Goal: Task Accomplishment & Management: Manage account settings

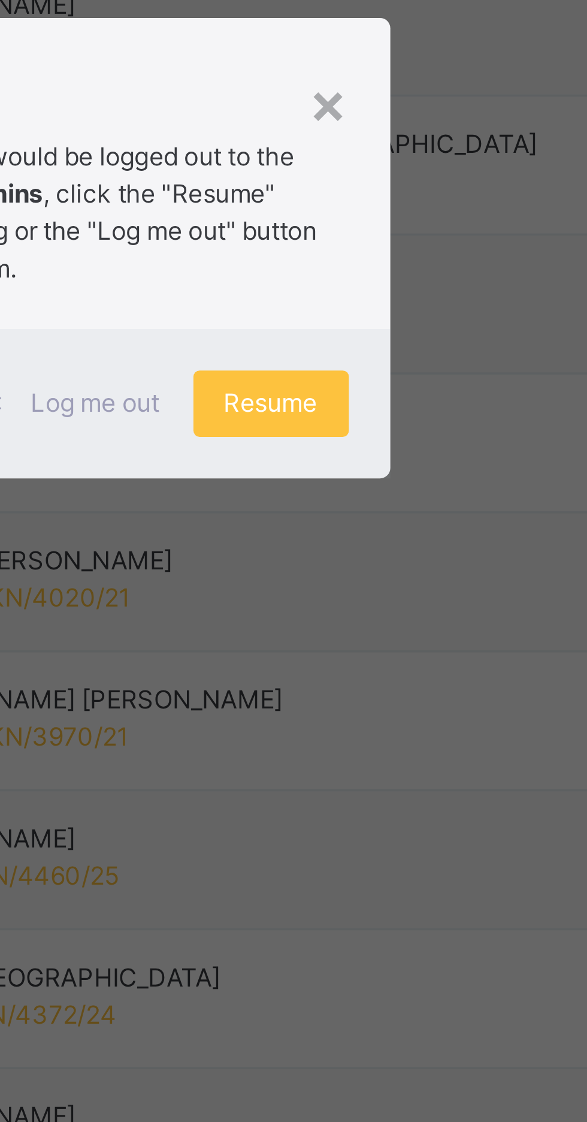
click at [379, 572] on p "Due to inactivity you would be logged out to the system in the next 15mins , cl…" at bounding box center [294, 550] width 170 height 43
click at [376, 611] on span "Resume" at bounding box center [362, 605] width 27 height 11
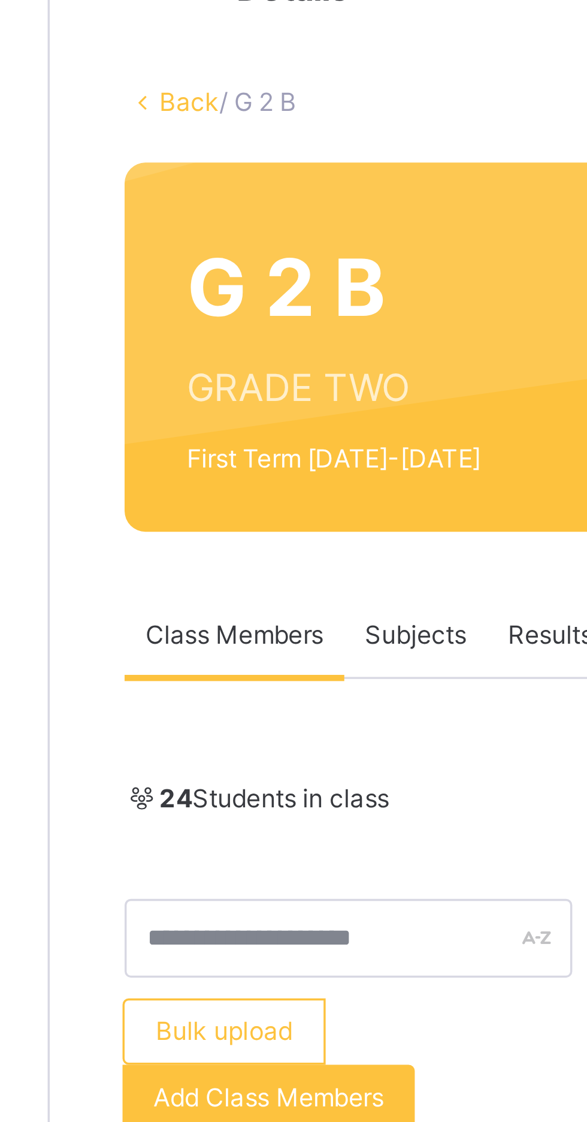
click at [181, 82] on link "Back" at bounding box center [184, 82] width 17 height 9
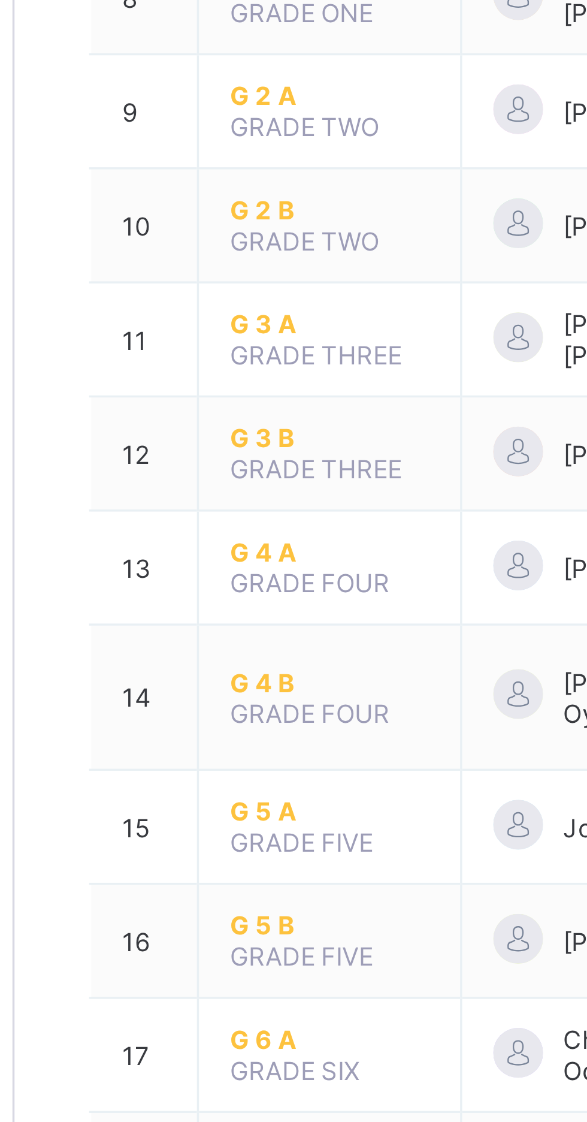
click at [213, 673] on span "G 4 B" at bounding box center [235, 677] width 58 height 9
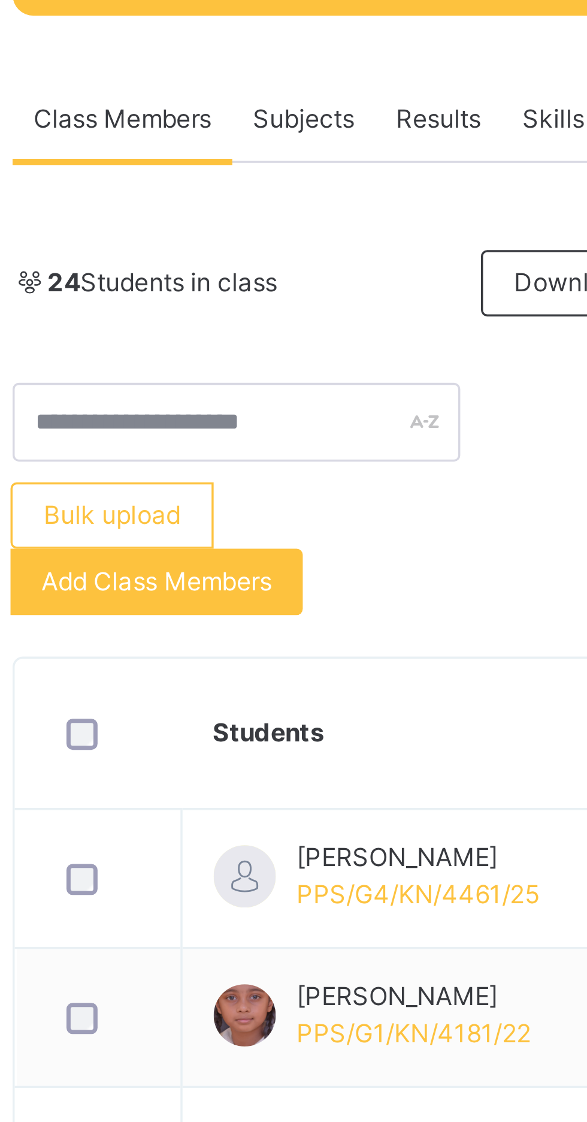
scroll to position [35, 0]
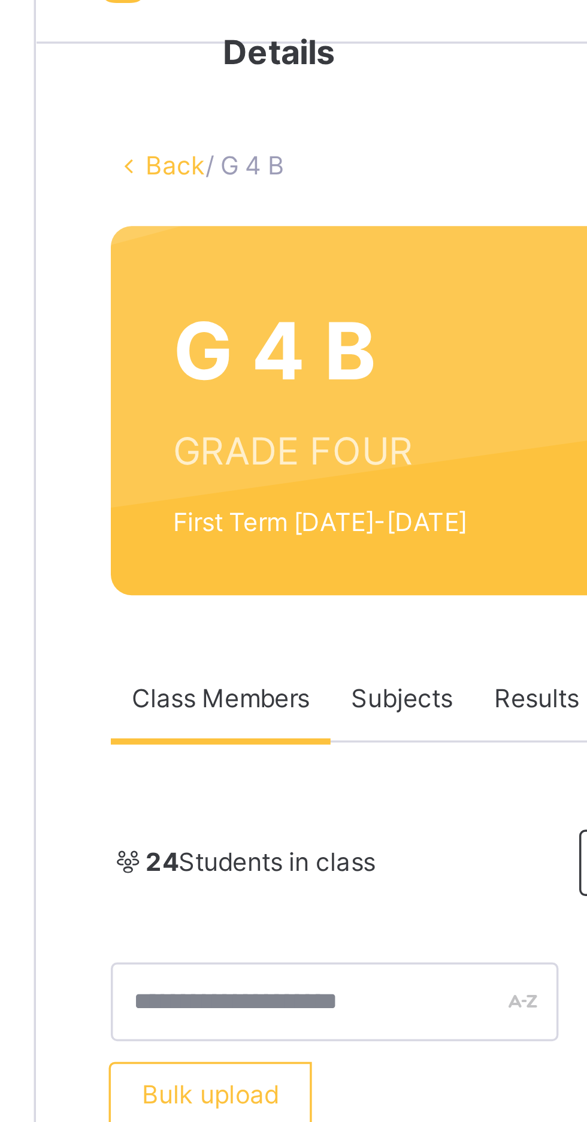
click at [177, 49] on link "Back" at bounding box center [184, 47] width 17 height 9
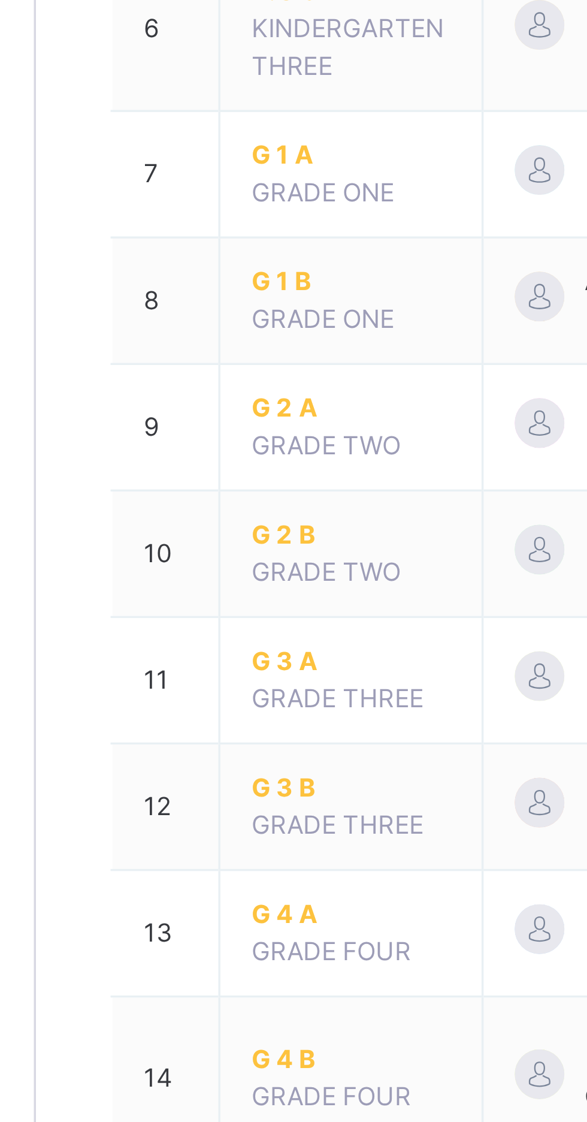
click at [215, 698] on span "G 4 A" at bounding box center [235, 698] width 58 height 11
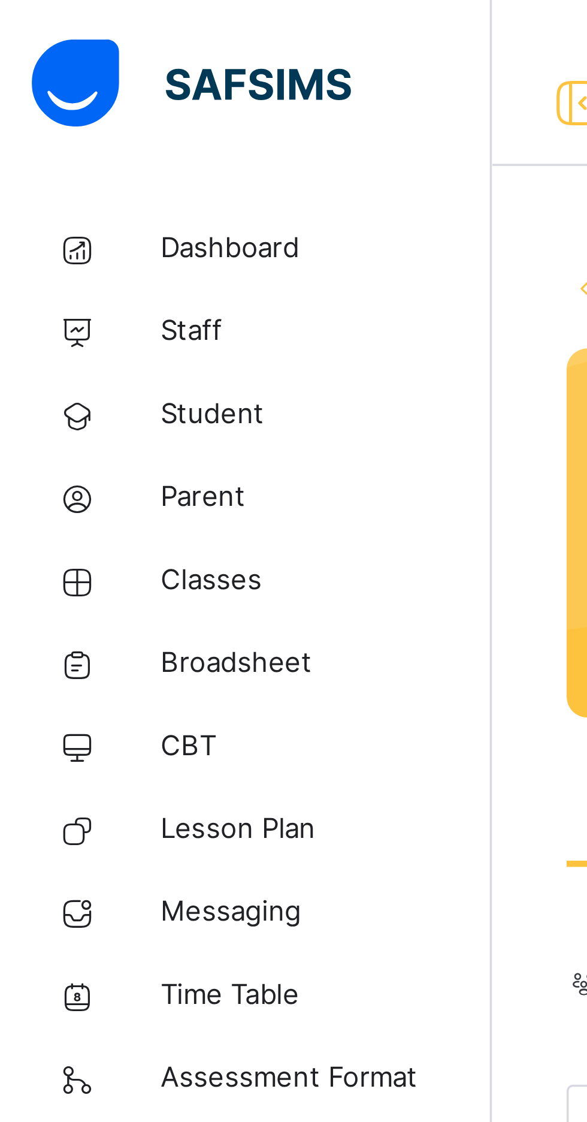
click at [78, 119] on span "Student" at bounding box center [96, 120] width 96 height 12
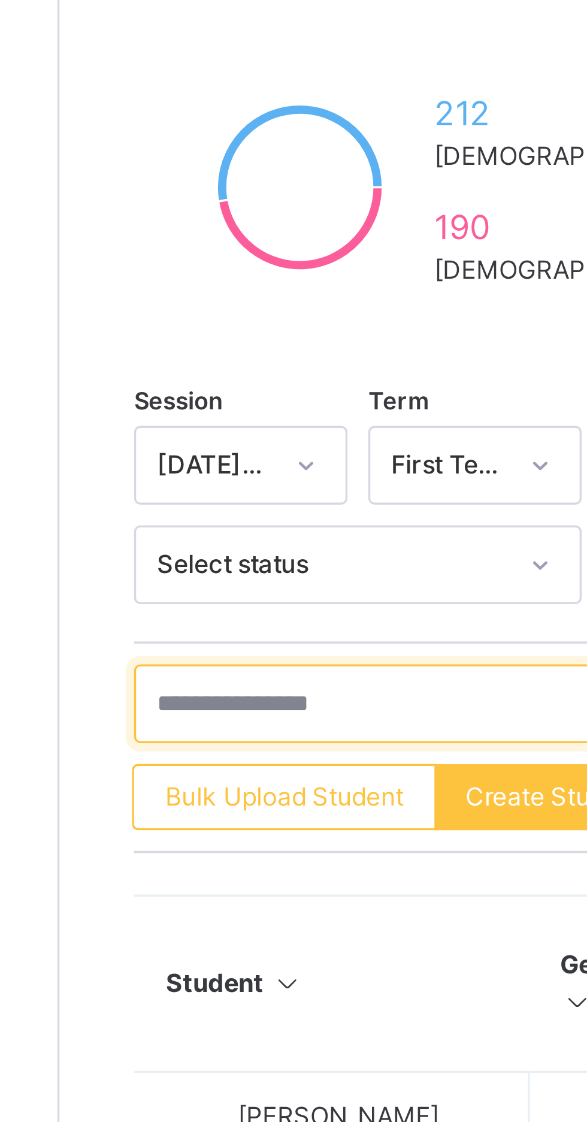
click at [183, 420] on input "text" at bounding box center [255, 418] width 180 height 23
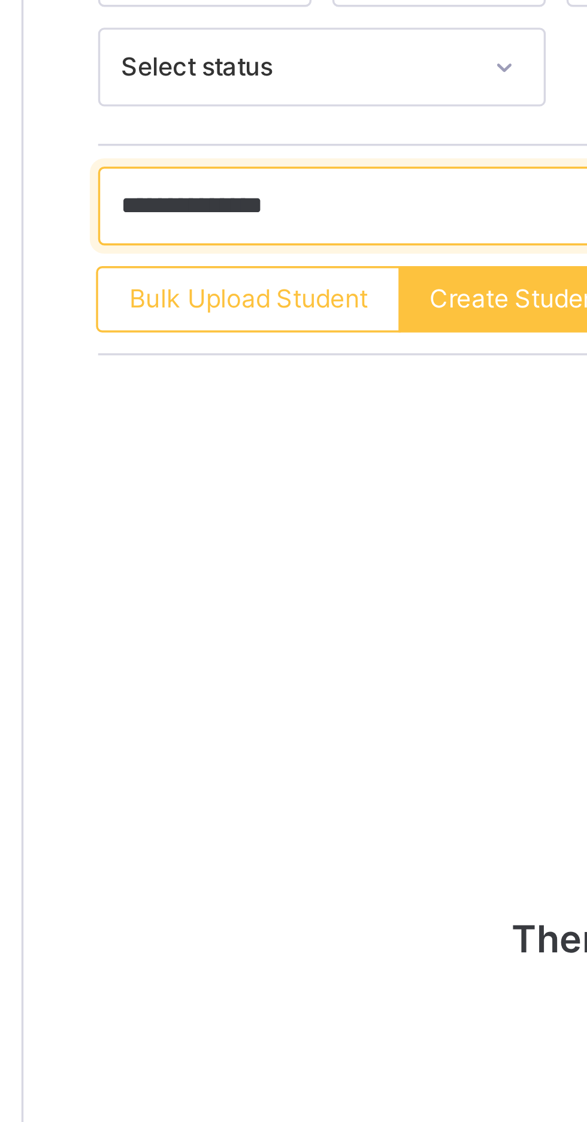
click at [210, 416] on input "**********" at bounding box center [255, 418] width 180 height 23
click at [175, 418] on input "*****" at bounding box center [255, 418] width 180 height 23
type input "*****"
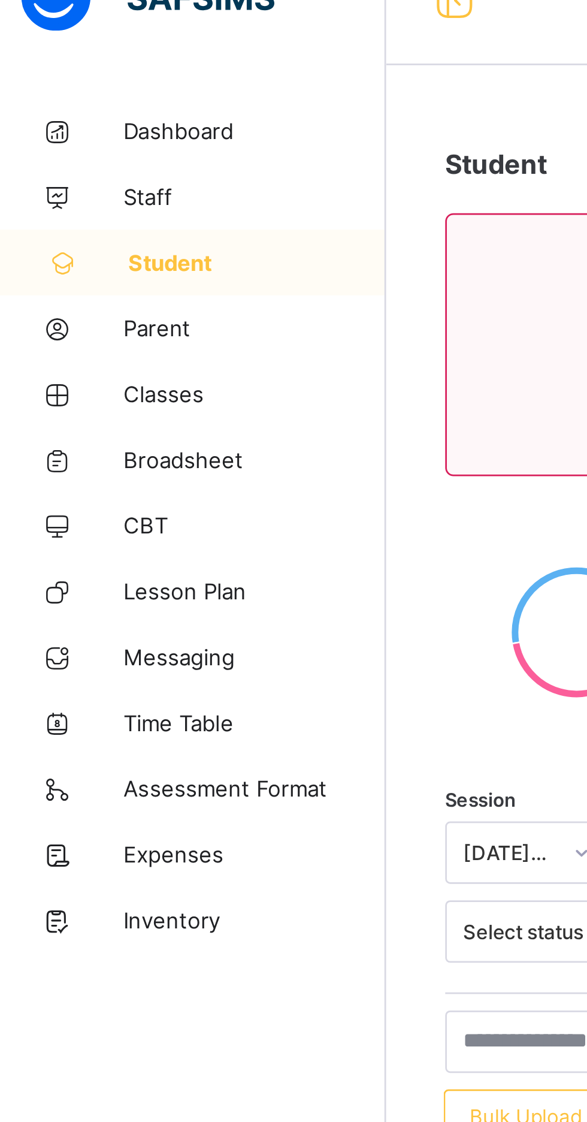
click at [78, 364] on span "Inventory" at bounding box center [96, 360] width 96 height 10
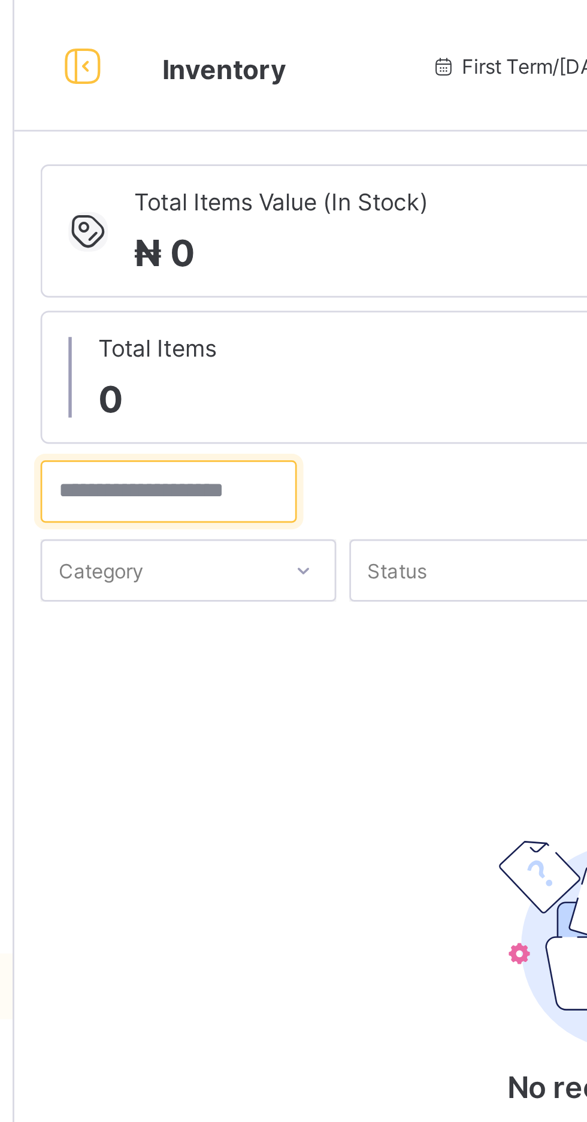
click at [191, 178] on input "search" at bounding box center [199, 179] width 93 height 23
type input "*****"
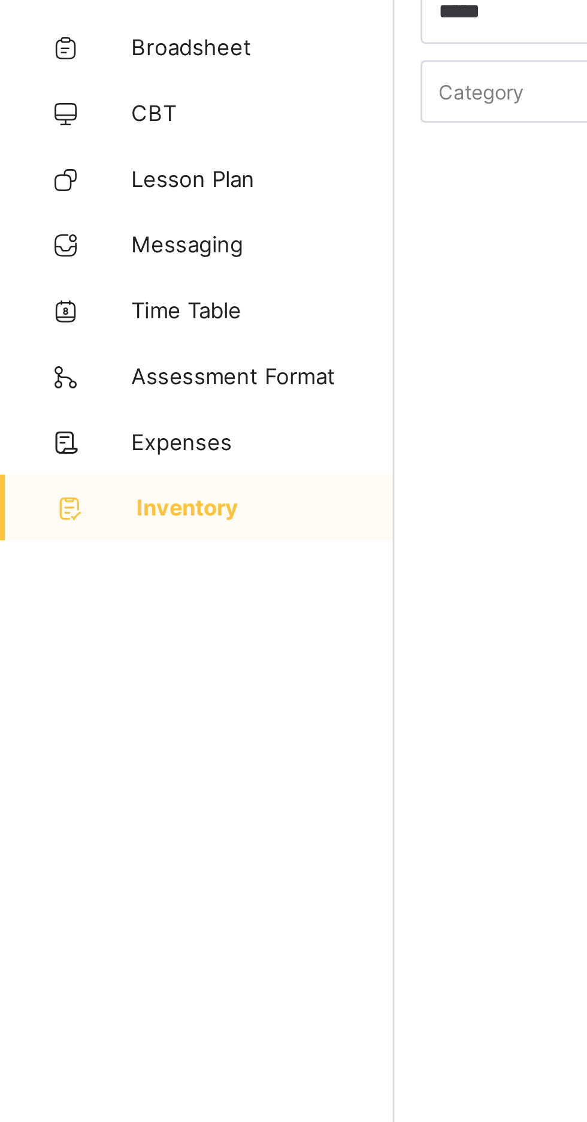
click at [63, 333] on span "Expenses" at bounding box center [96, 336] width 96 height 10
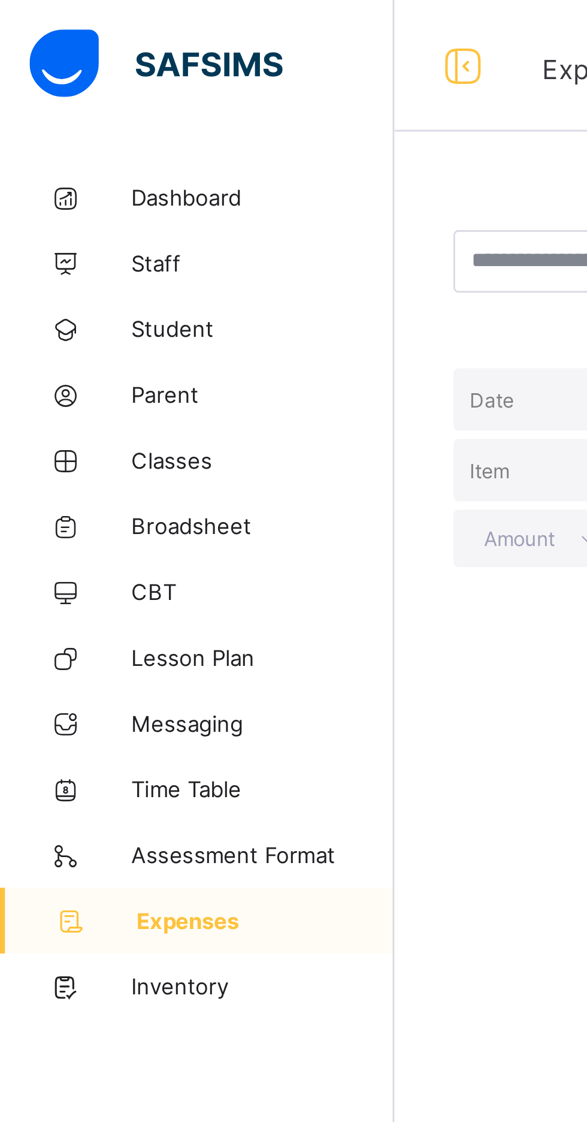
click at [52, 70] on span "Dashboard" at bounding box center [96, 72] width 96 height 10
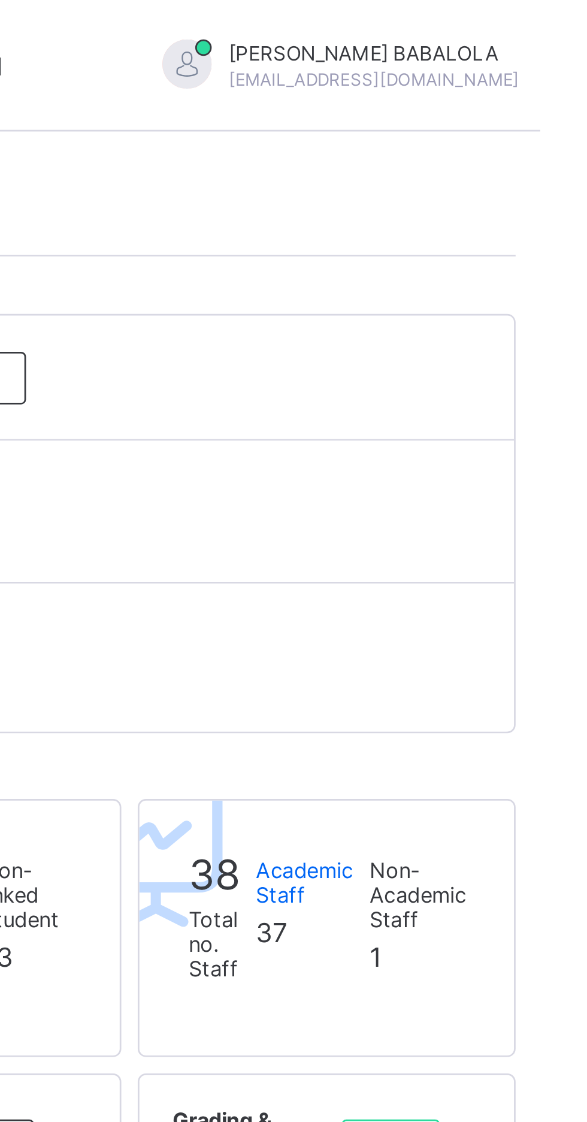
click at [536, 24] on div "DANIEL BABALOLA christ2man18@gmail.com" at bounding box center [521, 24] width 168 height 20
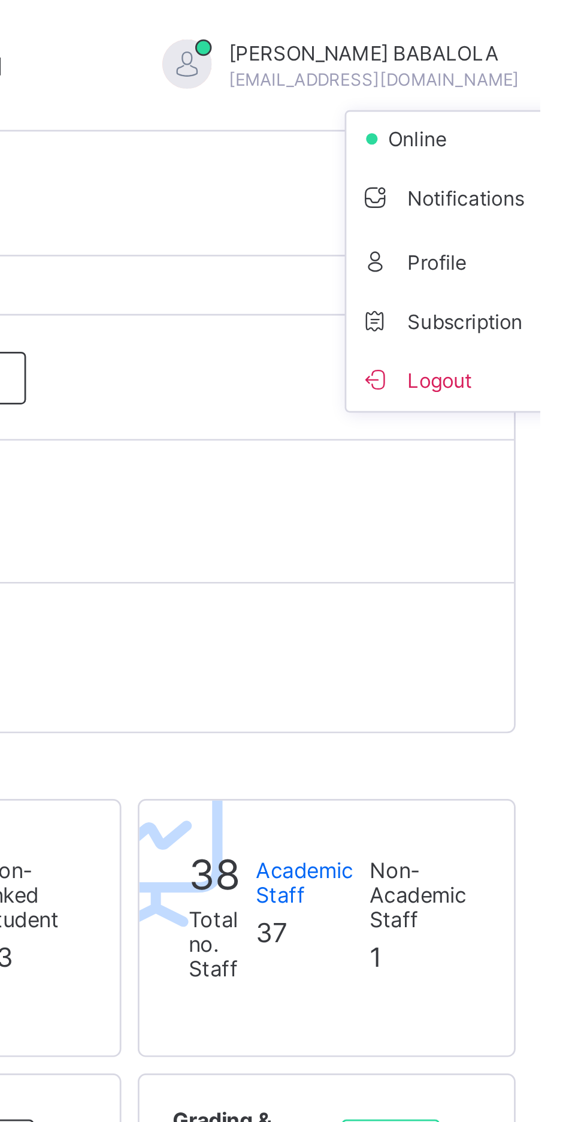
click at [521, 116] on span "Subscription" at bounding box center [551, 117] width 60 height 9
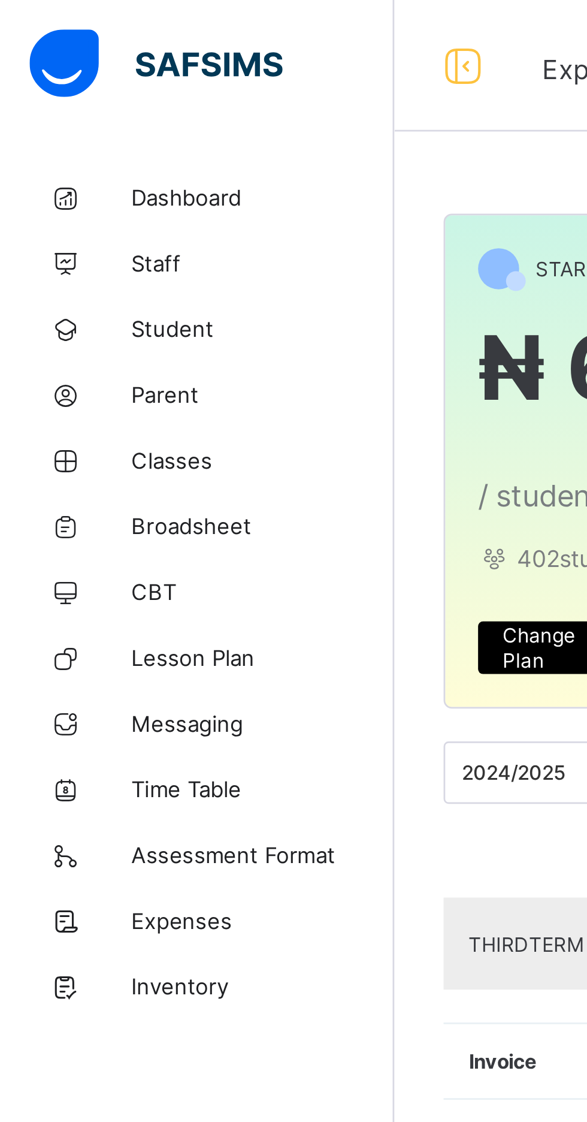
click at [57, 95] on span "Staff" at bounding box center [96, 96] width 96 height 10
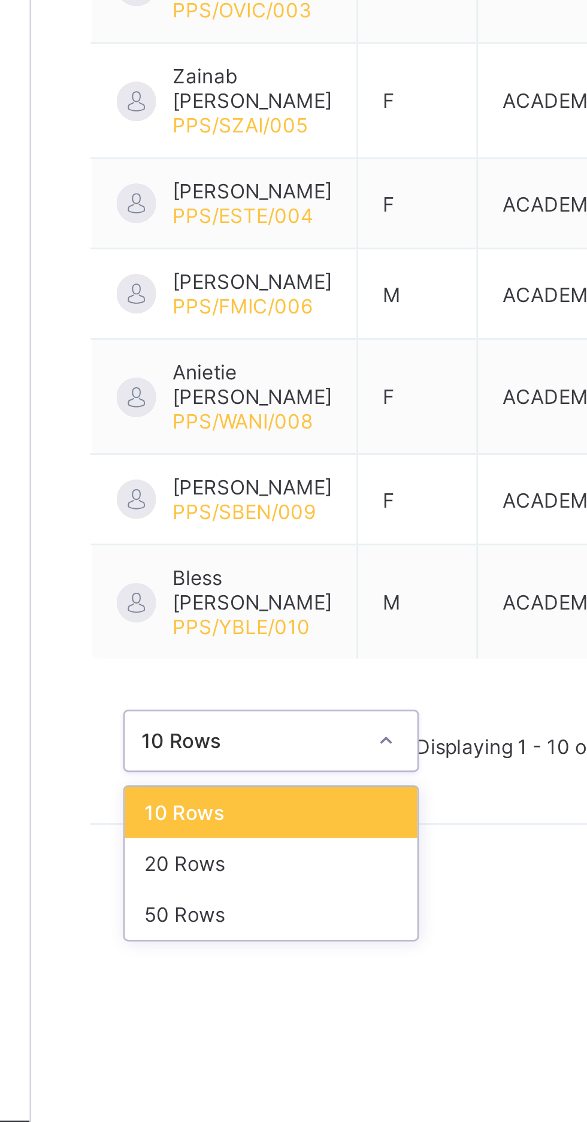
click at [203, 977] on div "20 Rows" at bounding box center [231, 968] width 107 height 19
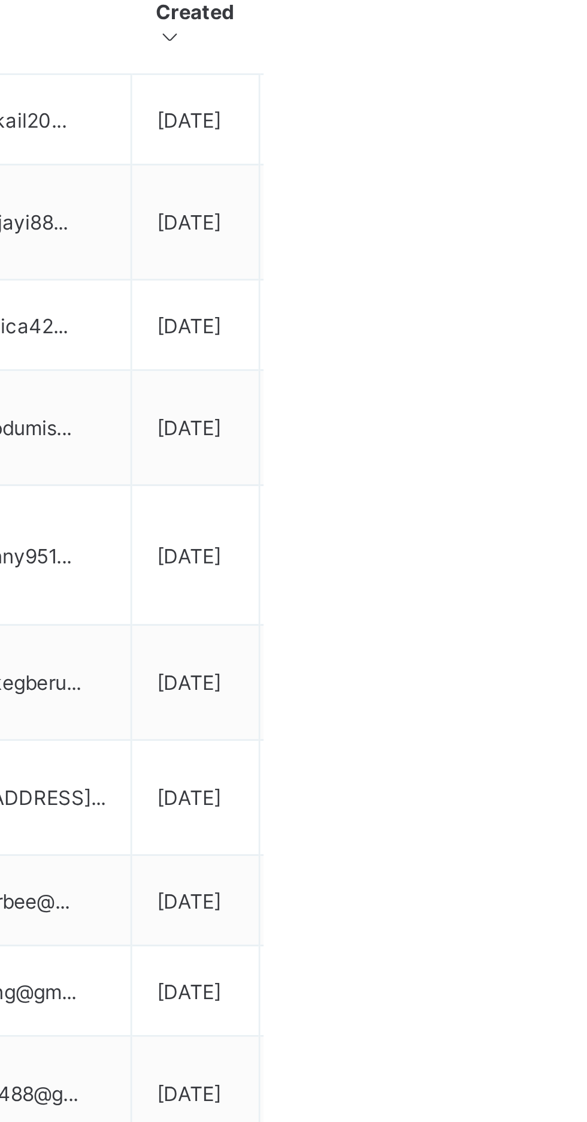
click at [0, 0] on ul "View Profile Edit Staff Reset Password Resend Activation Link Change Email Dele…" at bounding box center [0, 0] width 0 height 0
click at [0, 0] on div "Delete Staff" at bounding box center [0, 0] width 0 height 0
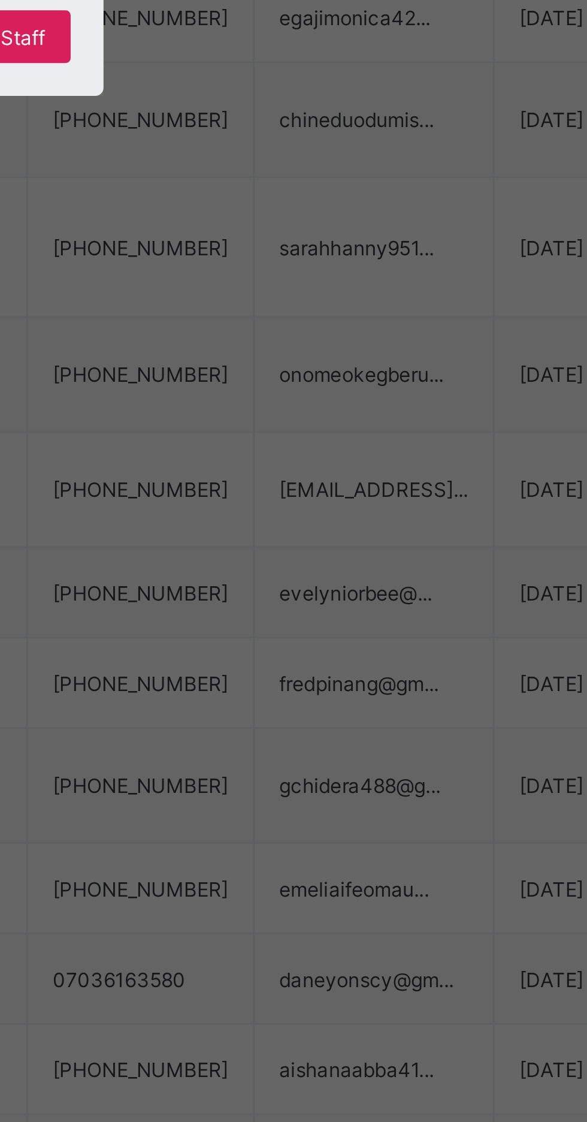
click at [376, 632] on span "Yes, Delete Staff" at bounding box center [348, 627] width 56 height 9
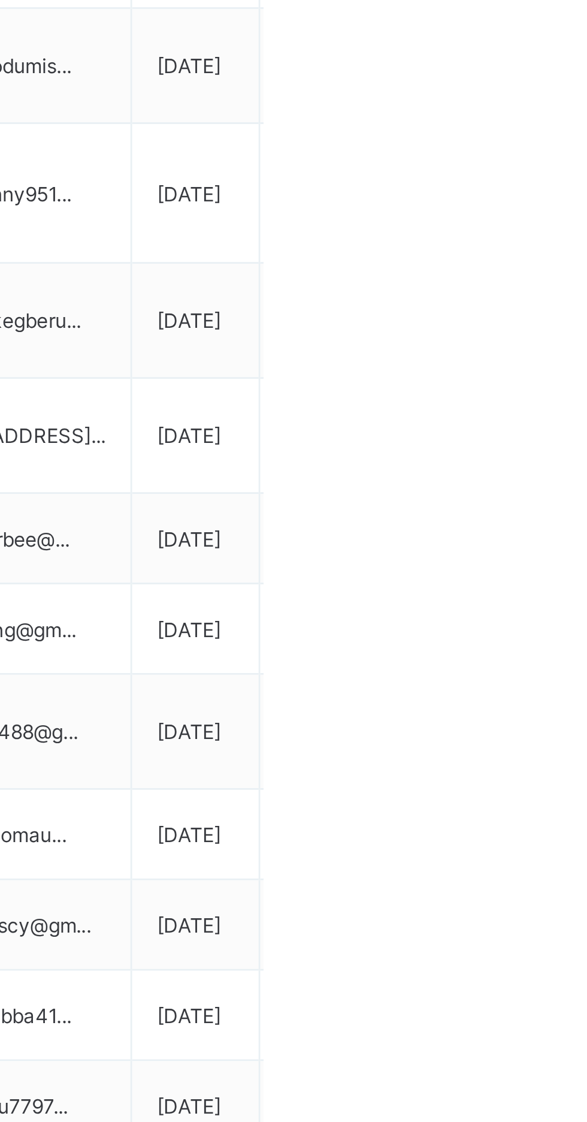
click at [0, 0] on ul "View Profile Edit Staff Reset Password Resend Activation Link Change Email Dele…" at bounding box center [0, 0] width 0 height 0
click at [0, 0] on div "Delete Staff" at bounding box center [0, 0] width 0 height 0
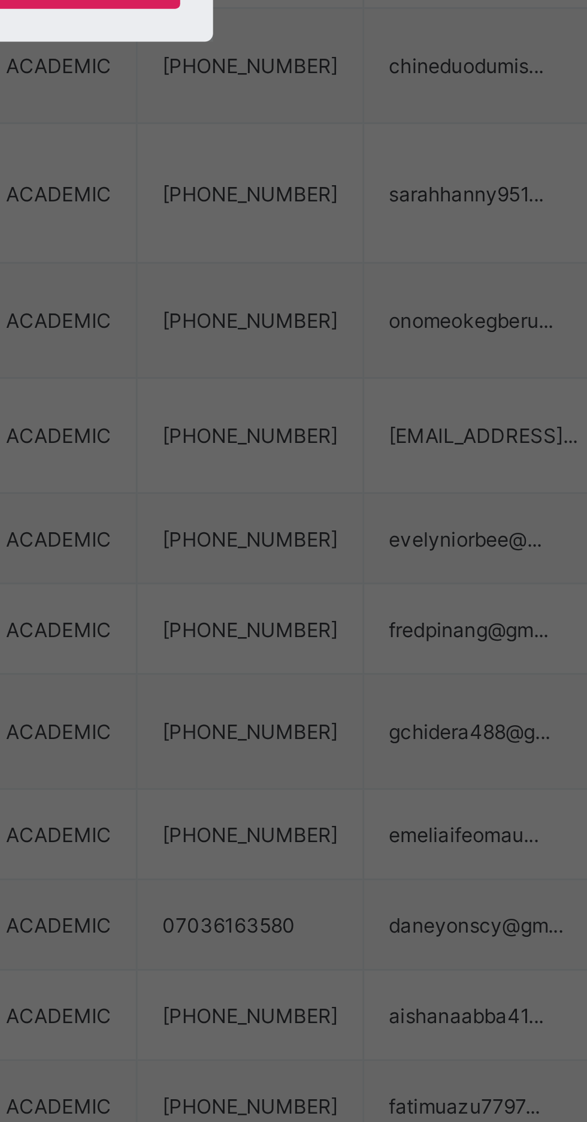
click at [376, 632] on span "Yes, Delete Staff" at bounding box center [348, 627] width 56 height 9
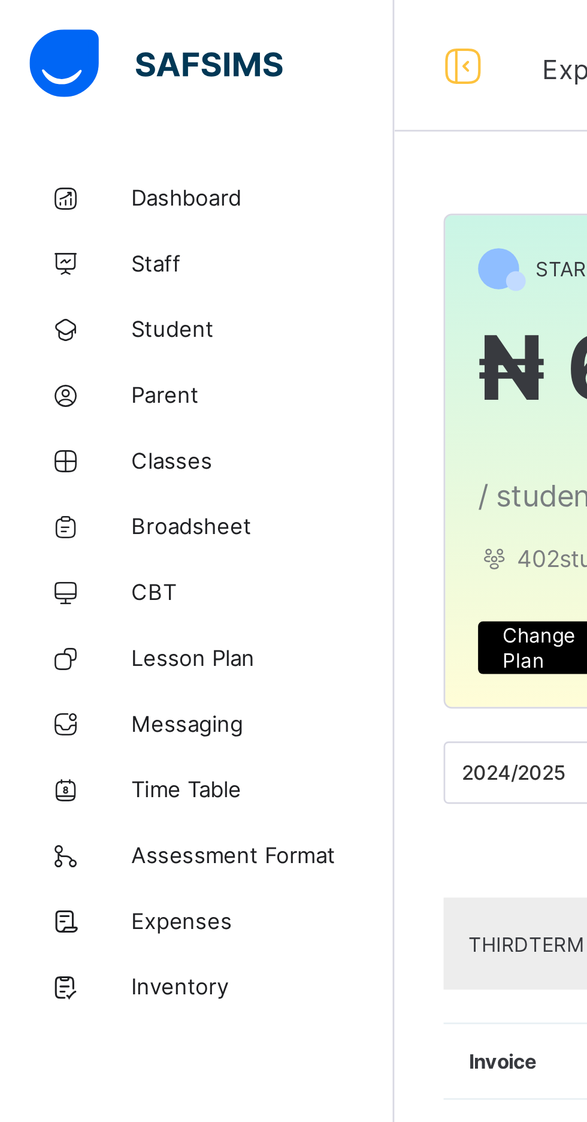
click at [87, 98] on span "Staff" at bounding box center [96, 96] width 96 height 10
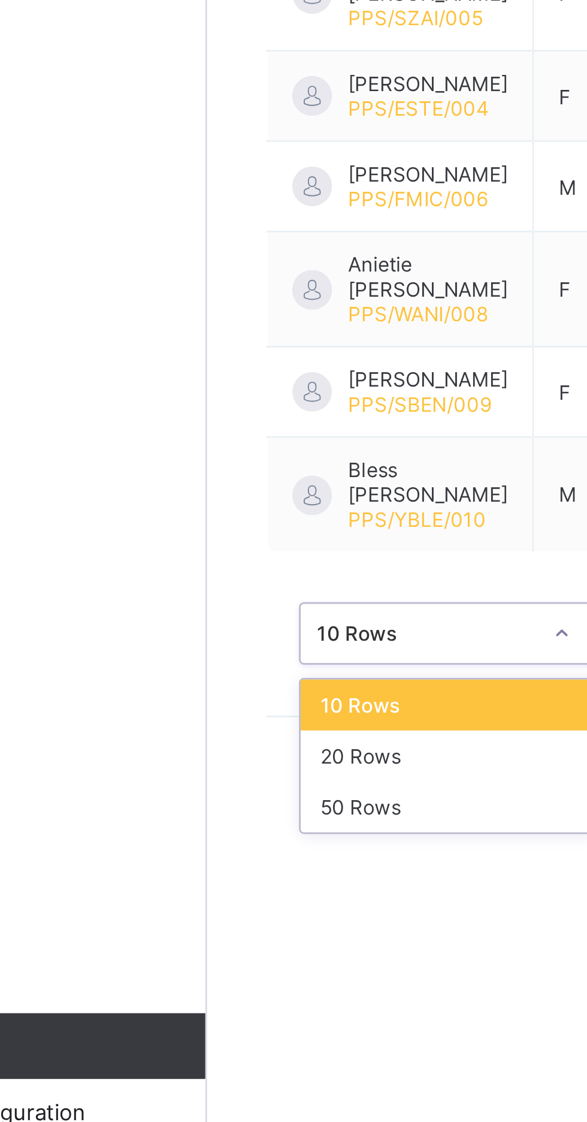
click at [213, 977] on div "20 Rows" at bounding box center [231, 968] width 107 height 19
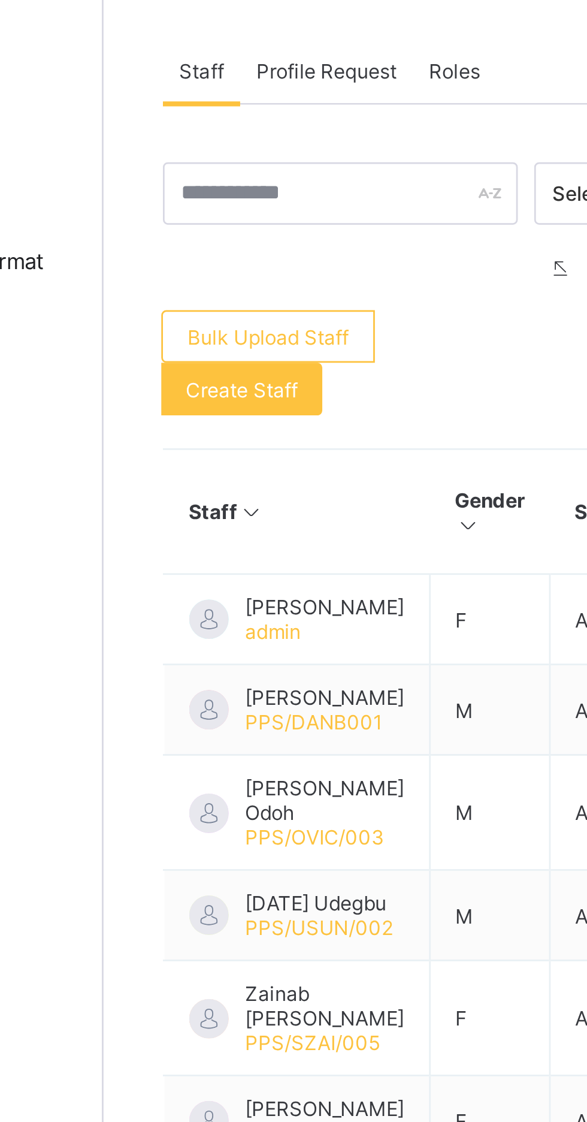
scroll to position [52, 0]
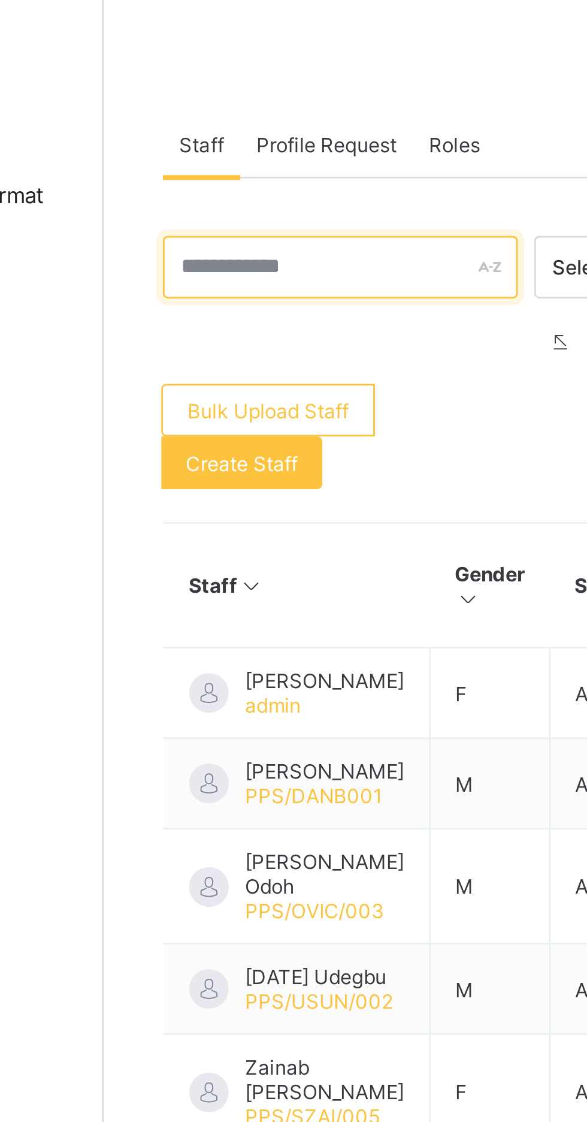
click at [238, 337] on input "text" at bounding box center [229, 338] width 129 height 23
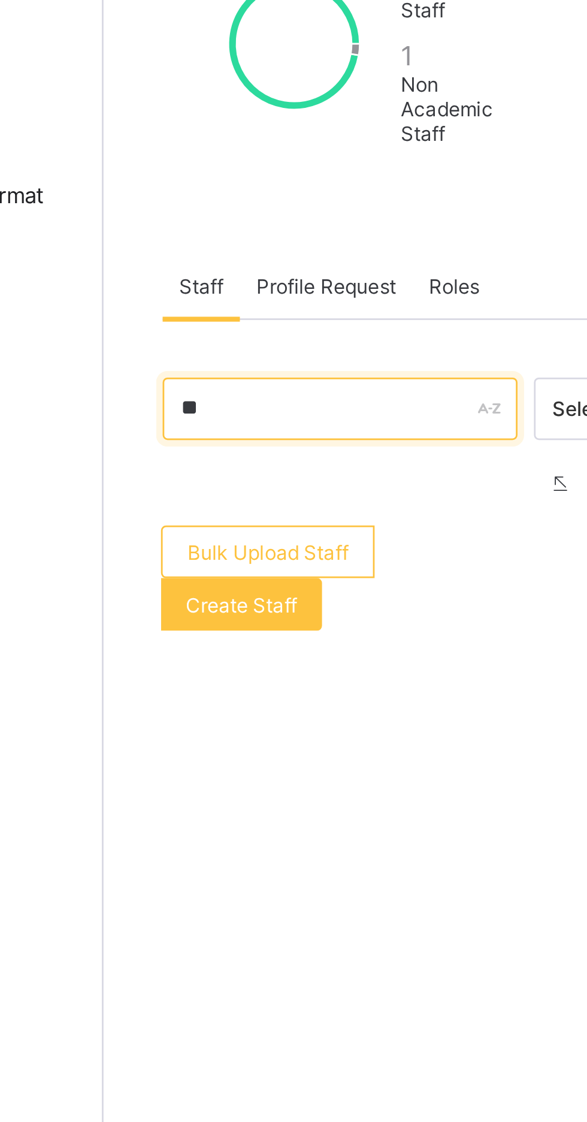
scroll to position [0, 0]
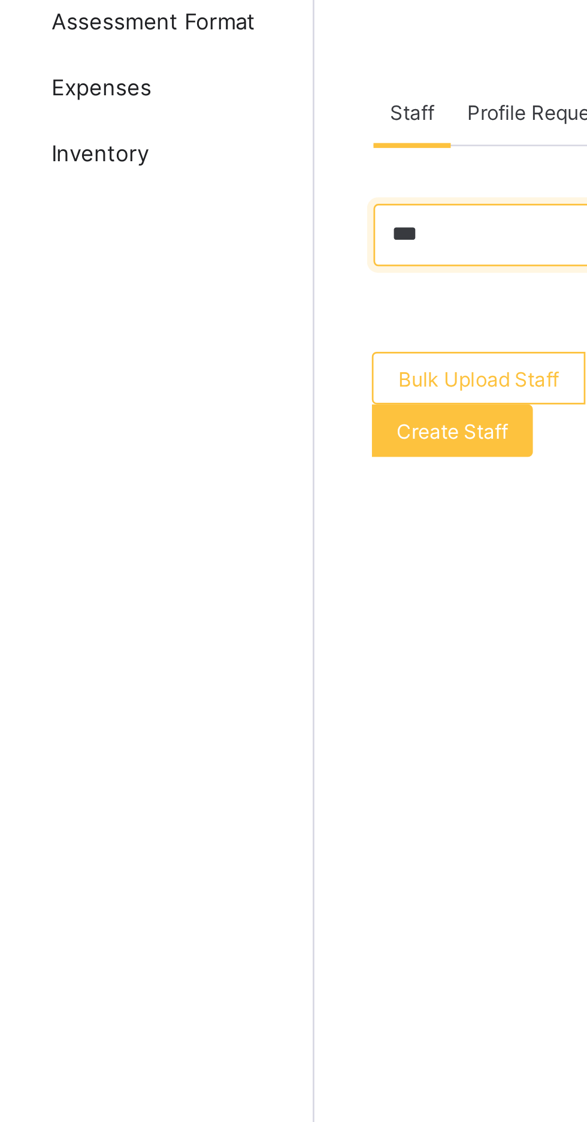
click at [208, 385] on input "***" at bounding box center [229, 389] width 129 height 23
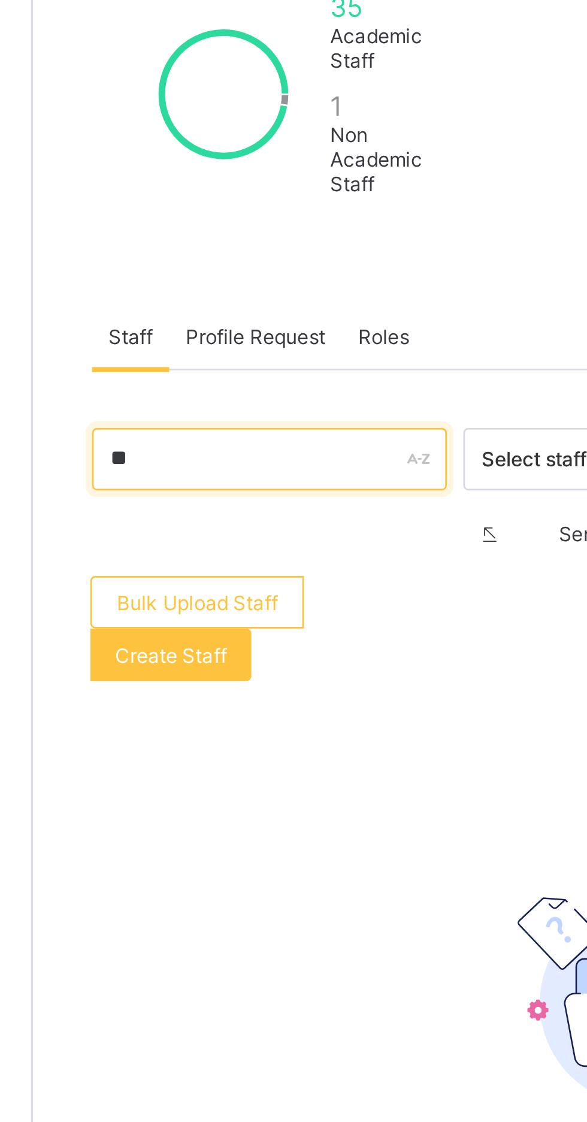
type input "*"
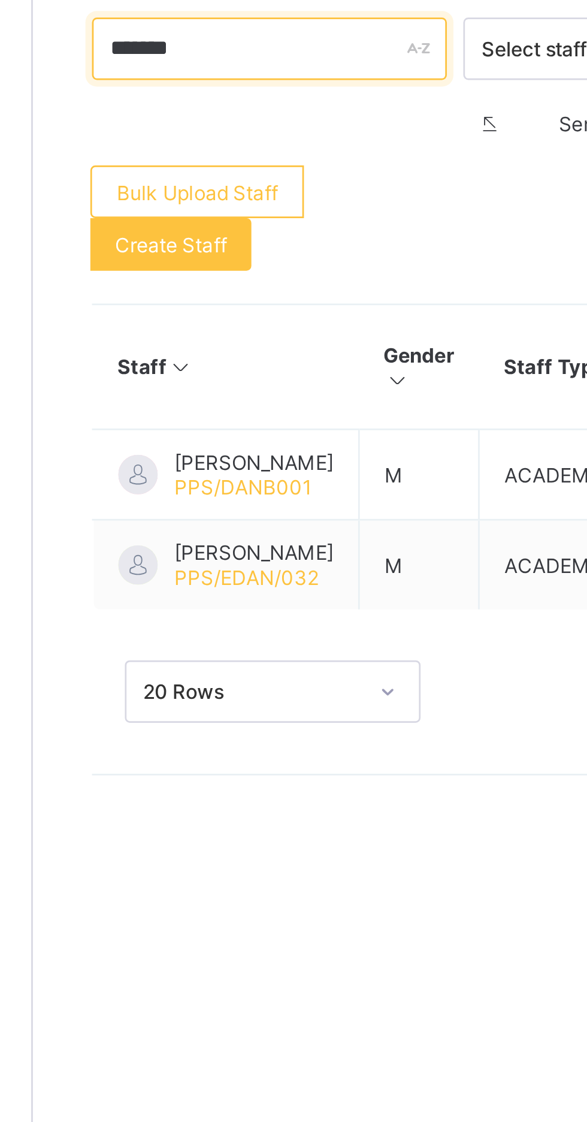
type input "******"
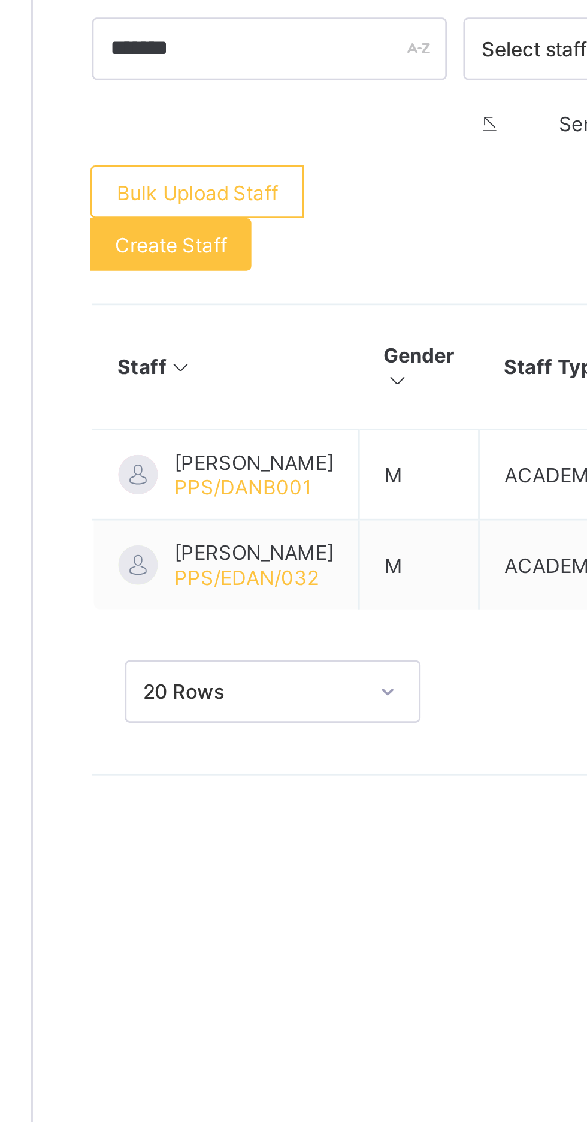
click at [187, 458] on span "Create Staff" at bounding box center [194, 461] width 41 height 9
select select "**"
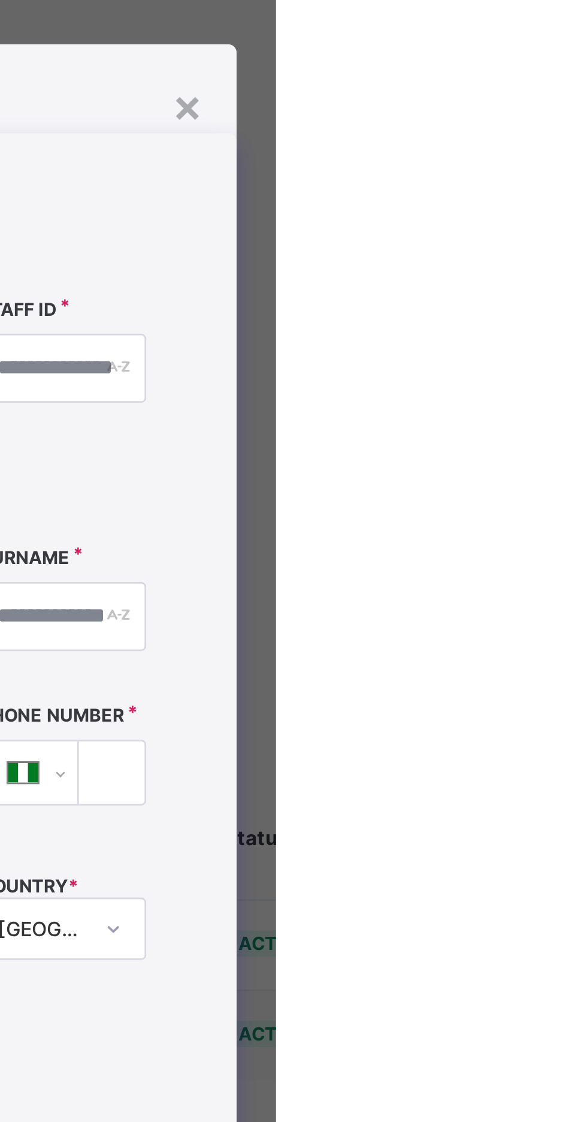
click at [561, 249] on div "×" at bounding box center [554, 238] width 11 height 20
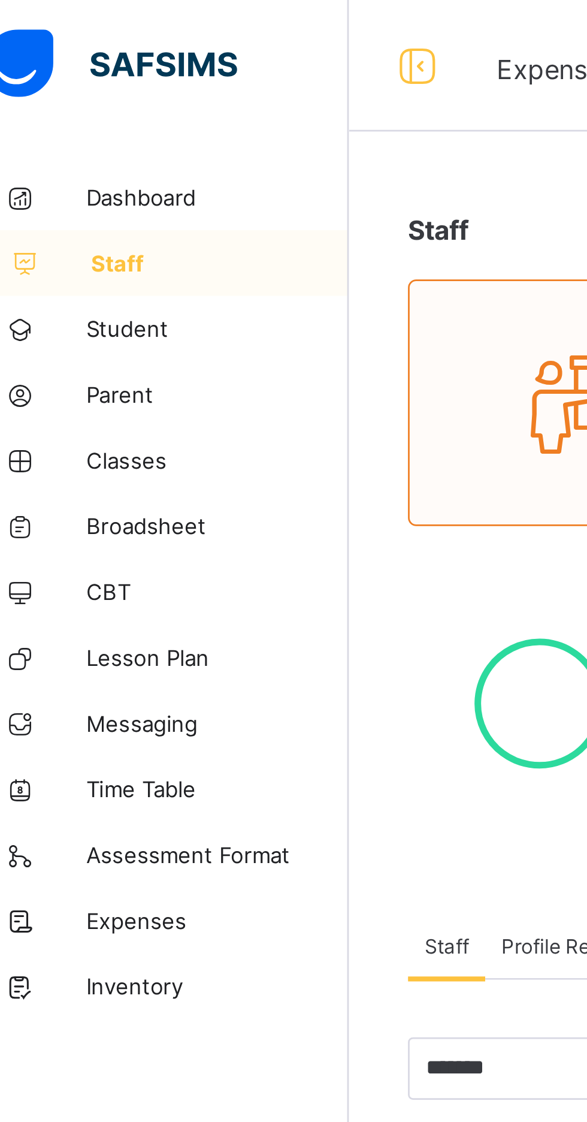
click at [61, 171] on span "Classes" at bounding box center [96, 168] width 96 height 10
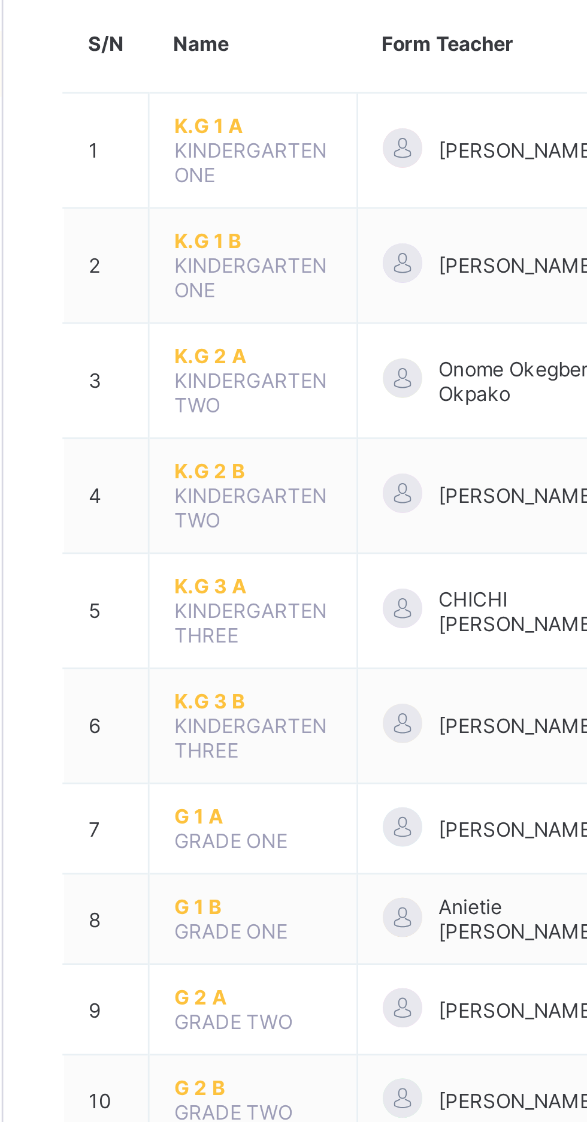
click at [218, 437] on span "G 1 A" at bounding box center [235, 441] width 58 height 9
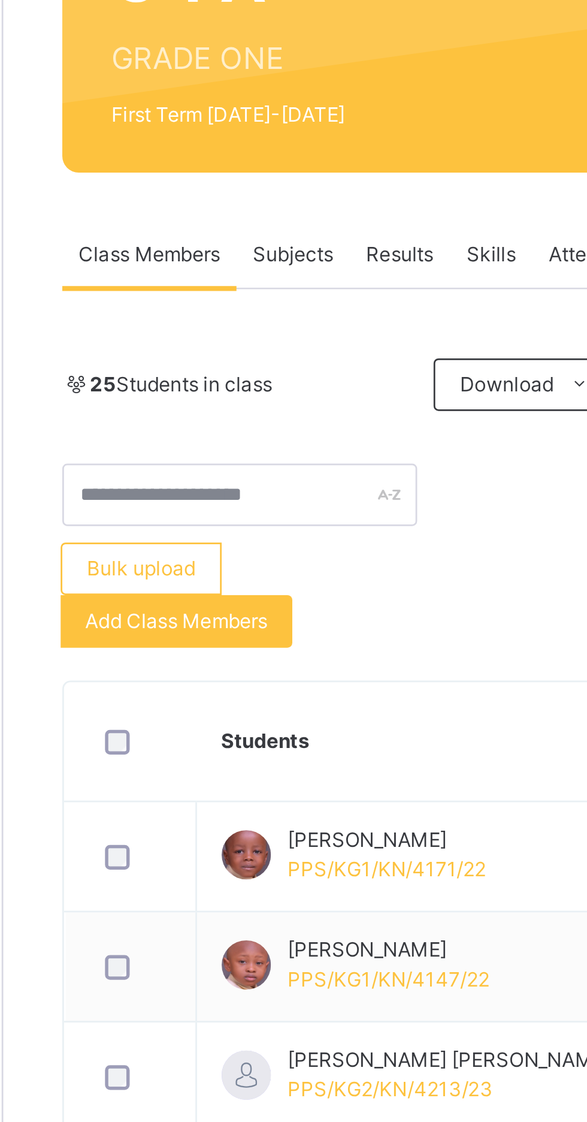
click at [250, 234] on span "Subjects" at bounding box center [249, 237] width 29 height 11
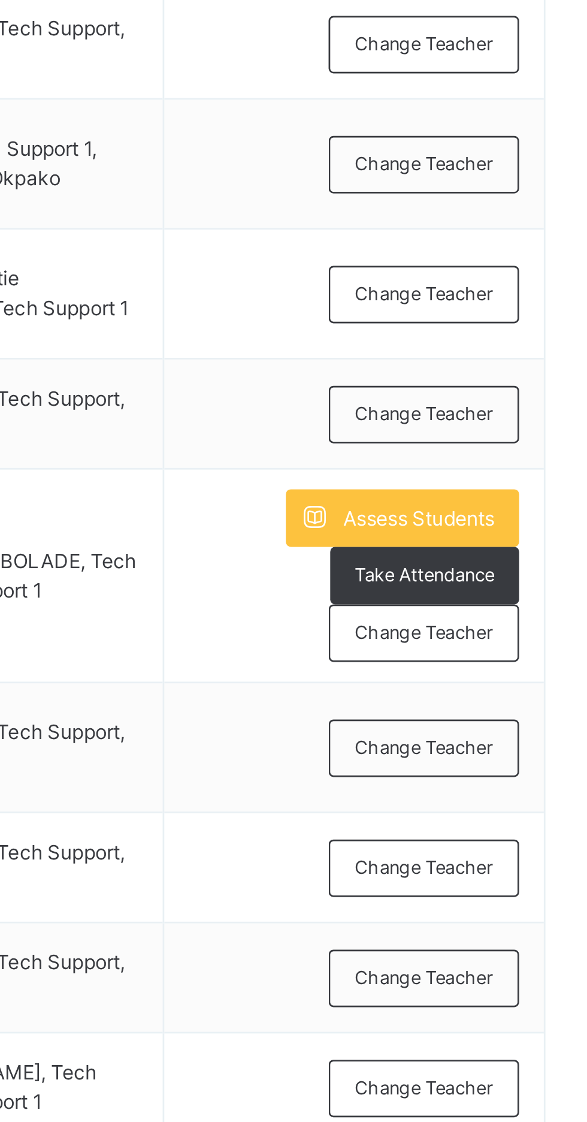
click at [537, 632] on span "Assess Students" at bounding box center [519, 631] width 55 height 11
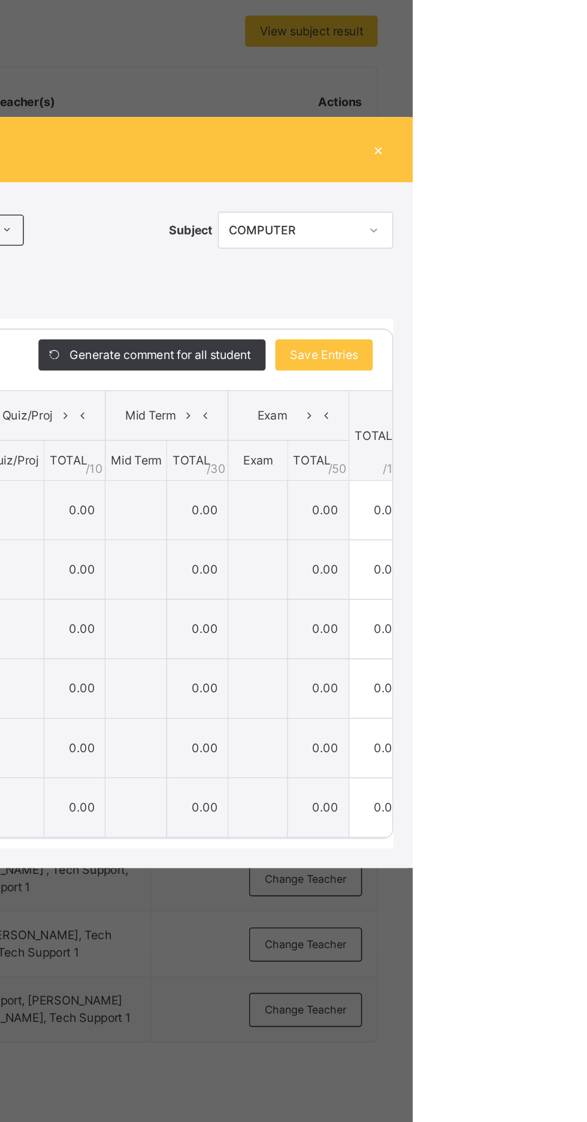
click at [586, 736] on td "0.00" at bounding box center [567, 718] width 38 height 37
click at [548, 627] on td "0.00" at bounding box center [530, 608] width 38 height 37
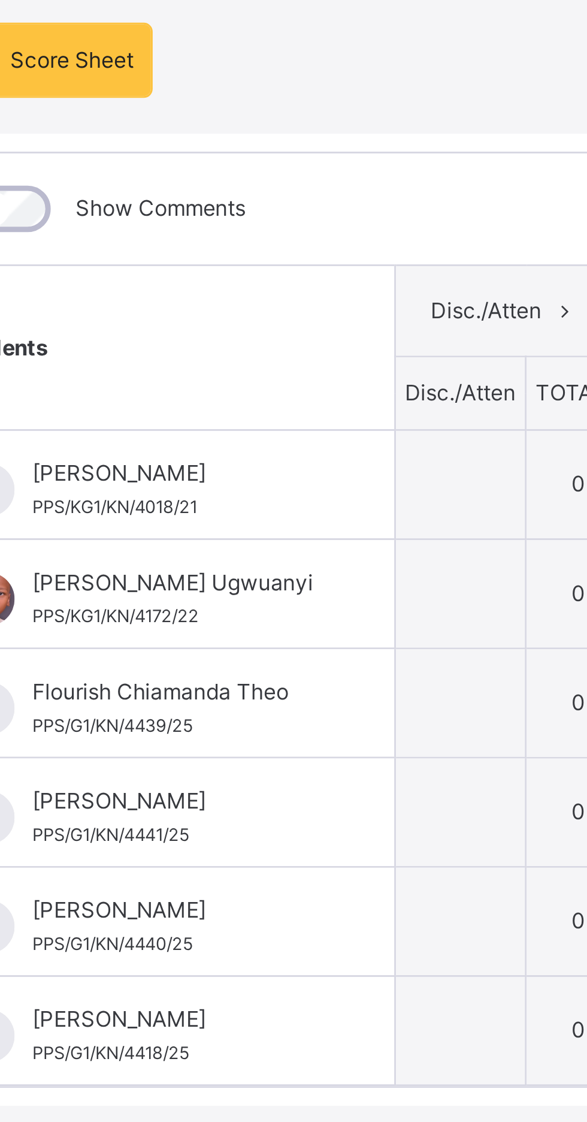
click at [79, 435] on span "Score Sheet" at bounding box center [58, 429] width 41 height 11
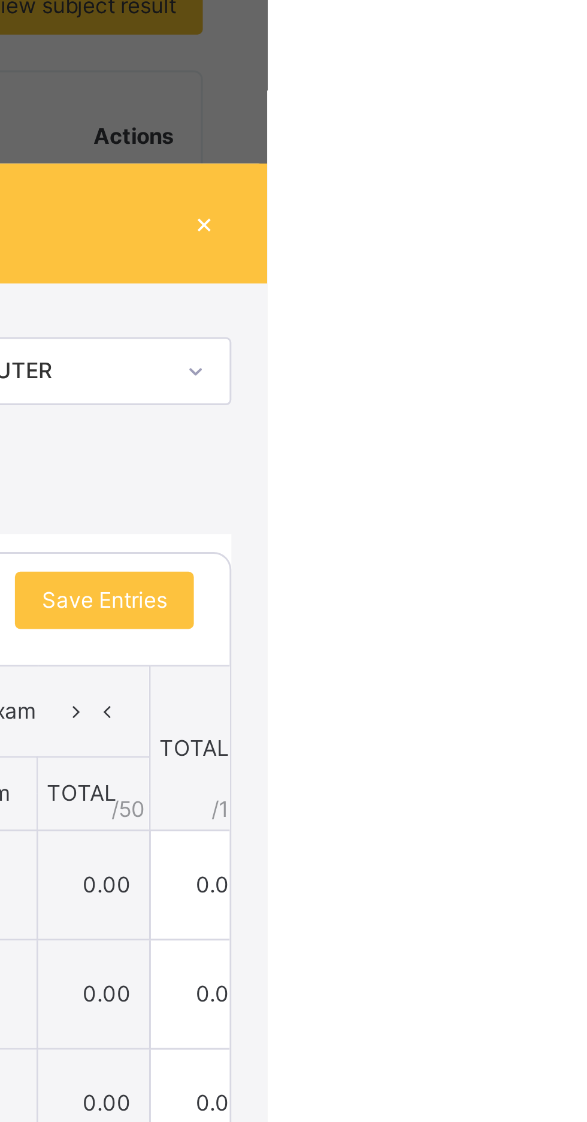
click at [575, 358] on div "×" at bounding box center [566, 350] width 18 height 16
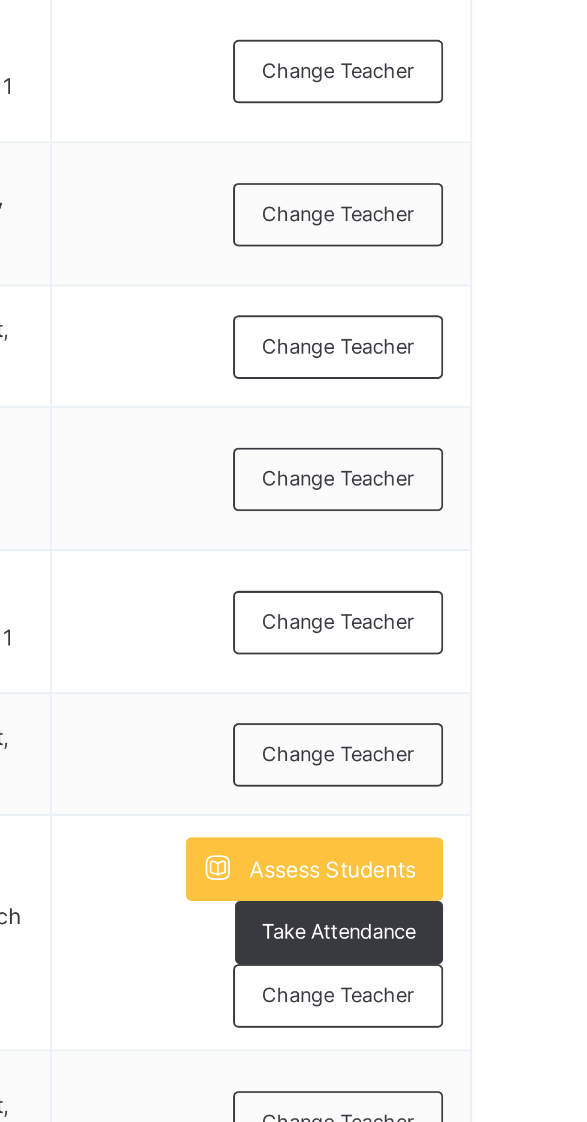
click at [508, 630] on span "Assess Students" at bounding box center [519, 631] width 55 height 11
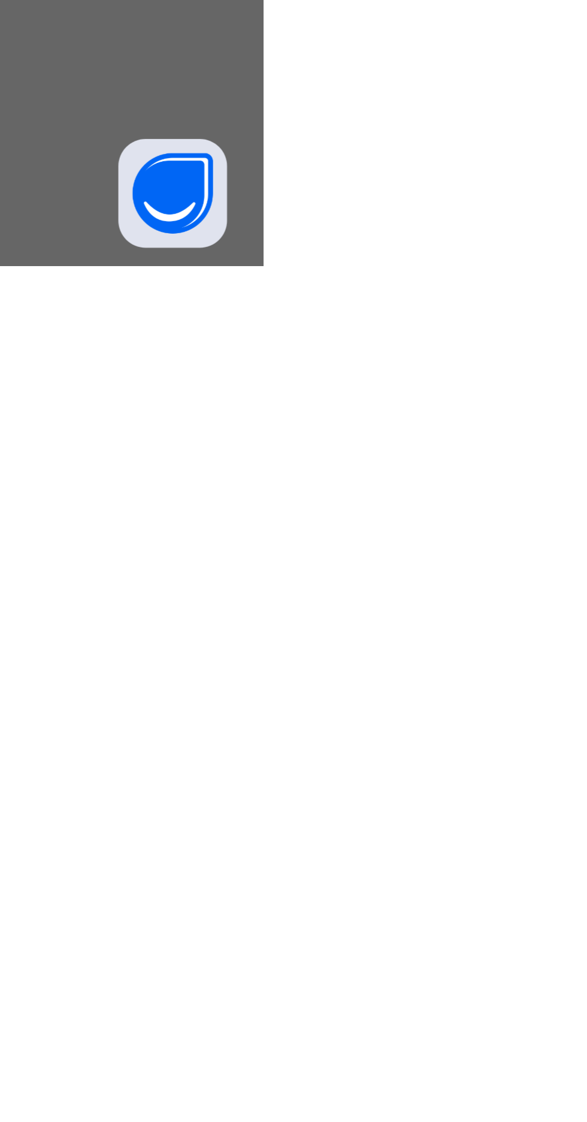
click at [575, 1116] on button "Open asap" at bounding box center [557, 1098] width 36 height 36
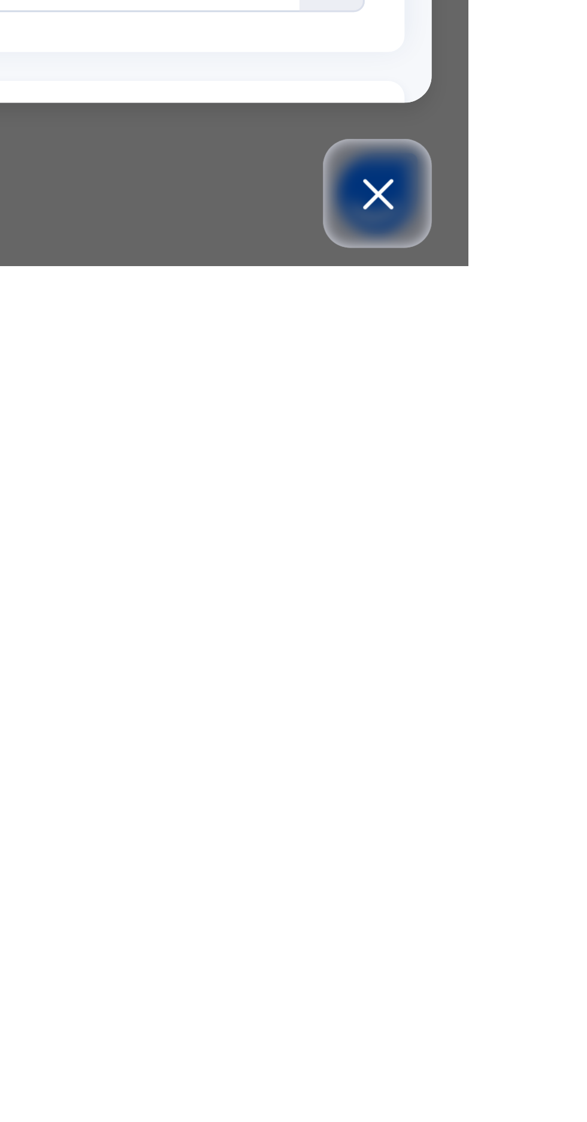
click at [499, 944] on button "Submit a Ticket" at bounding box center [461, 933] width 75 height 22
click at [487, 796] on input "Contact Name" at bounding box center [462, 783] width 204 height 26
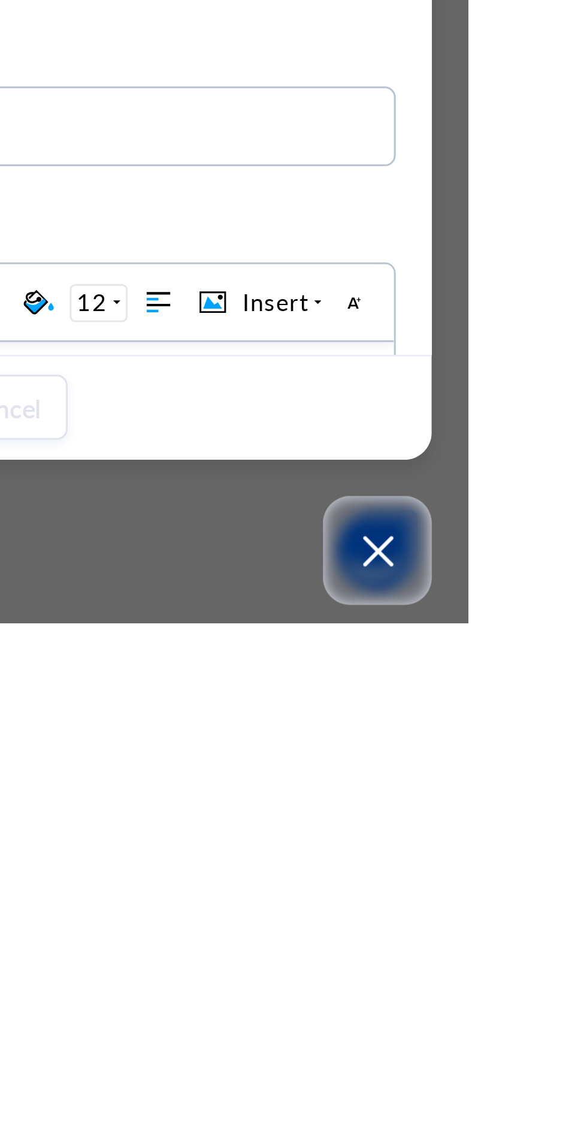
type input "**********"
click at [484, 854] on input "Email" at bounding box center [462, 841] width 204 height 26
type input "**********"
click at [482, 913] on input "School URL" at bounding box center [462, 899] width 204 height 26
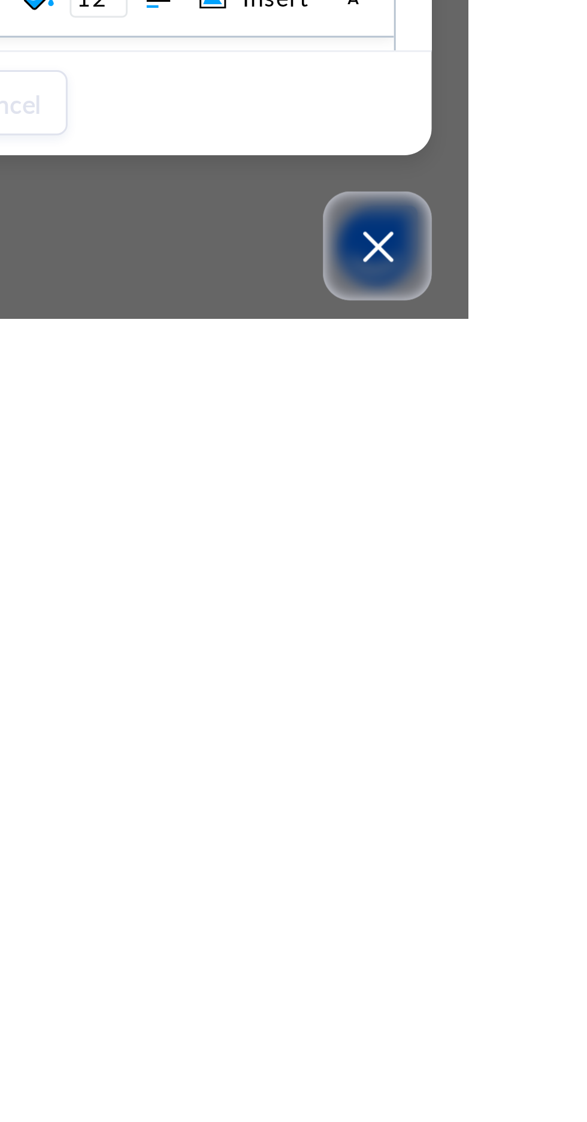
type input "**********"
click at [490, 970] on input at bounding box center [457, 957] width 177 height 25
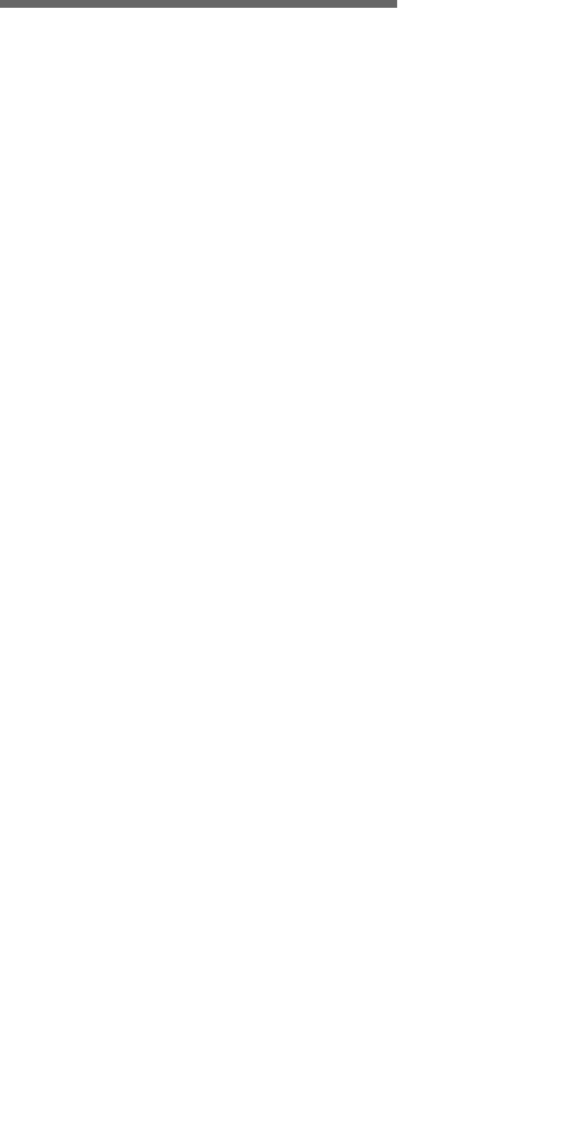
click at [493, 970] on input "**********" at bounding box center [457, 957] width 177 height 25
type input "**********"
click at [563, 1121] on div "**********" at bounding box center [462, 943] width 204 height 436
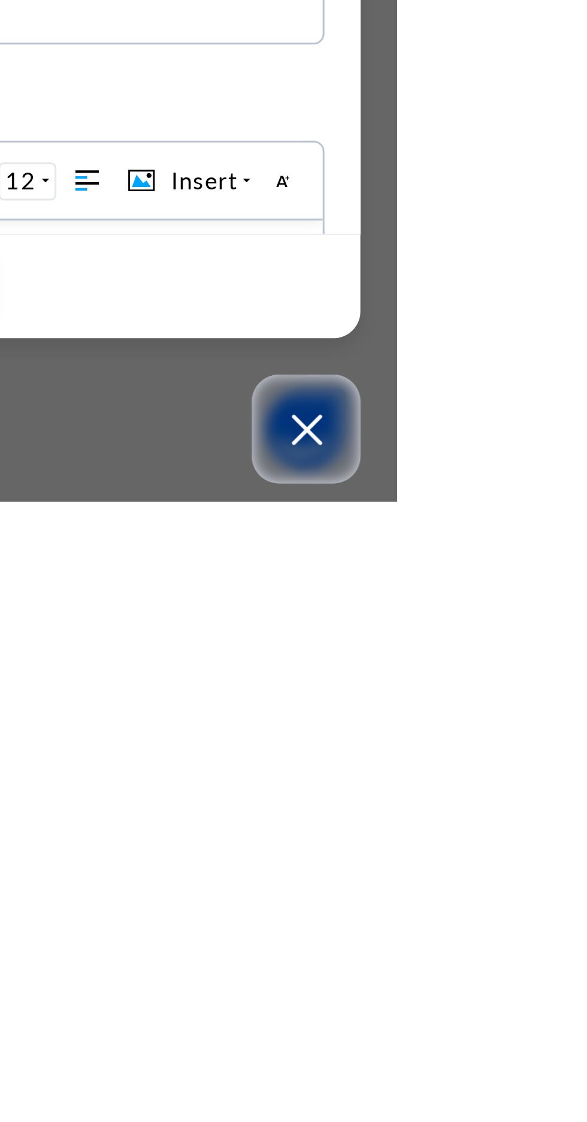
click at [406, 1062] on button "Submit" at bounding box center [384, 1051] width 46 height 22
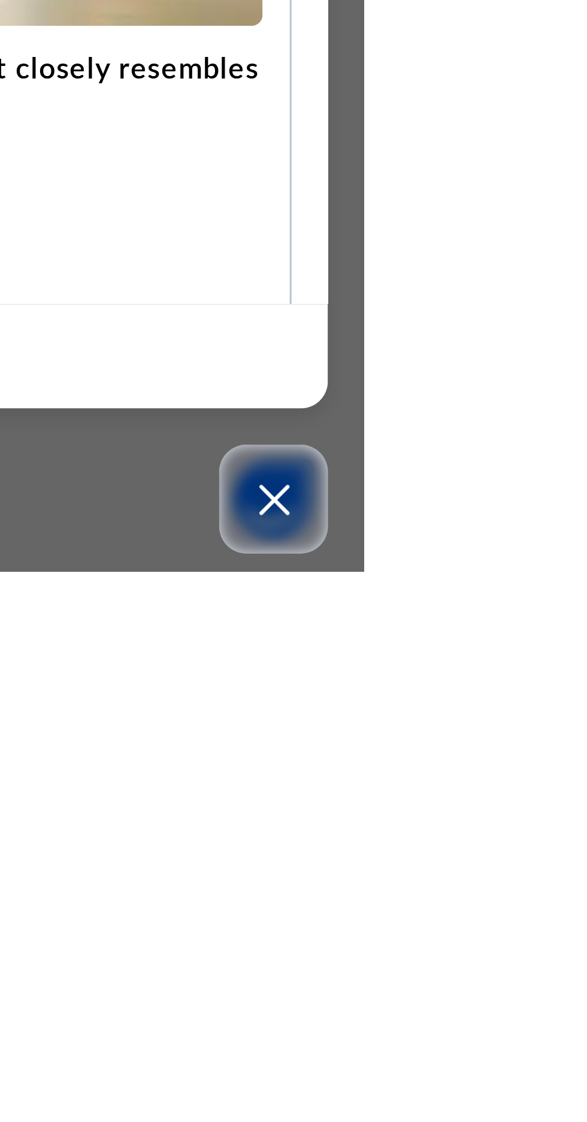
scroll to position [519, 0]
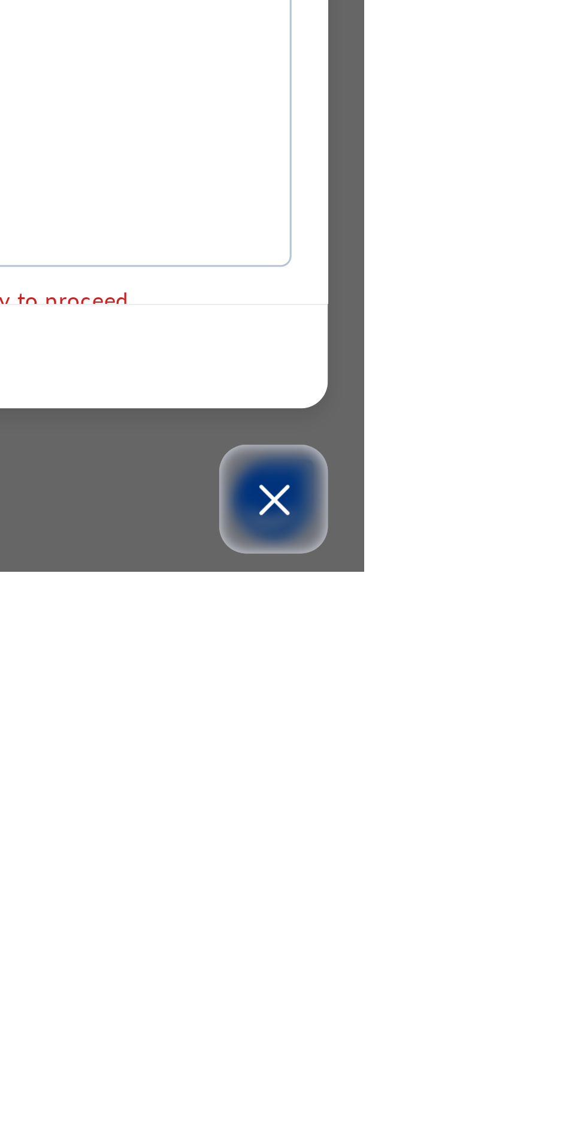
click at [378, 1010] on span "train" at bounding box center [373, 1005] width 9 height 9
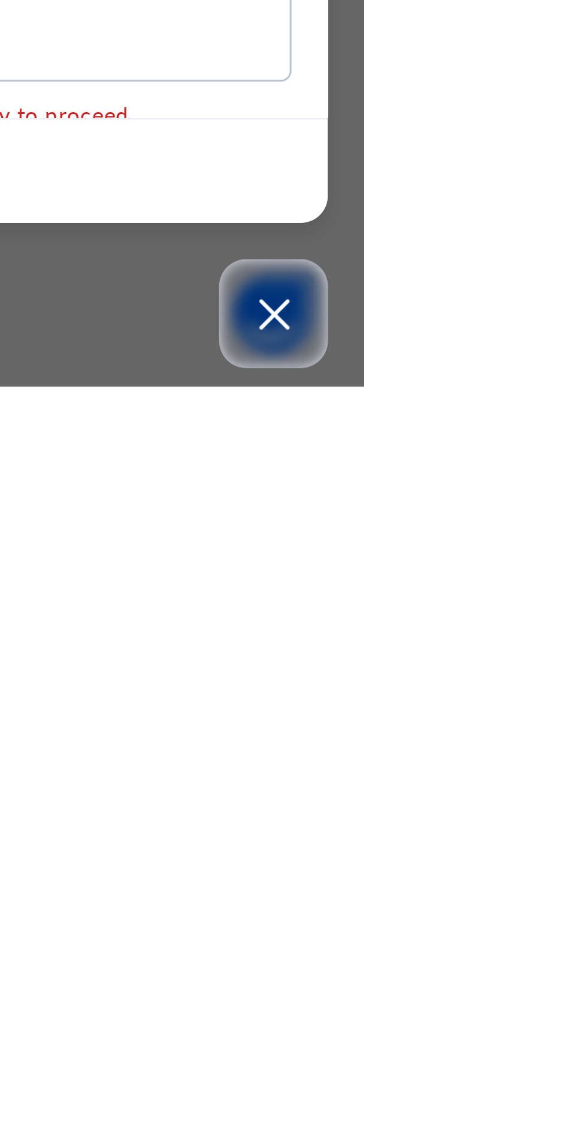
scroll to position [0, 0]
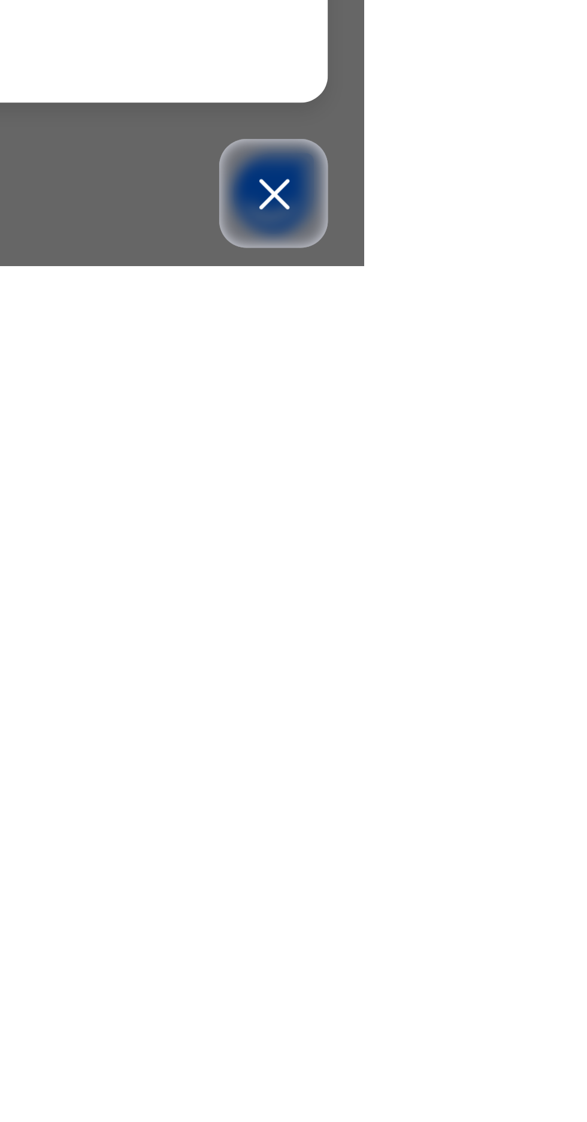
click at [406, 1062] on button "Submit" at bounding box center [384, 1051] width 46 height 22
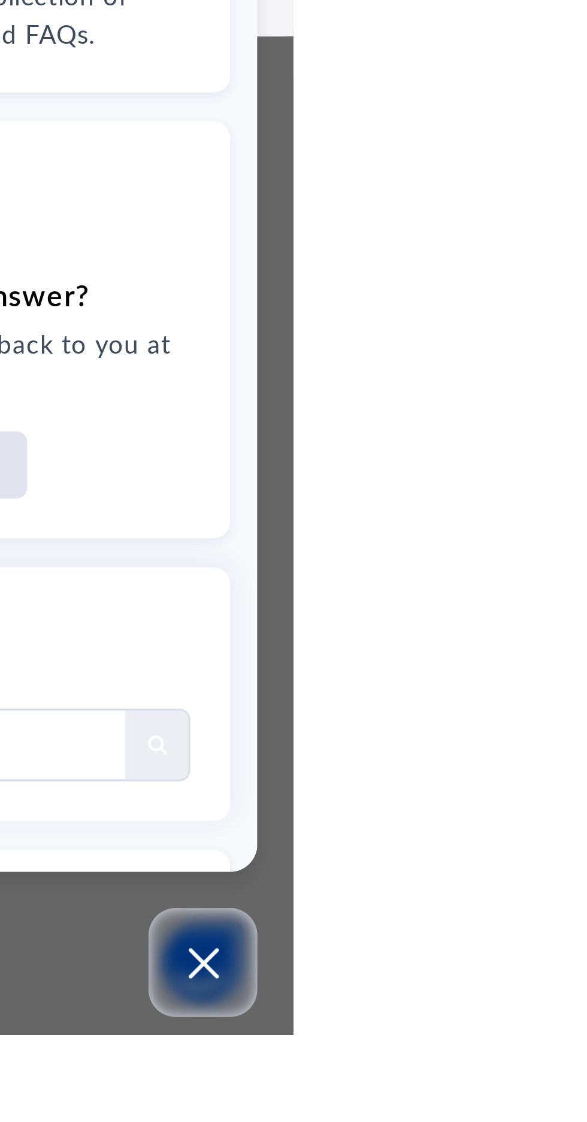
click at [556, 673] on icon "Modules Menu" at bounding box center [550, 667] width 12 height 12
click at [587, 932] on div "RECORD BOOK × G 1 A : COMPUTER Online Actions Download Empty Score Sheet Upload…" at bounding box center [293, 561] width 587 height 1122
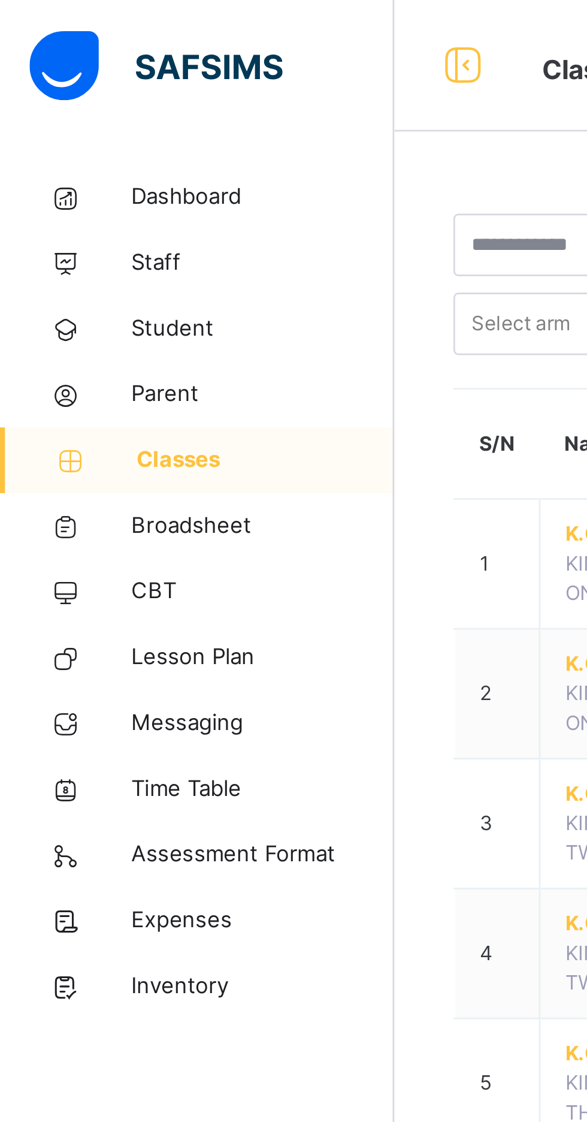
click at [59, 119] on span "Student" at bounding box center [96, 120] width 96 height 12
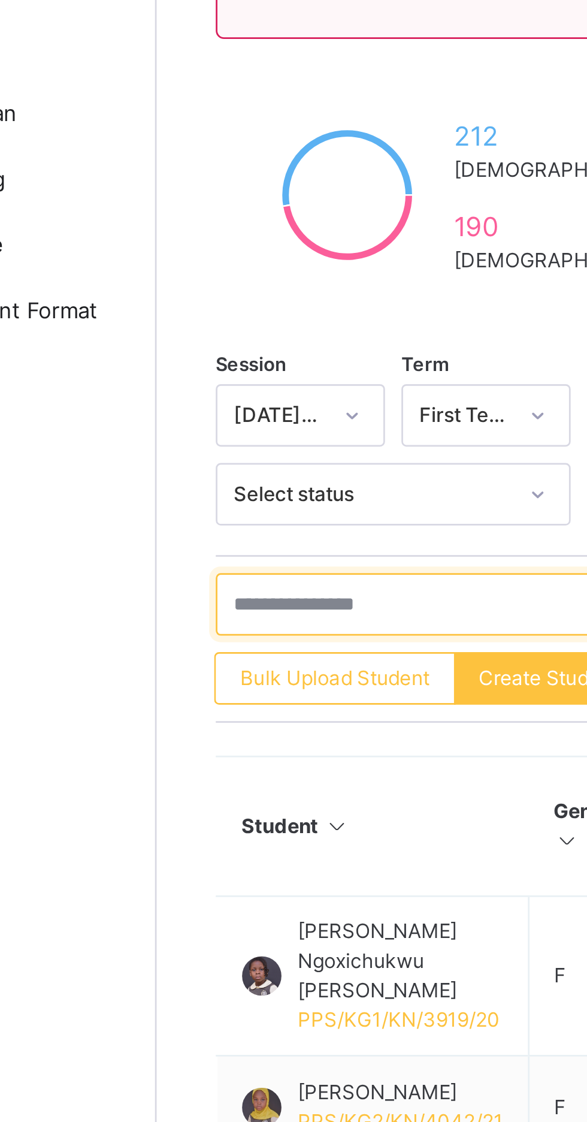
click at [189, 419] on input "text" at bounding box center [255, 418] width 180 height 23
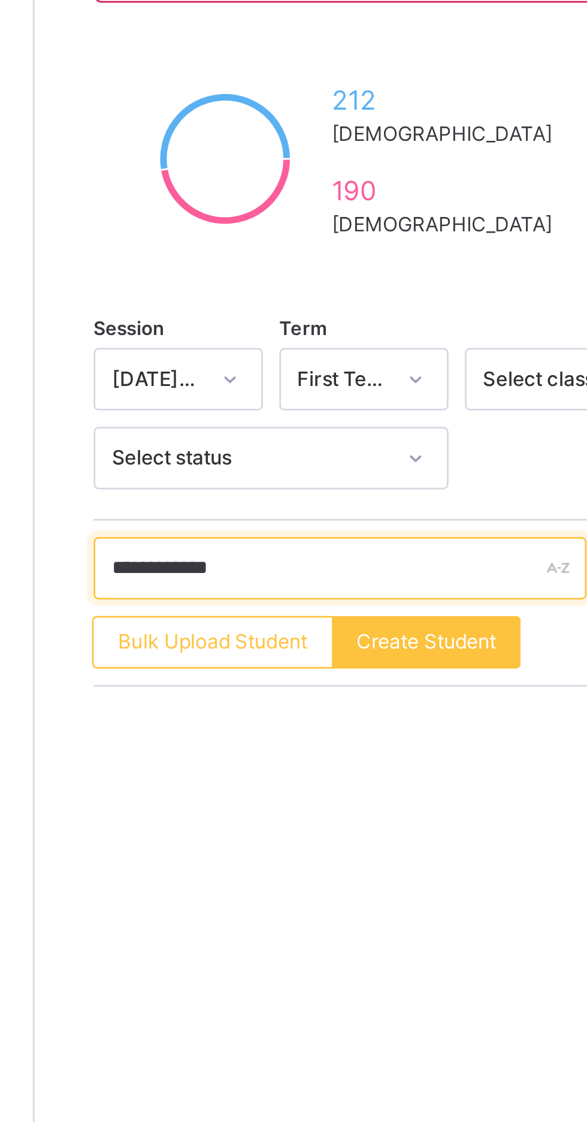
type input "**********"
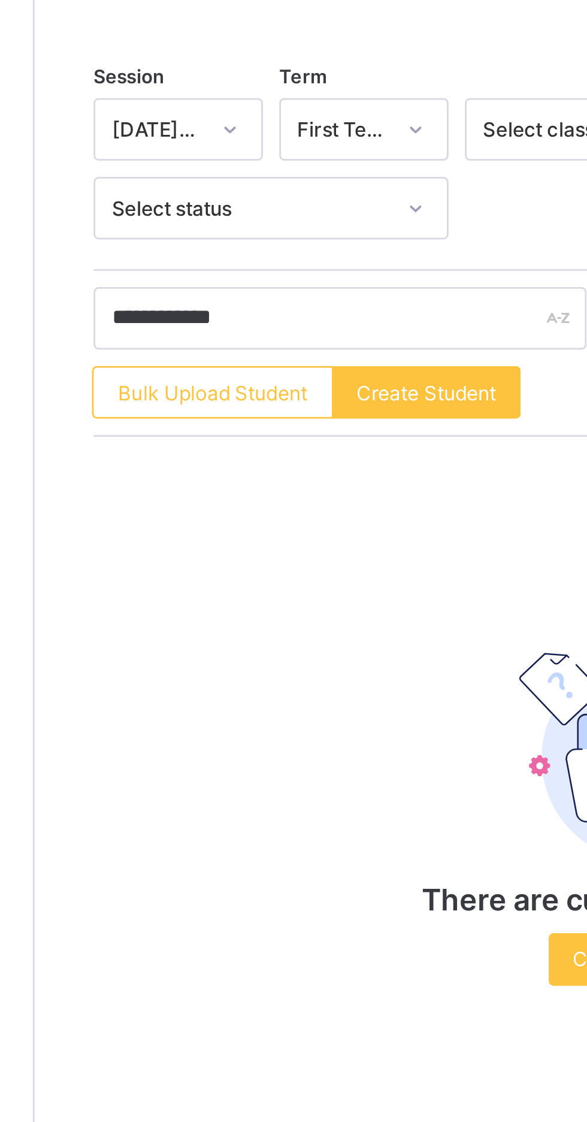
type input "**********"
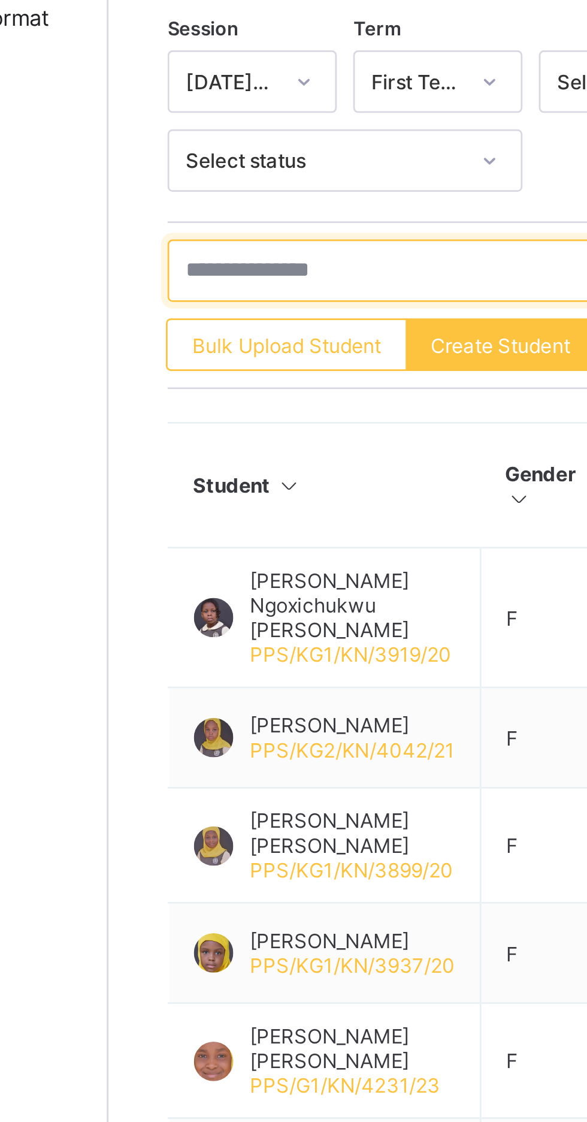
click at [184, 403] on input "text" at bounding box center [255, 403] width 180 height 23
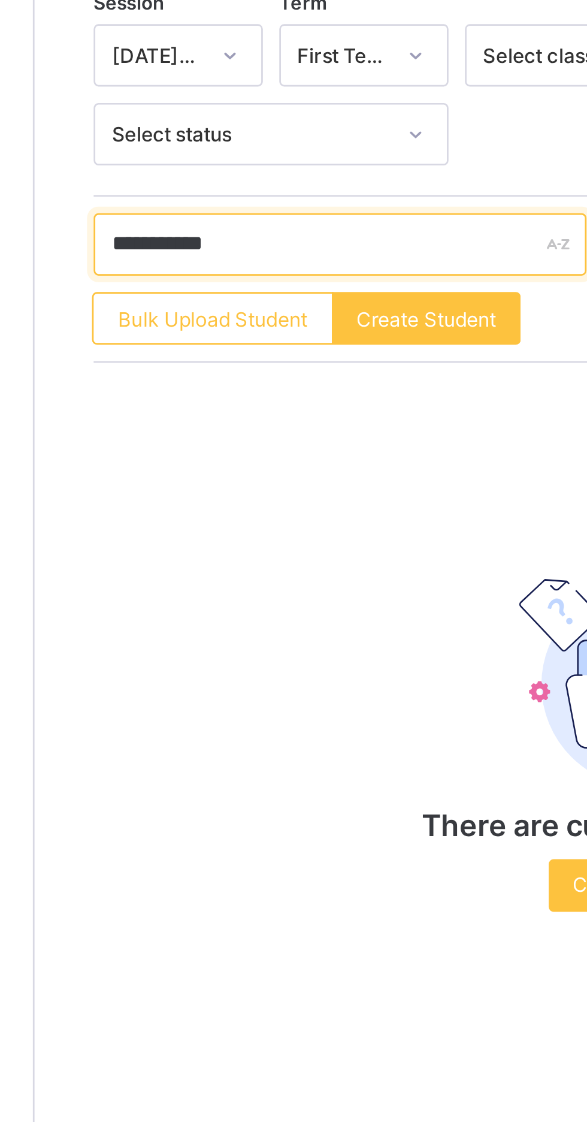
click at [173, 402] on input "**********" at bounding box center [255, 403] width 180 height 23
type input "**********"
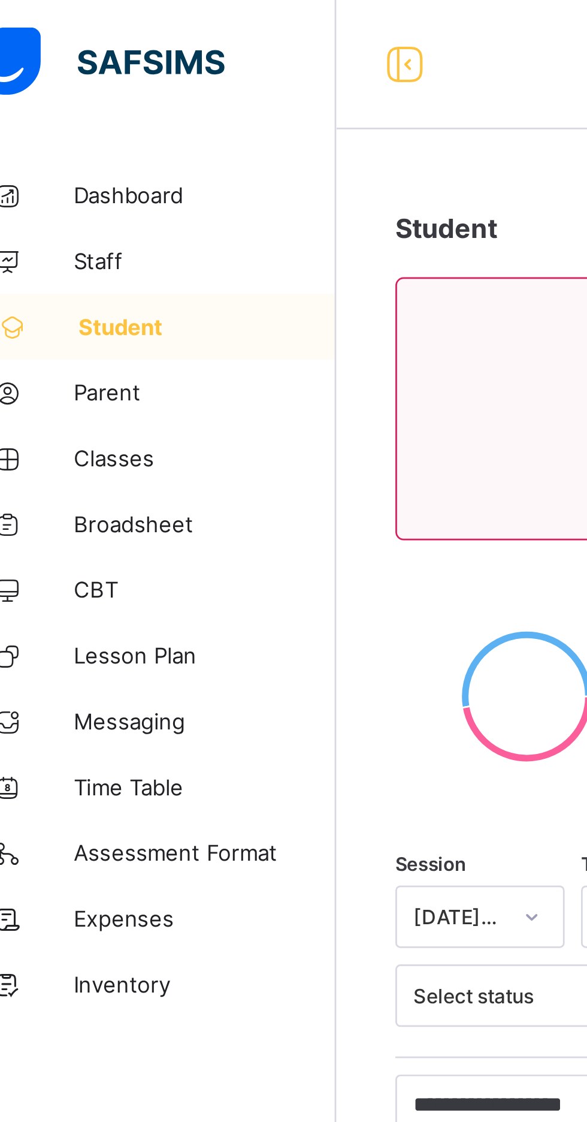
click at [64, 171] on span "Classes" at bounding box center [96, 168] width 96 height 10
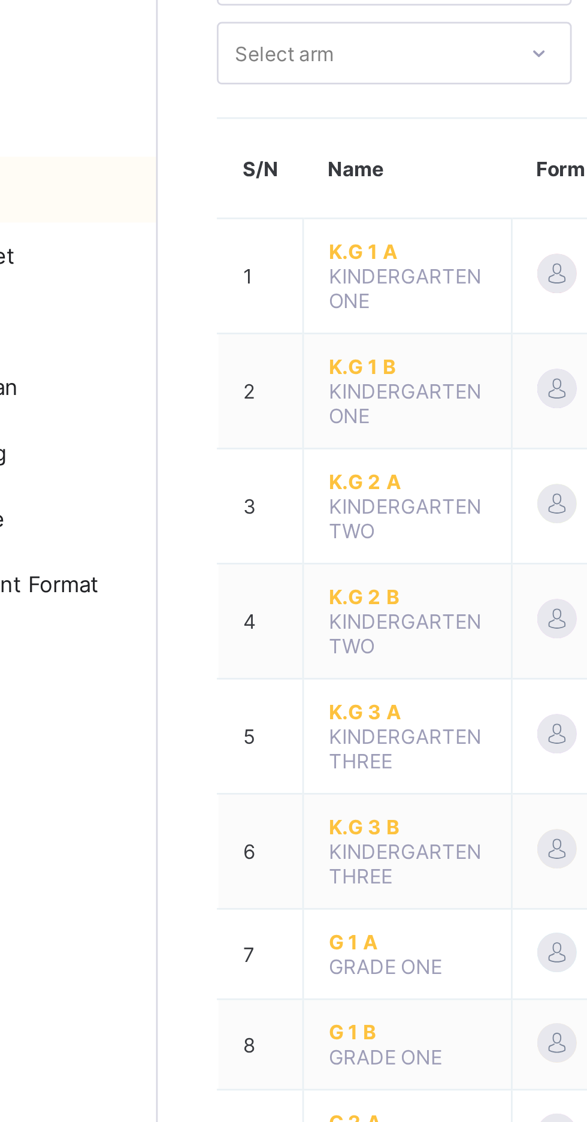
click at [215, 270] on span "K.G 2 A" at bounding box center [235, 274] width 58 height 9
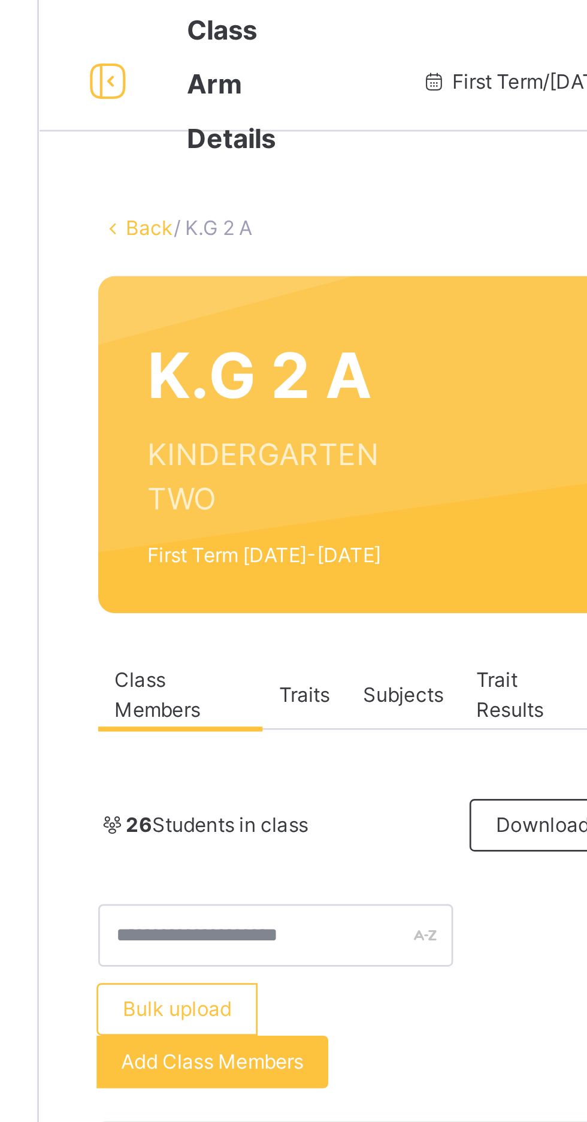
click at [179, 84] on link "Back" at bounding box center [184, 82] width 17 height 9
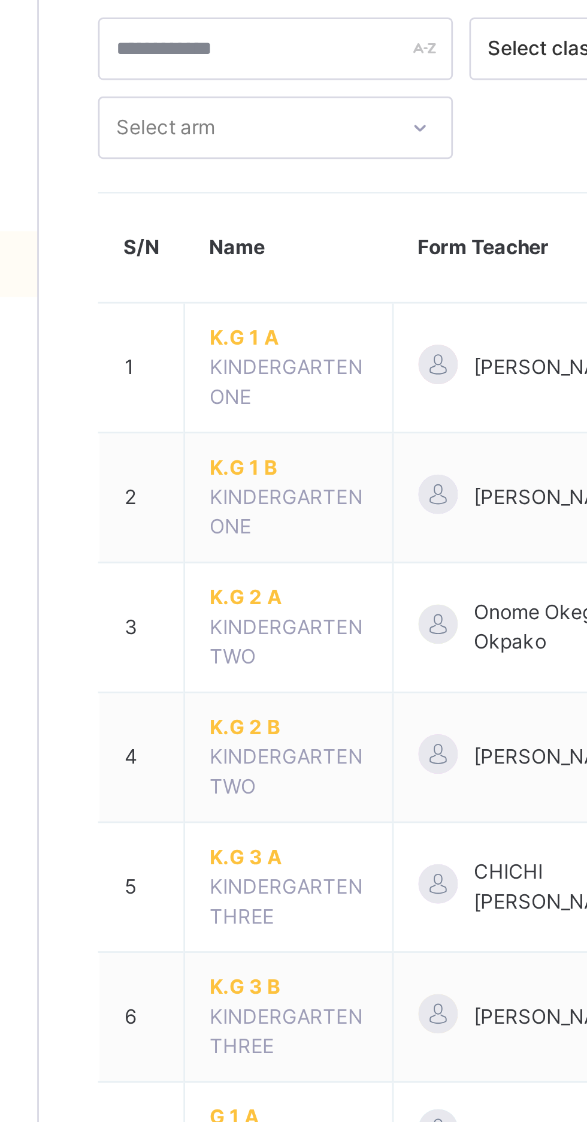
click at [215, 336] on span "K.G 2 B" at bounding box center [235, 336] width 58 height 11
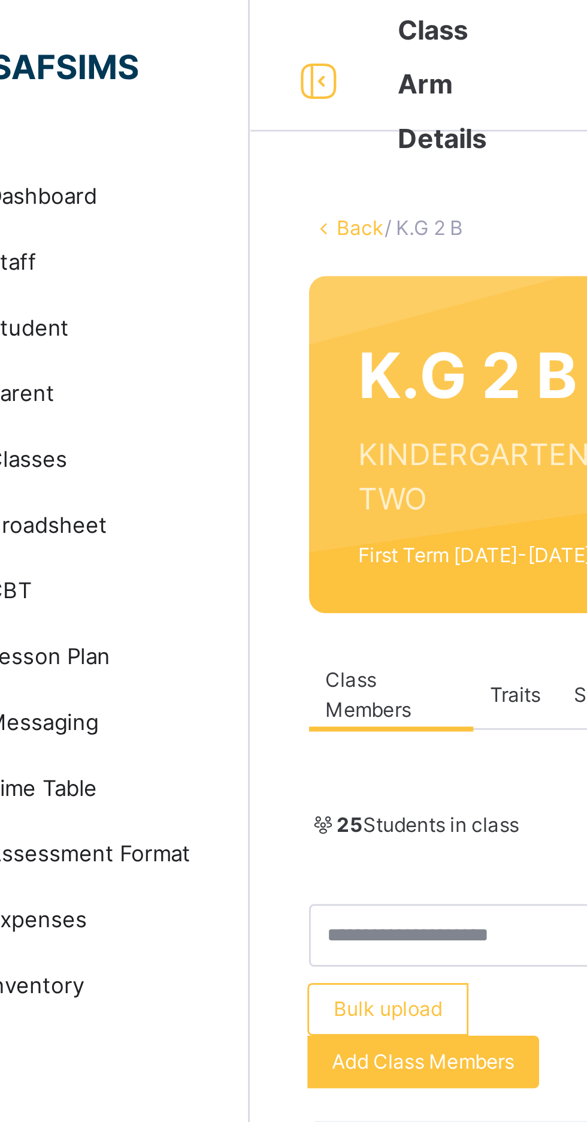
click at [179, 80] on link "Back" at bounding box center [184, 82] width 17 height 9
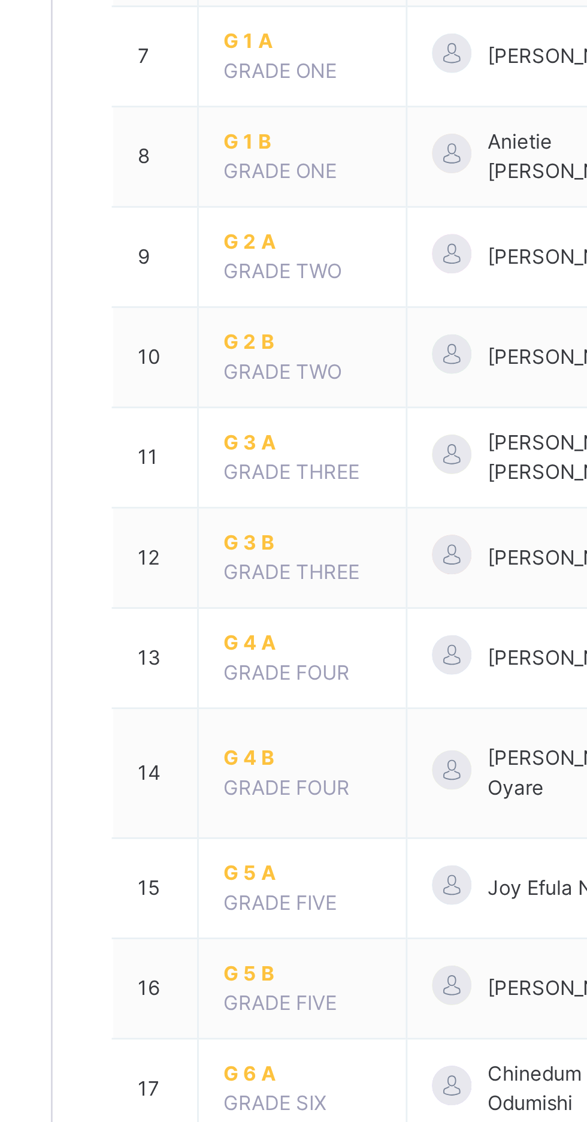
click at [213, 552] on span "G 2 A" at bounding box center [235, 551] width 58 height 11
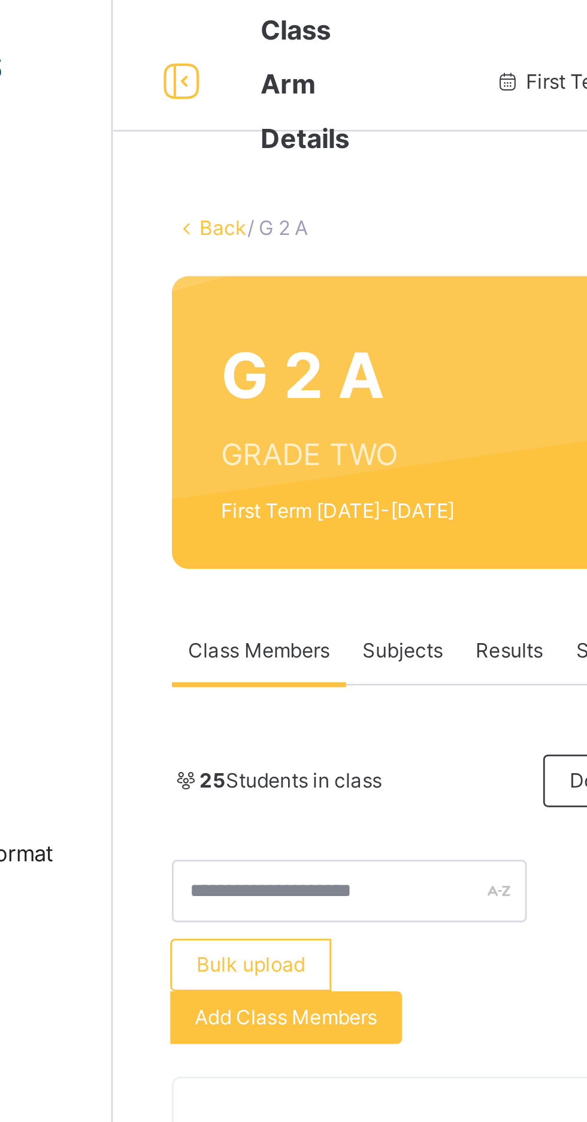
click at [176, 82] on link "Back" at bounding box center [184, 82] width 17 height 9
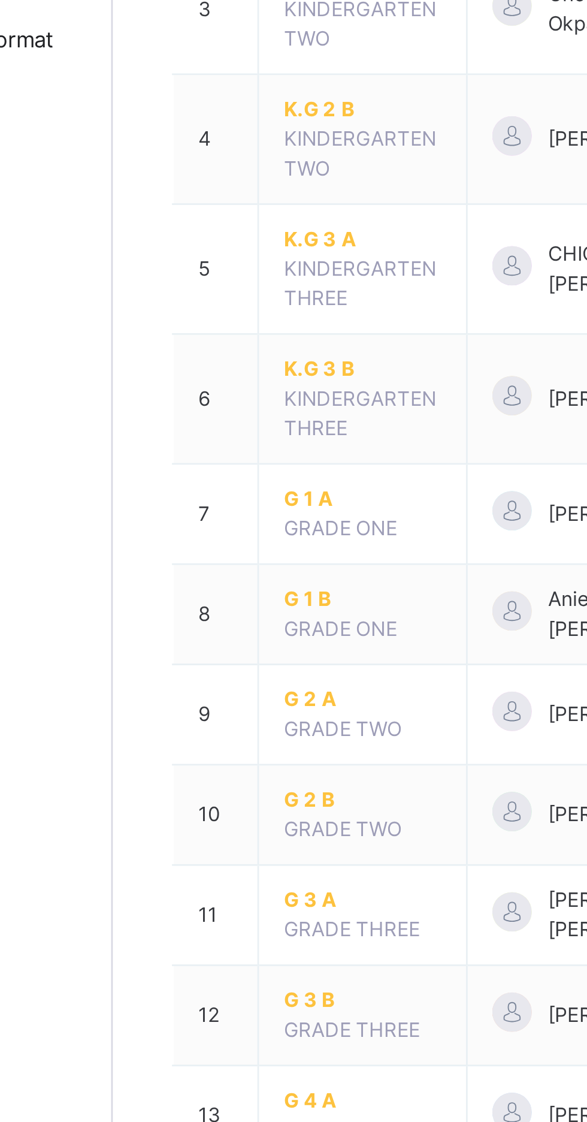
click at [216, 660] on span "G 3 B" at bounding box center [235, 661] width 58 height 11
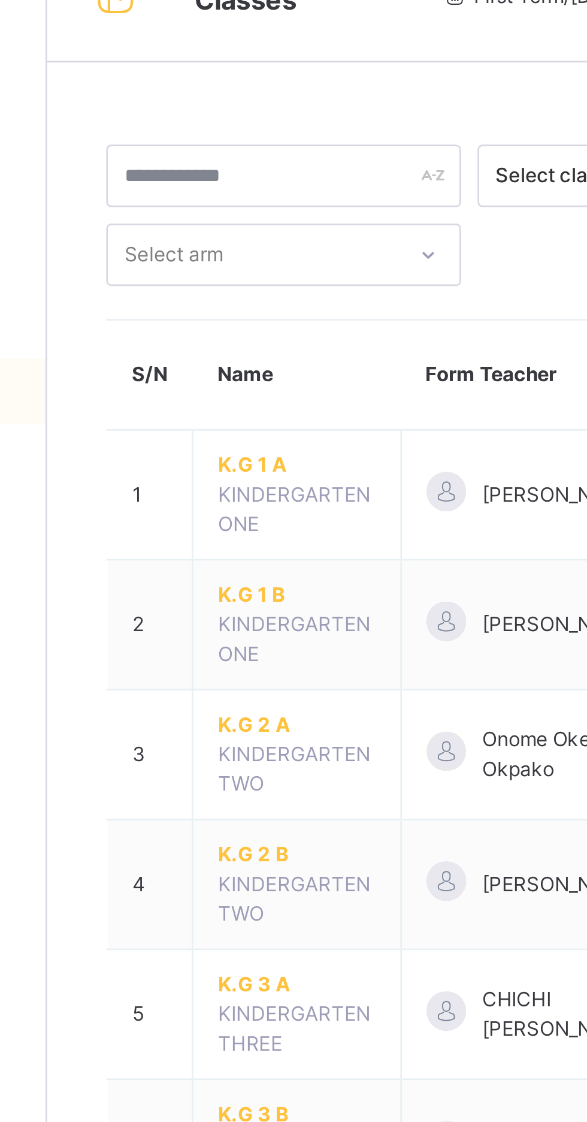
click at [215, 333] on span "K.G 2 B" at bounding box center [235, 336] width 58 height 11
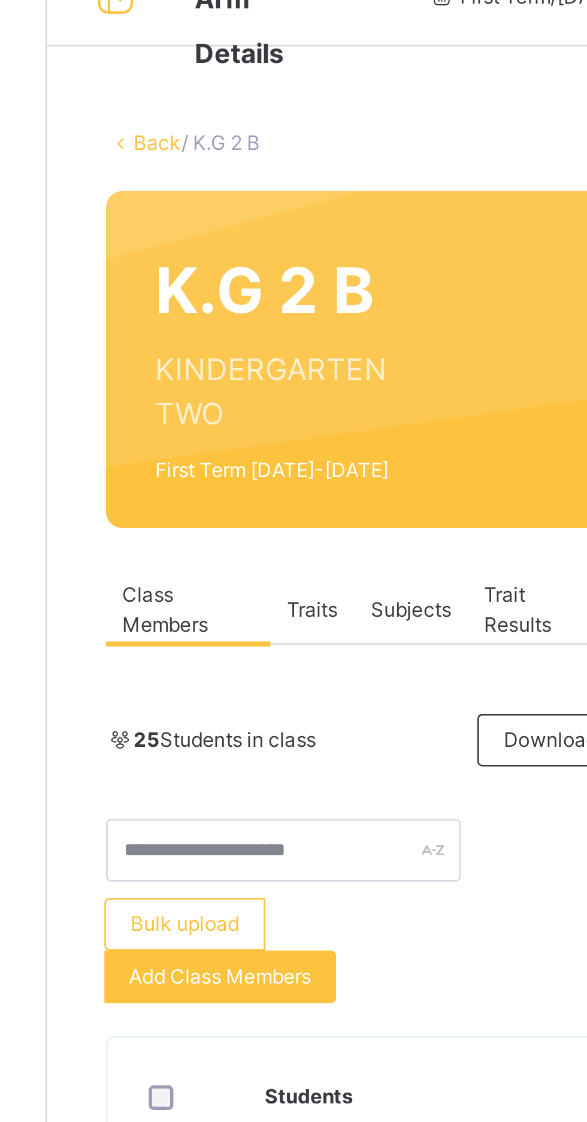
click at [274, 255] on span "Subjects" at bounding box center [276, 253] width 29 height 11
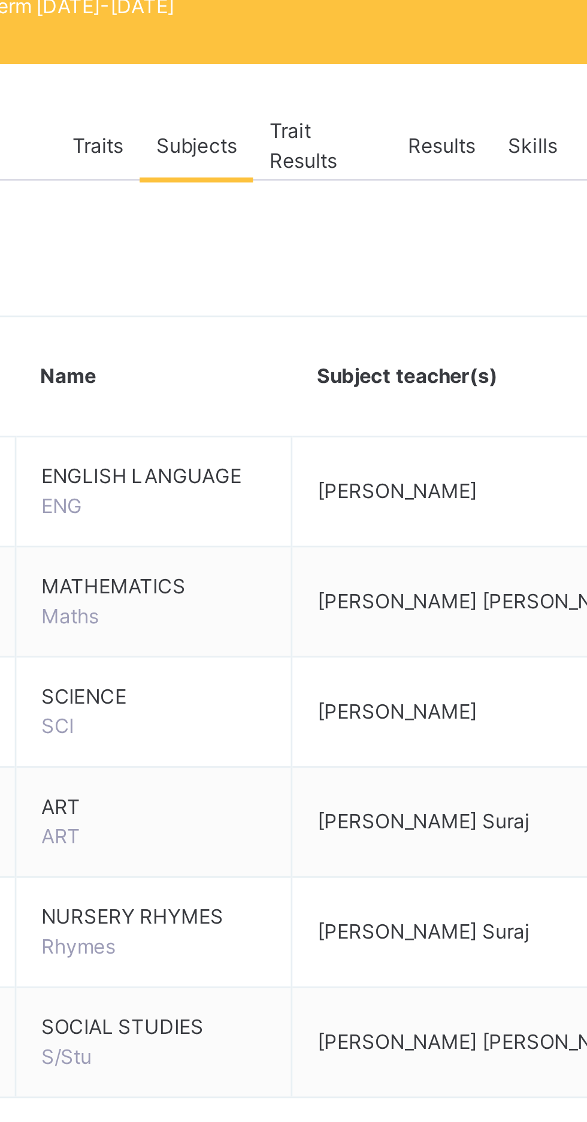
click at [180, 81] on link "Back" at bounding box center [184, 82] width 17 height 9
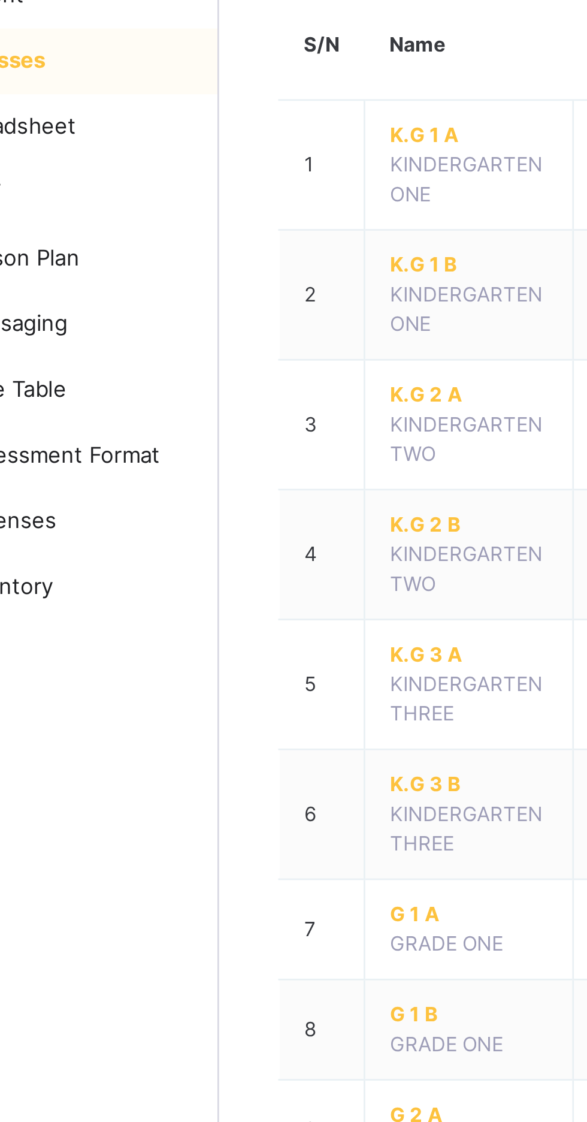
click at [219, 380] on span "K.G 3 A" at bounding box center [235, 384] width 58 height 11
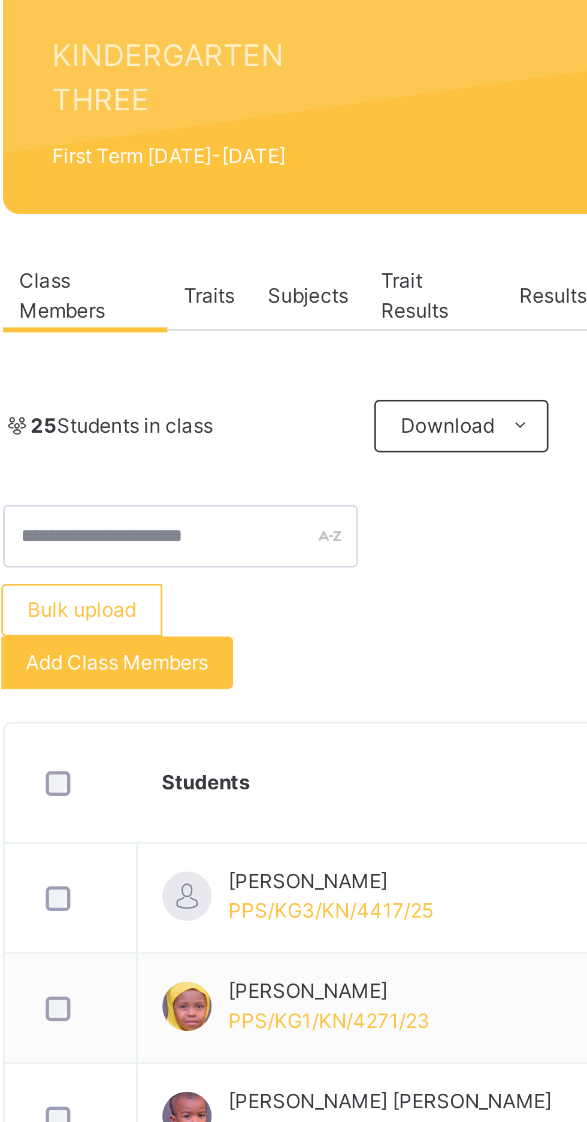
click at [276, 252] on span "Subjects" at bounding box center [276, 253] width 29 height 11
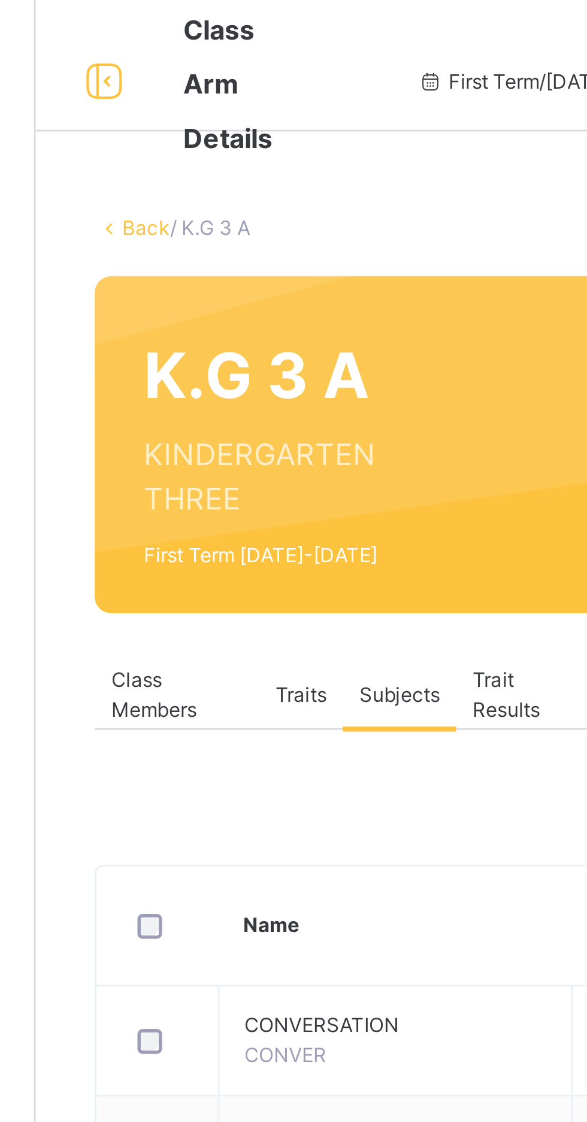
click at [182, 84] on link "Back" at bounding box center [184, 82] width 17 height 9
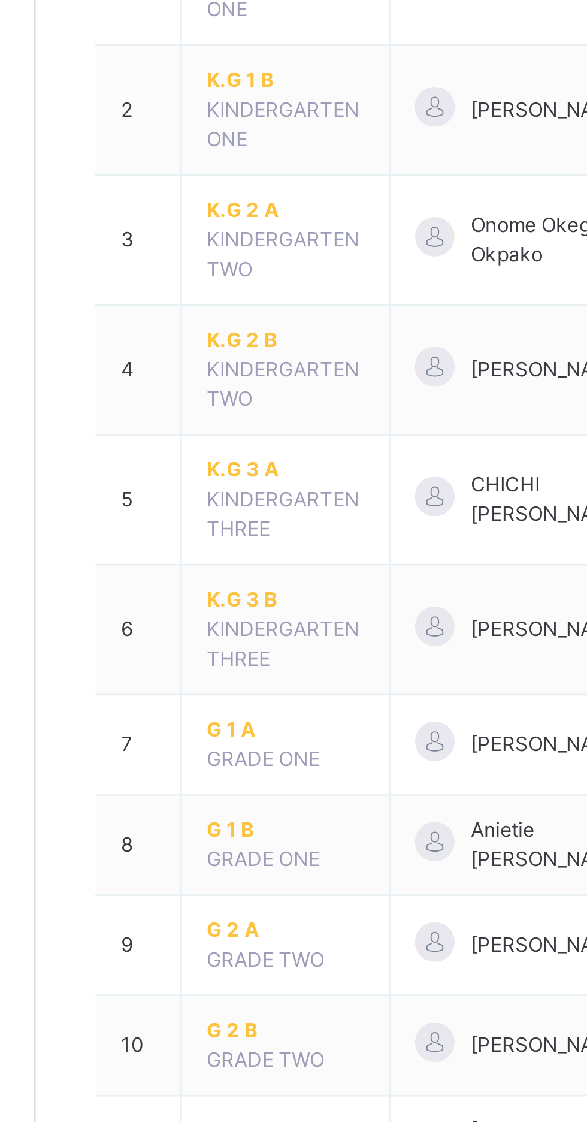
click at [215, 549] on span "G 2 A" at bounding box center [235, 551] width 58 height 11
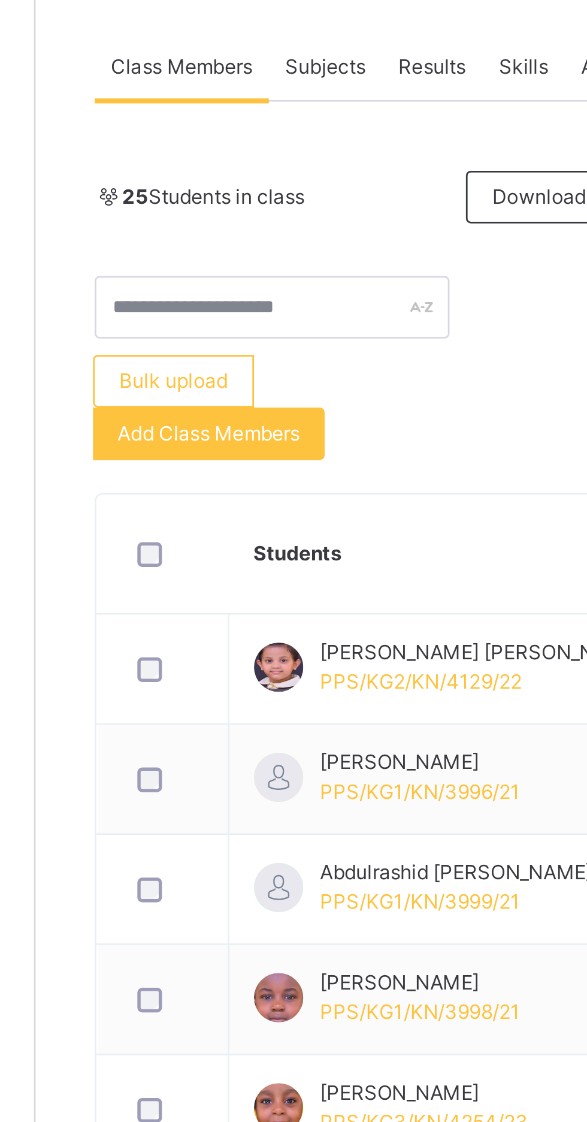
click at [252, 231] on div "Subjects" at bounding box center [249, 237] width 41 height 24
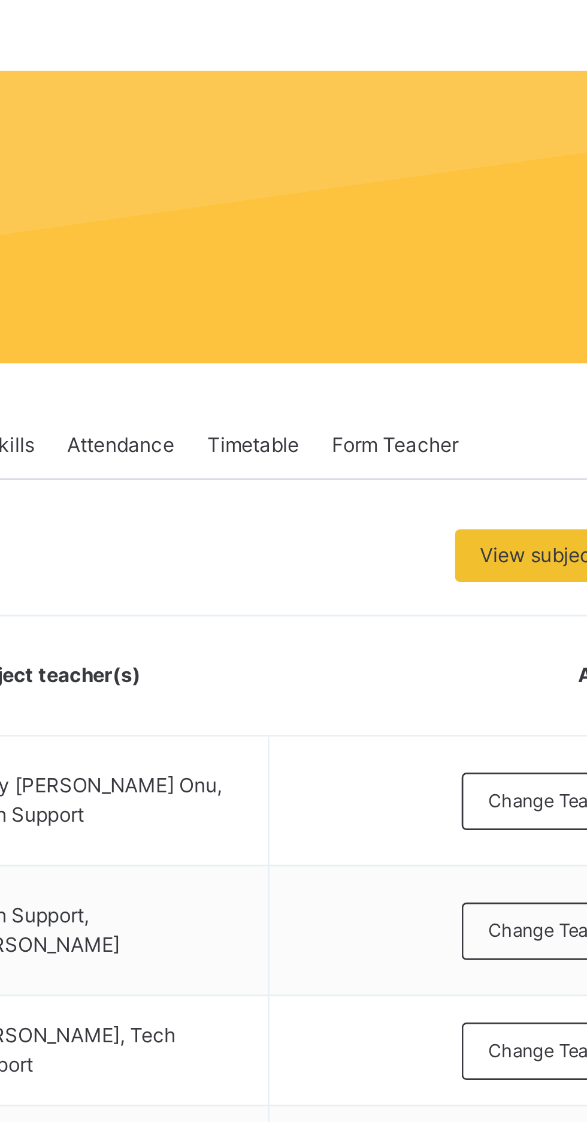
click at [505, 370] on span "Change Teacher" at bounding box center [521, 367] width 50 height 10
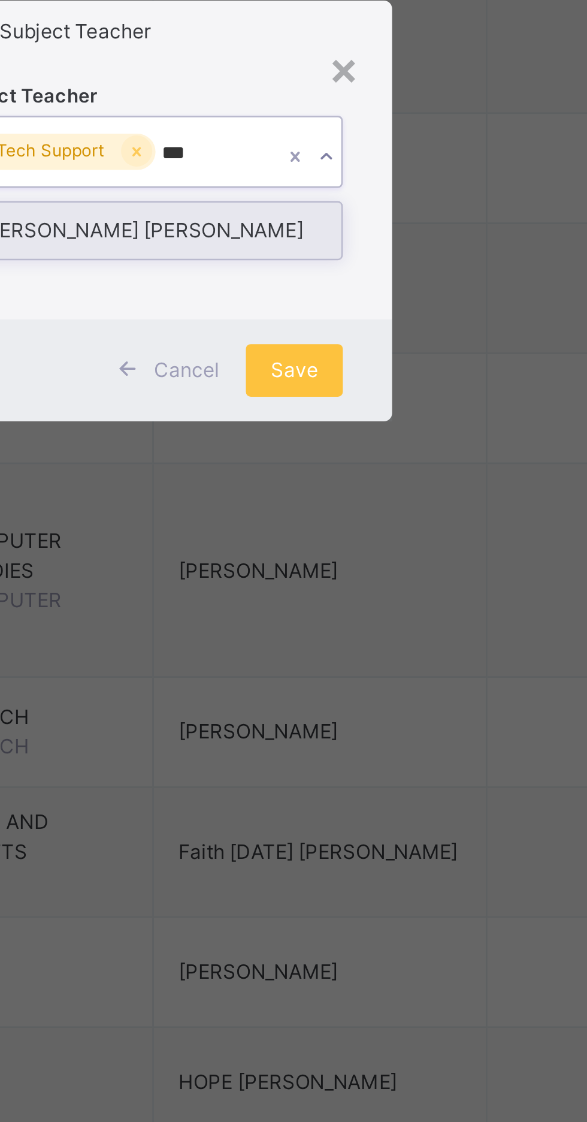
click at [299, 578] on div "Geraldine Chidera Nnadika" at bounding box center [293, 568] width 139 height 20
type input "***"
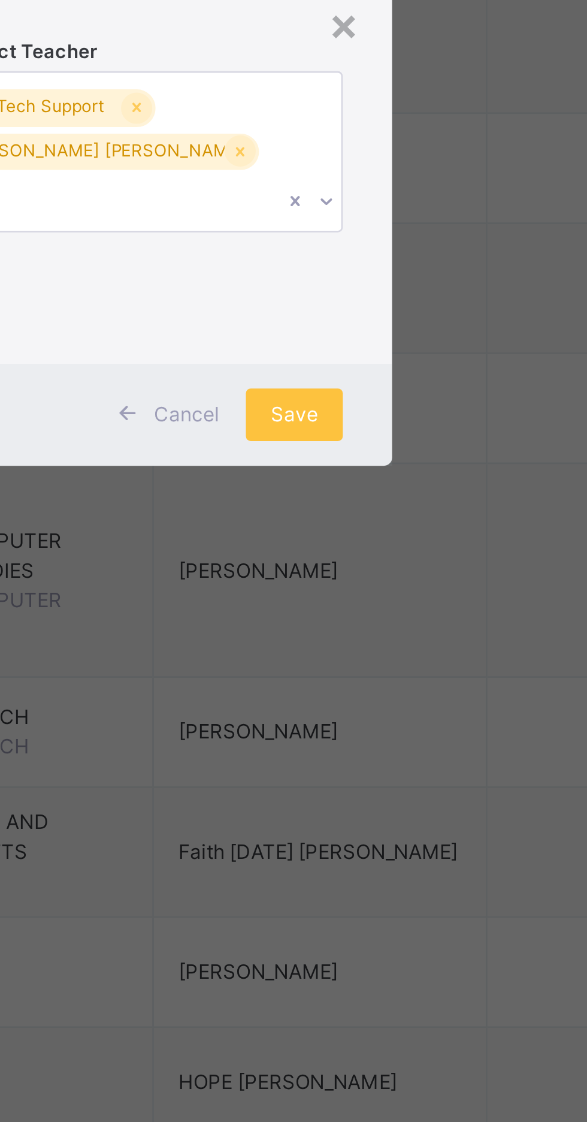
click at [355, 641] on span "Save" at bounding box center [345, 635] width 17 height 11
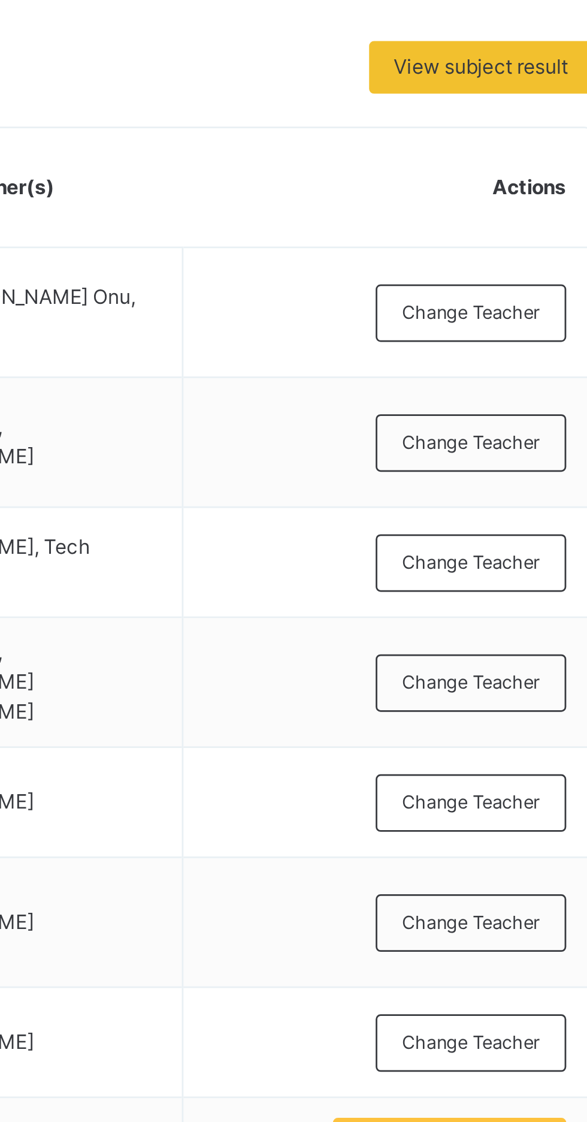
click at [518, 546] on span "Change Teacher" at bounding box center [521, 545] width 50 height 10
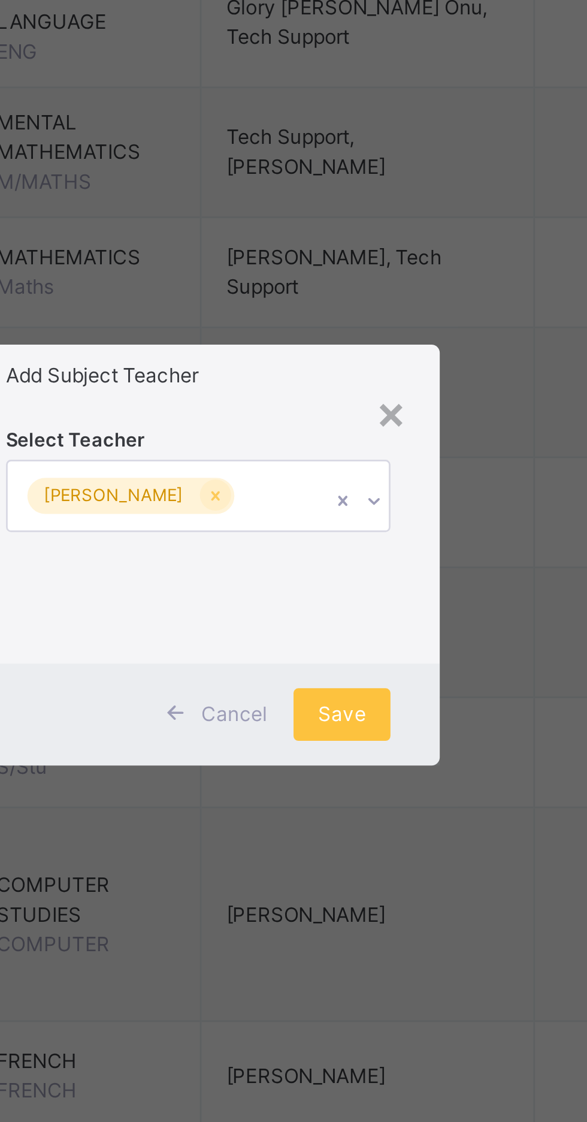
click at [382, 507] on div "Add Subject Teacher" at bounding box center [294, 495] width 176 height 23
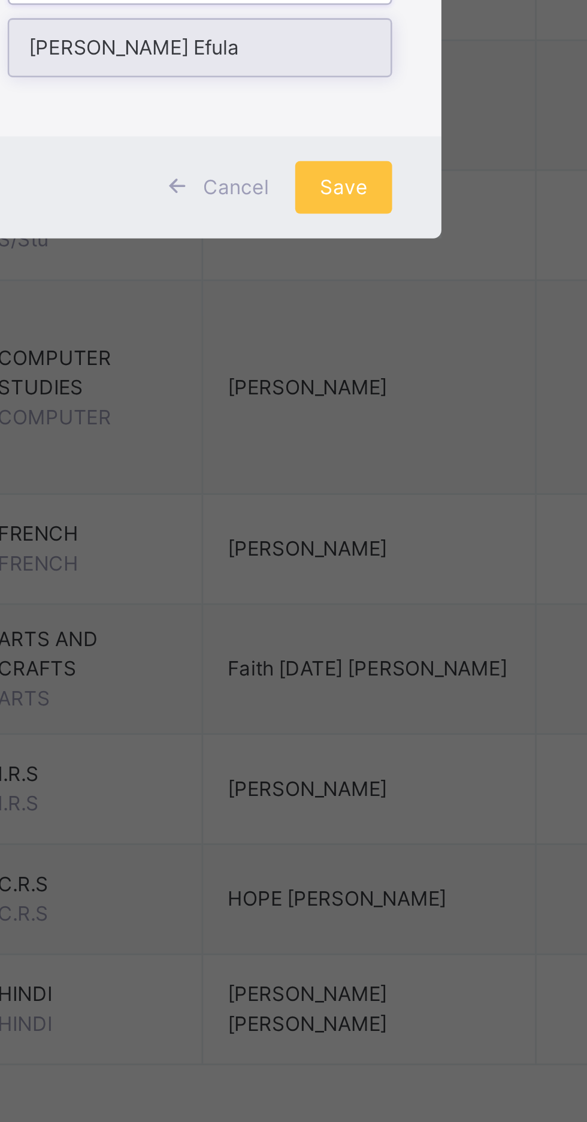
click at [301, 578] on div "Joy Ndudi Efula" at bounding box center [293, 568] width 139 height 20
type input "***"
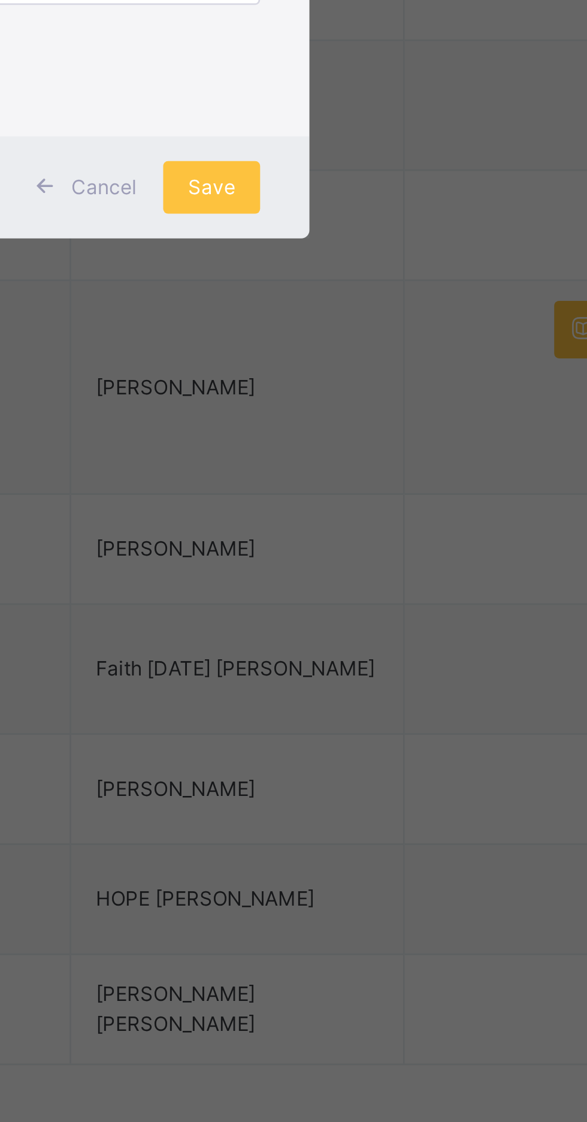
click at [355, 624] on span "Save" at bounding box center [345, 619] width 17 height 11
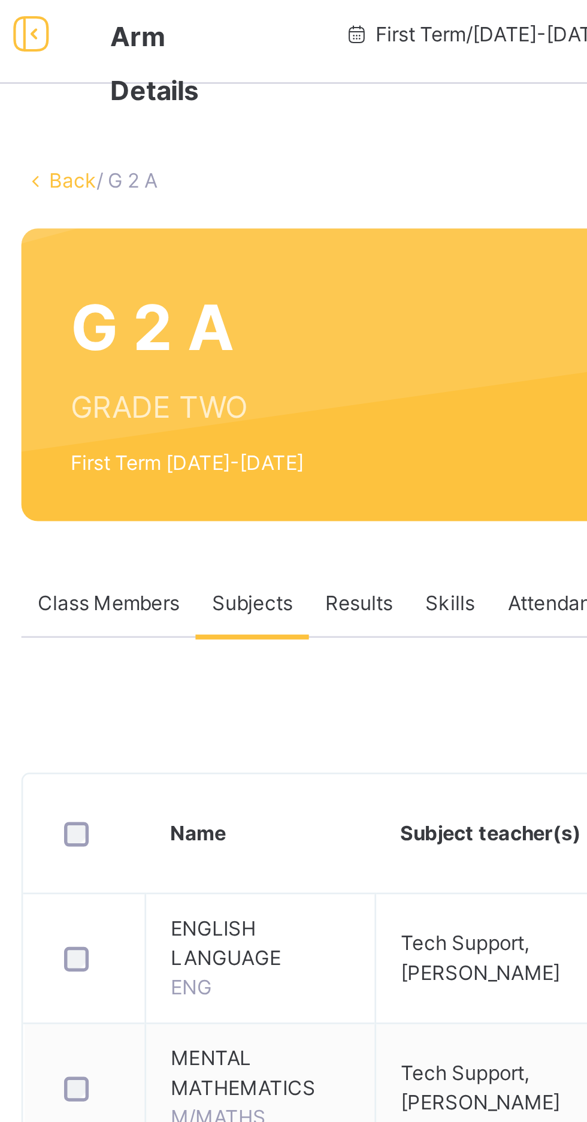
click at [176, 85] on link "Back" at bounding box center [184, 82] width 17 height 9
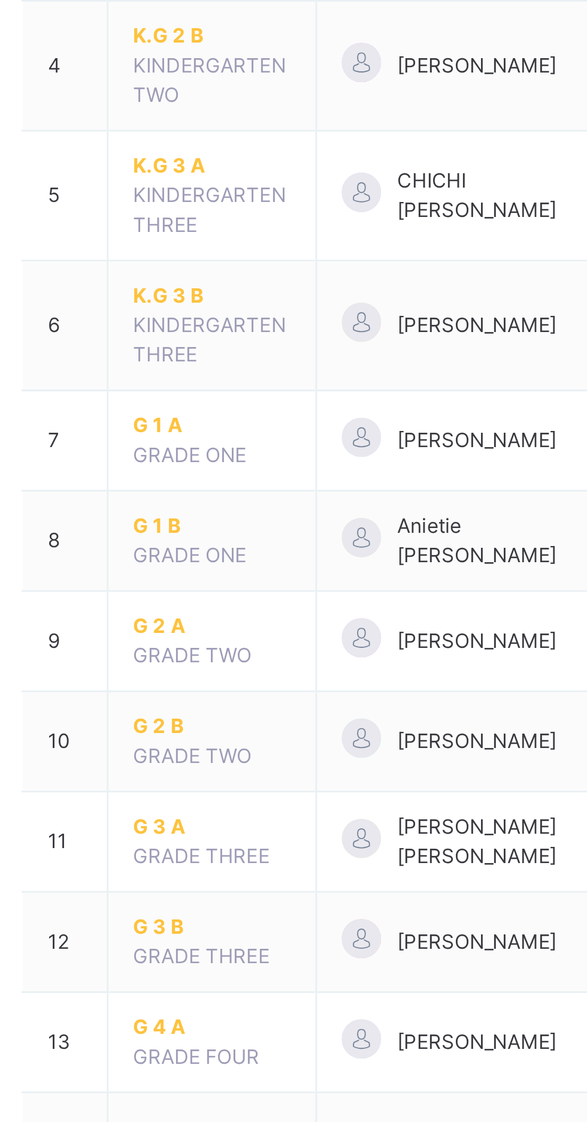
click at [218, 588] on span "G 2 B" at bounding box center [235, 588] width 58 height 11
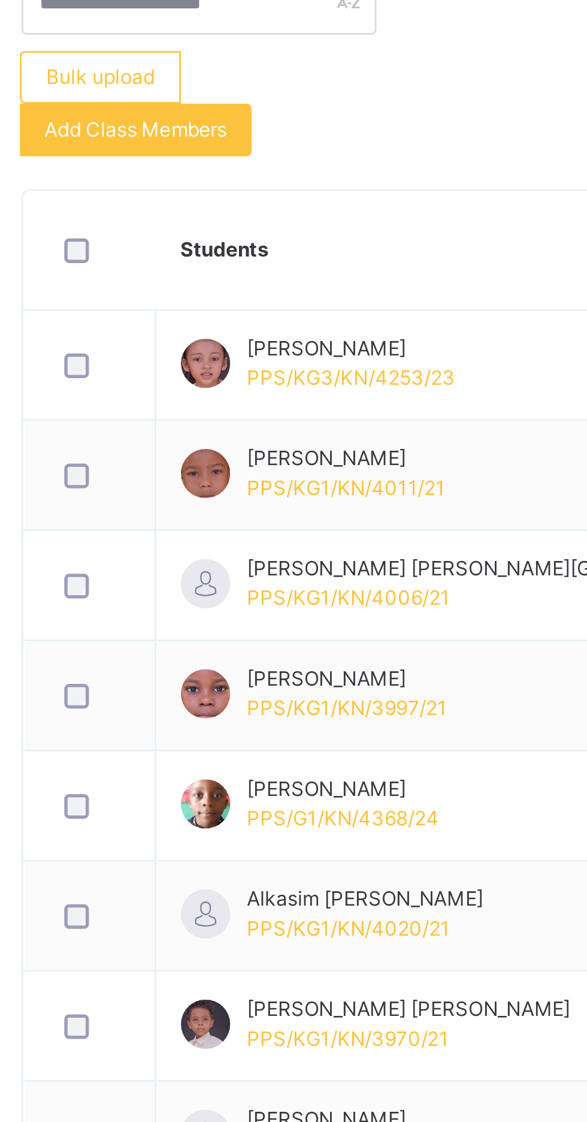
click at [250, 439] on td "Aarya Sharma PPS/KG3/KN/4253/23" at bounding box center [362, 457] width 294 height 40
click at [250, 235] on span "Subjects" at bounding box center [249, 237] width 29 height 11
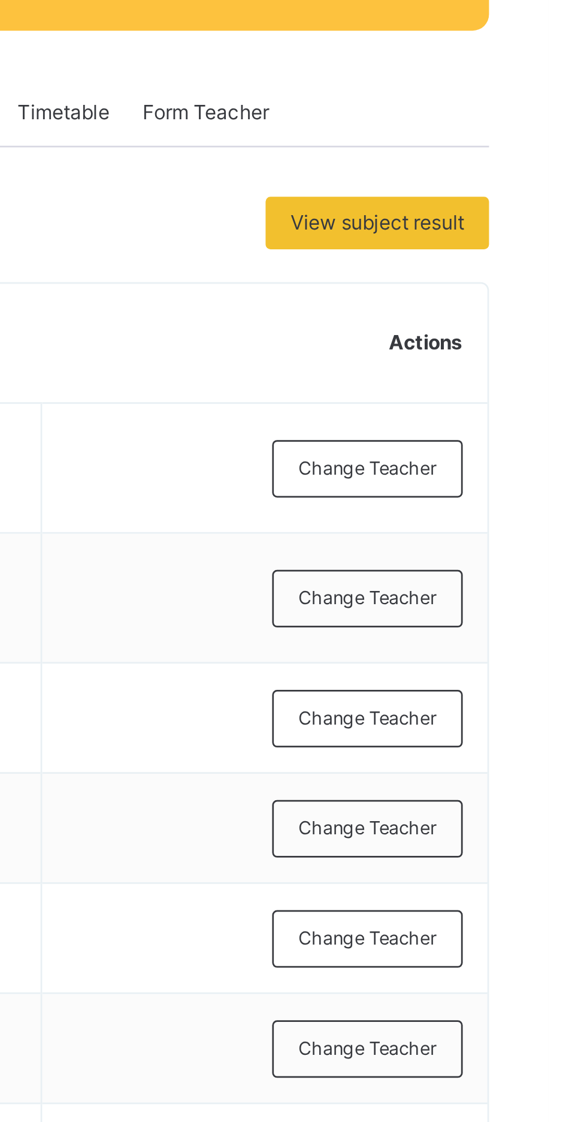
click at [516, 363] on span "Change Teacher" at bounding box center [521, 367] width 50 height 10
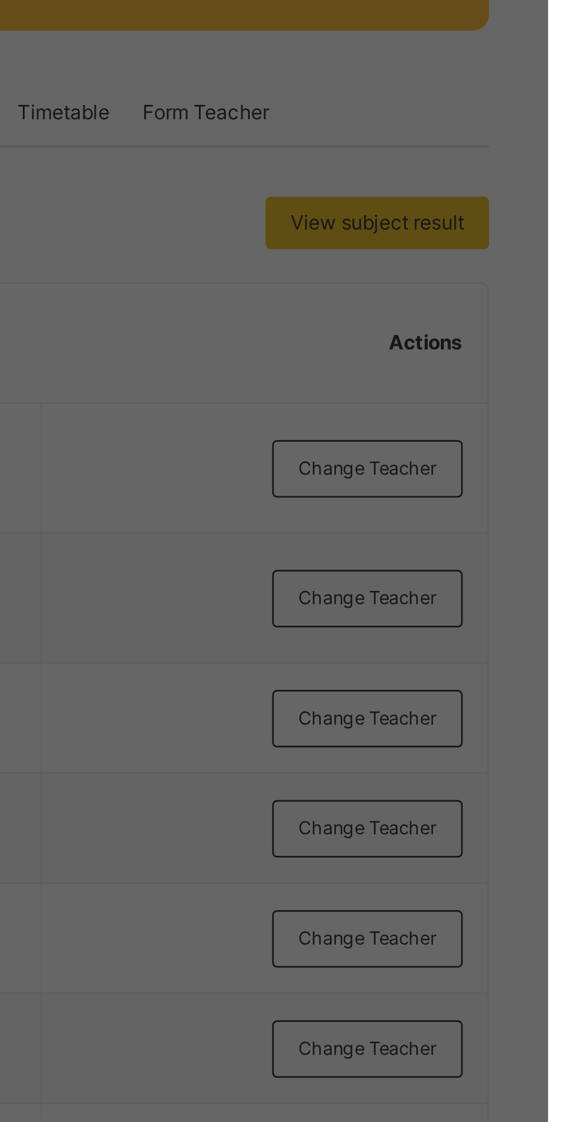
click at [328, 533] on icon at bounding box center [326, 532] width 3 height 4
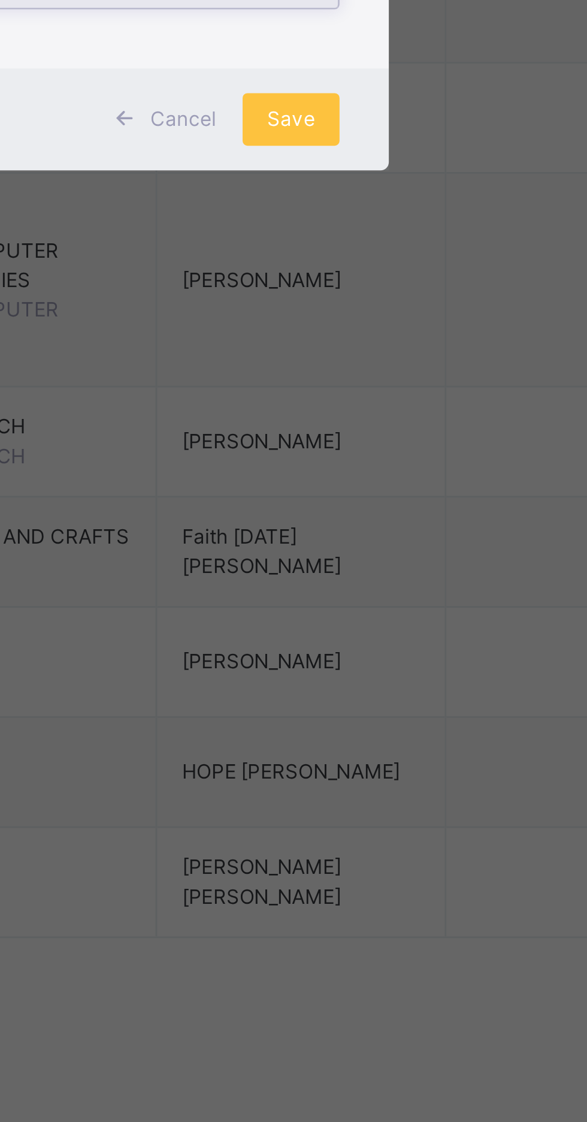
click at [295, 578] on div "Geraldine Chidera Nnadika" at bounding box center [293, 568] width 139 height 20
type input "***"
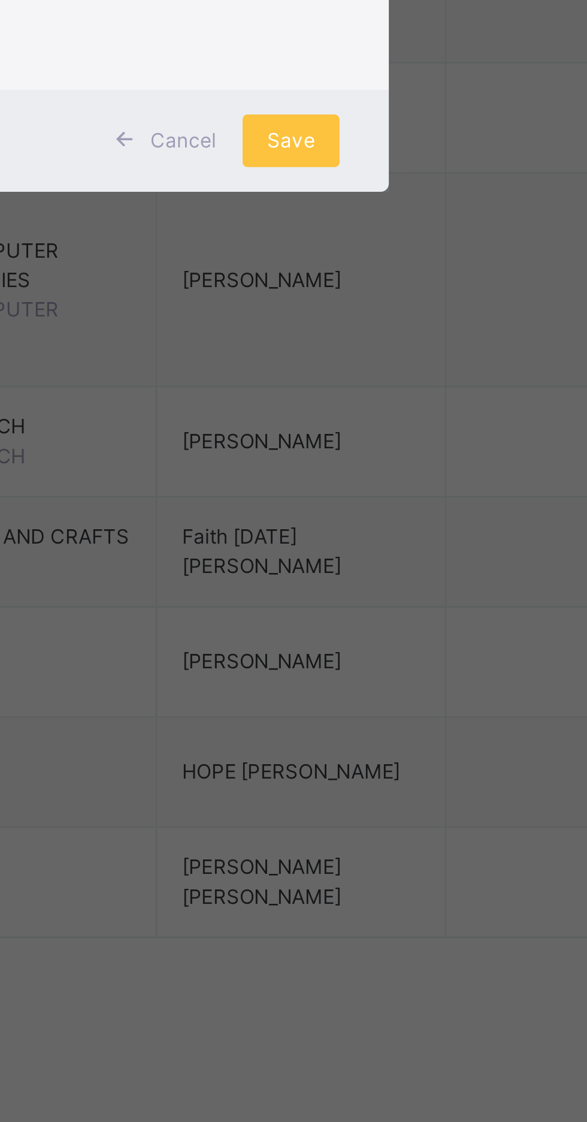
click at [364, 636] on div "Save" at bounding box center [345, 626] width 35 height 19
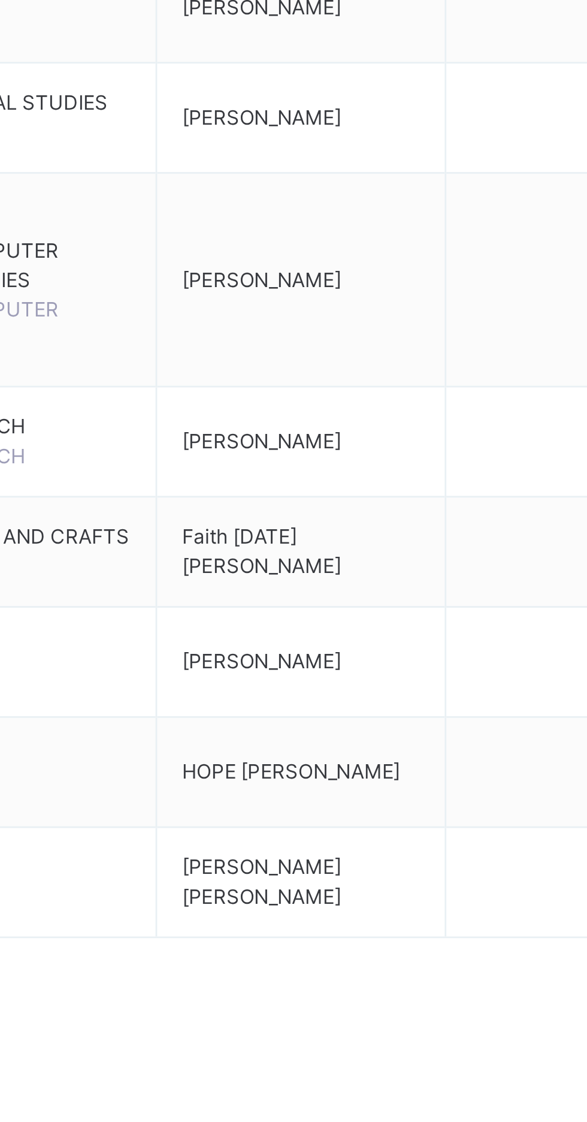
click at [407, 729] on td "Change Teacher" at bounding box center [484, 737] width 162 height 40
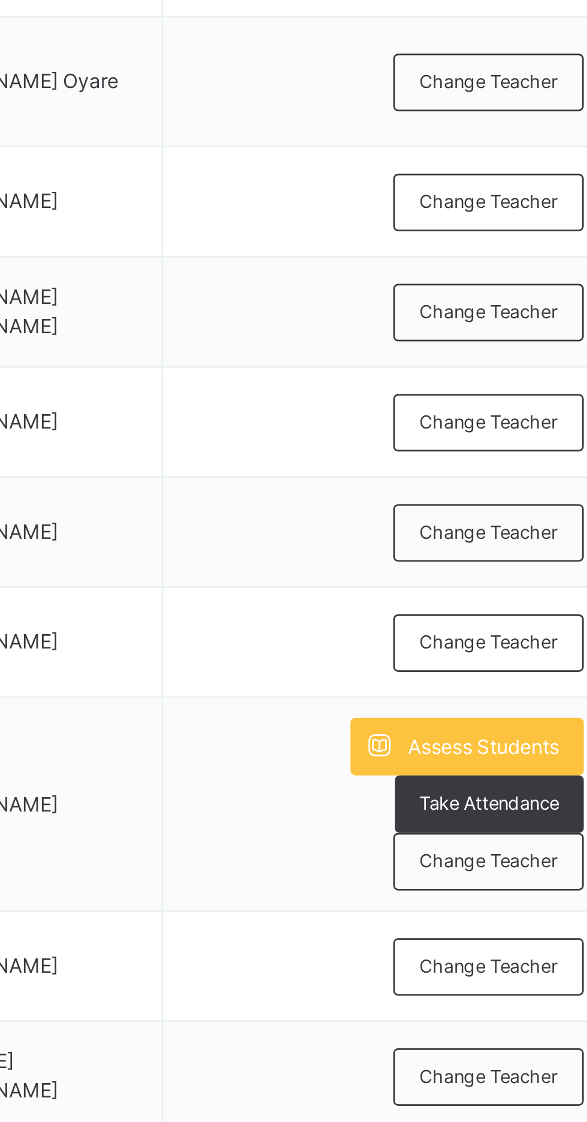
click at [525, 539] on span "Change Teacher" at bounding box center [521, 538] width 50 height 10
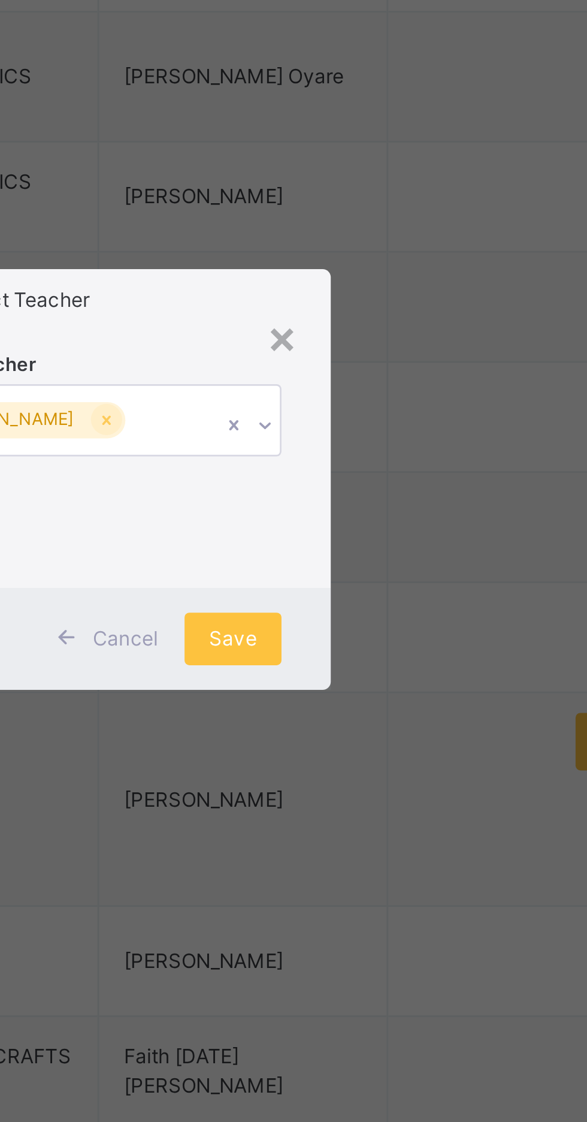
click at [382, 507] on div "Add Subject Teacher" at bounding box center [294, 495] width 176 height 23
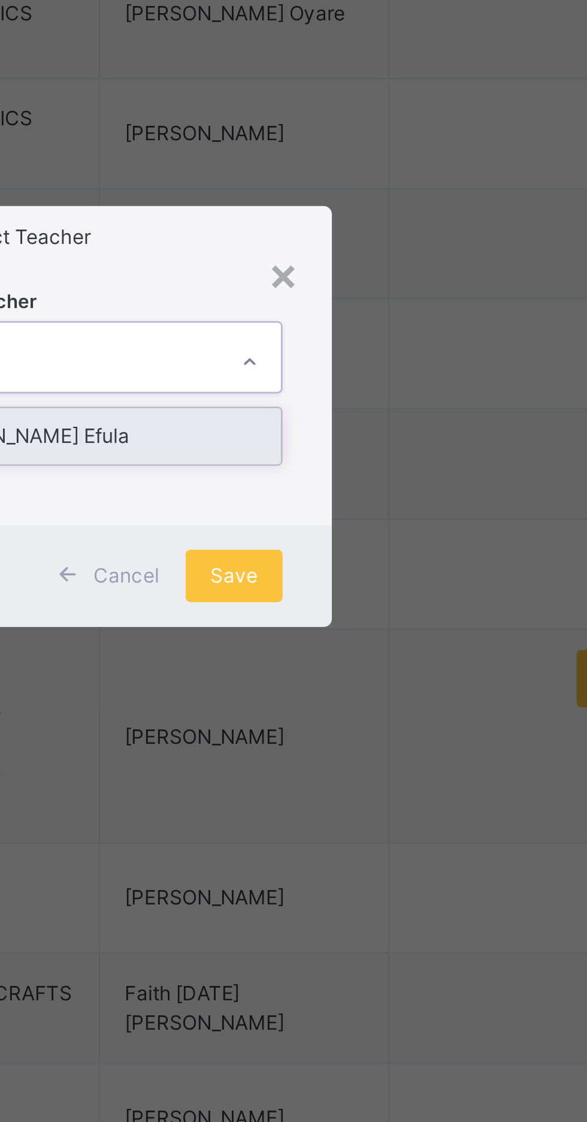
click at [303, 578] on div "Joy Ndudi Efula" at bounding box center [293, 568] width 139 height 20
type input "***"
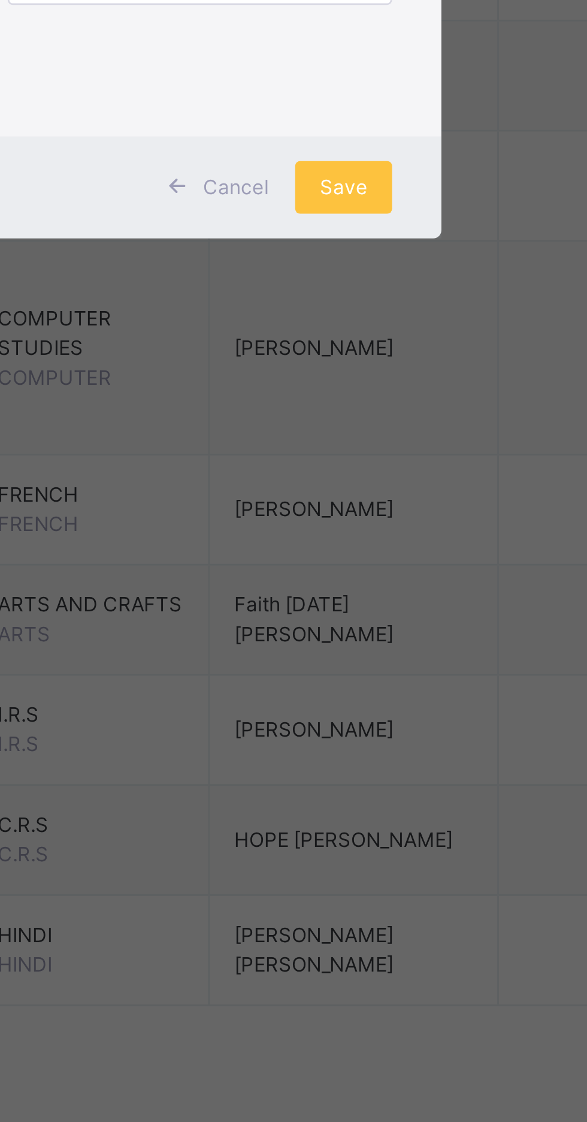
click at [355, 624] on span "Save" at bounding box center [345, 619] width 17 height 11
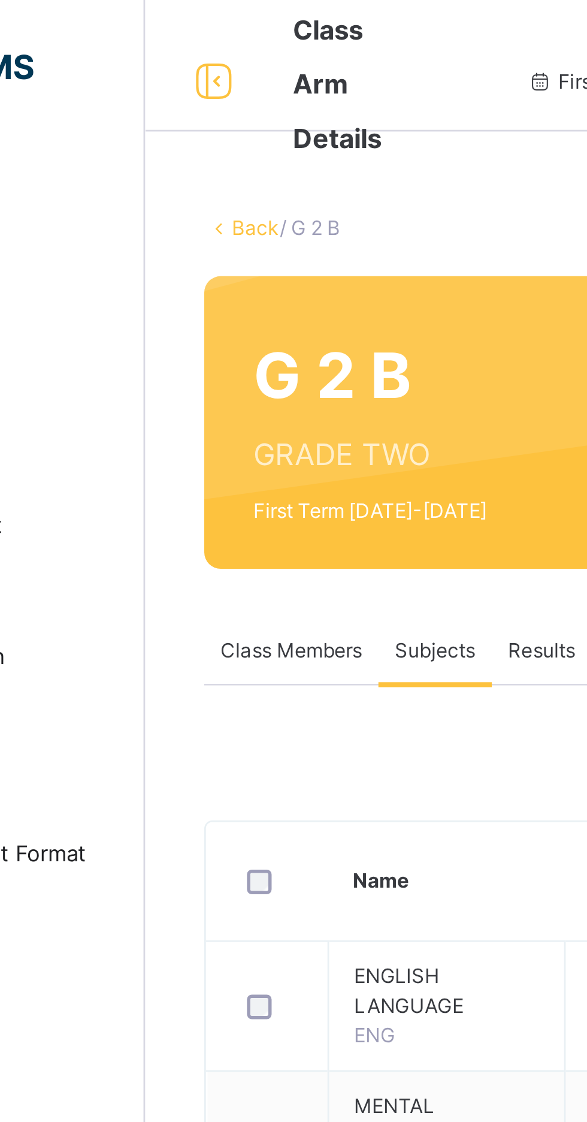
click at [180, 83] on link "Back" at bounding box center [184, 82] width 17 height 9
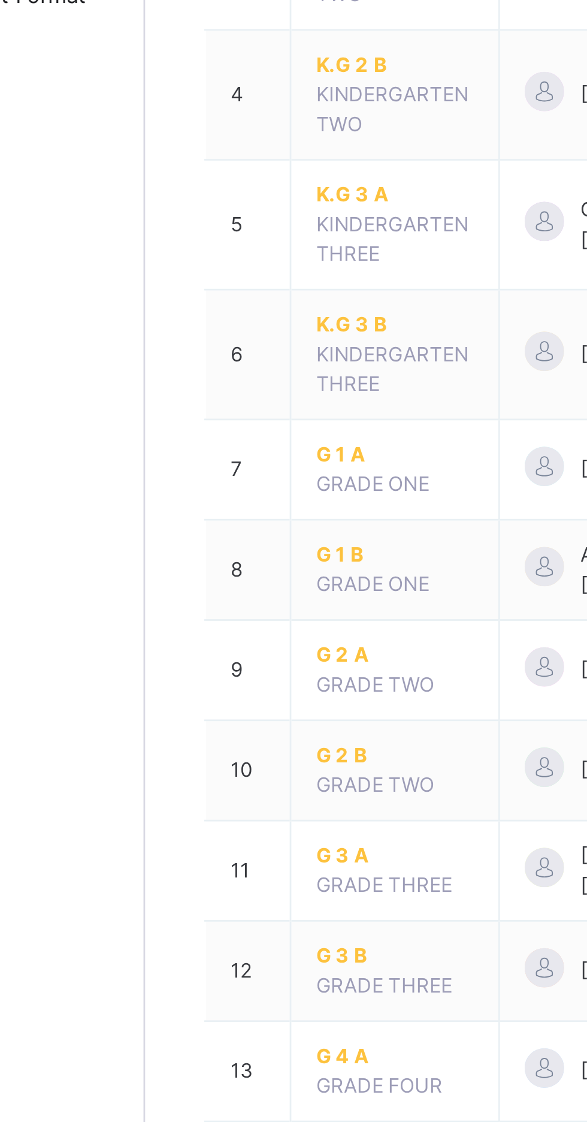
click at [218, 586] on span "G 2 B" at bounding box center [235, 588] width 58 height 11
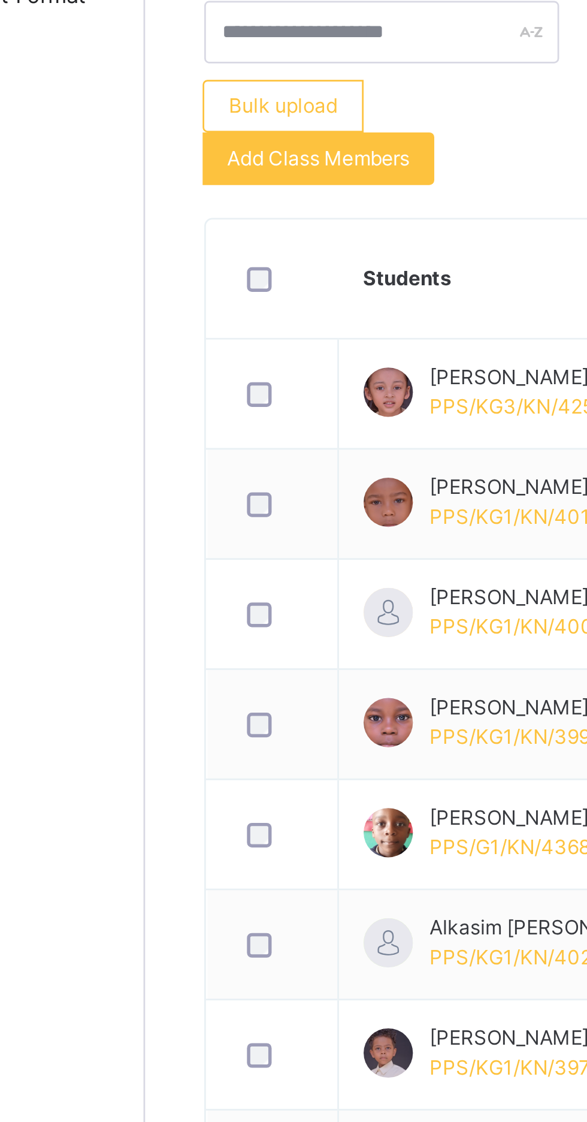
click at [248, 238] on span "Subjects" at bounding box center [249, 237] width 29 height 11
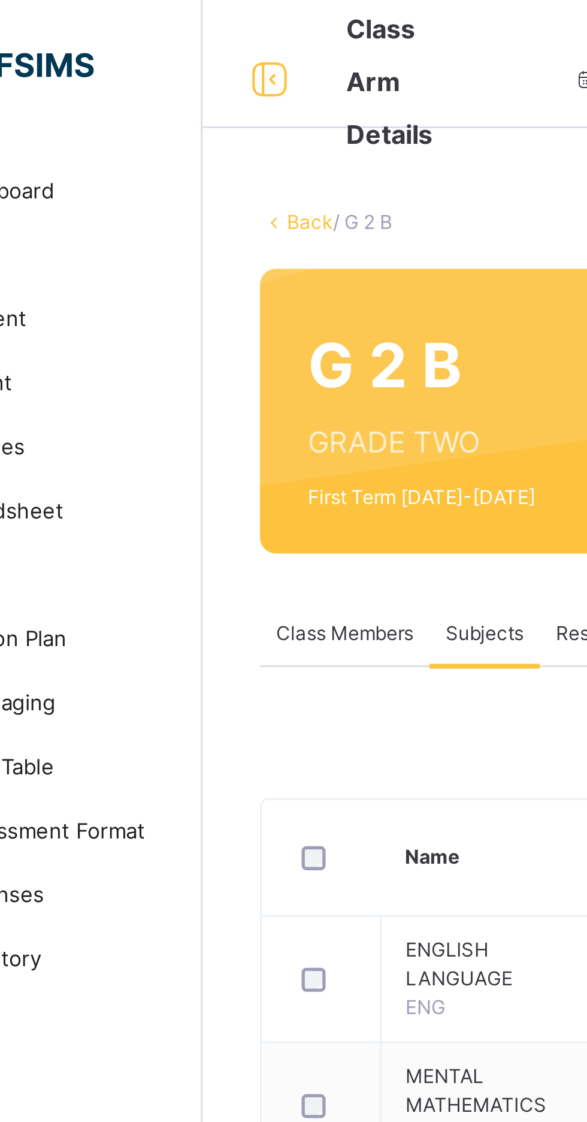
click at [183, 84] on link "Back" at bounding box center [184, 82] width 17 height 9
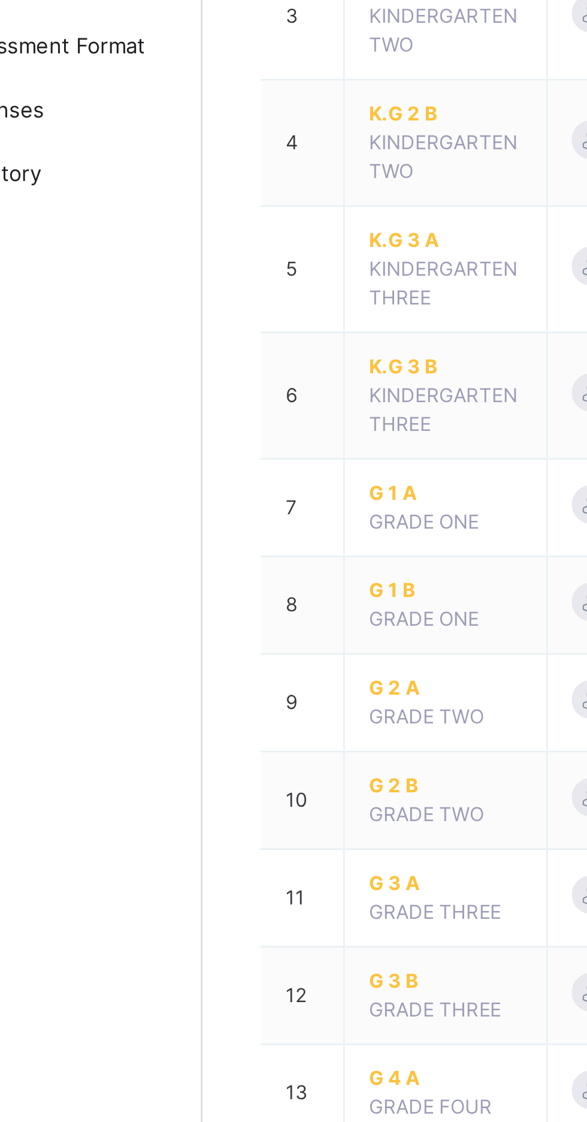
click at [213, 625] on span "G 3 A" at bounding box center [235, 625] width 58 height 11
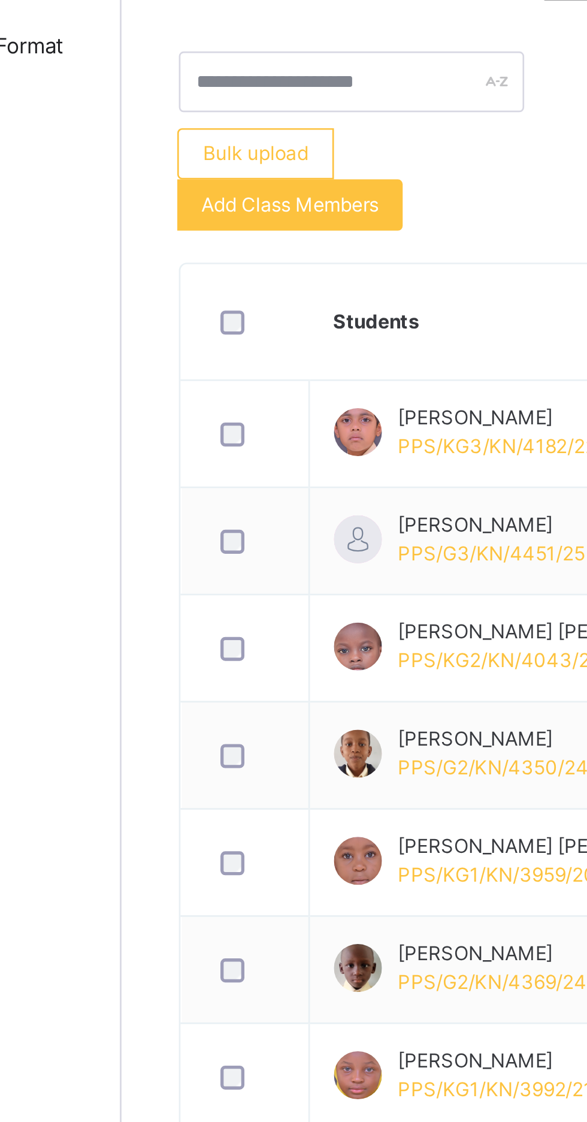
click at [247, 235] on span "Subjects" at bounding box center [249, 237] width 29 height 11
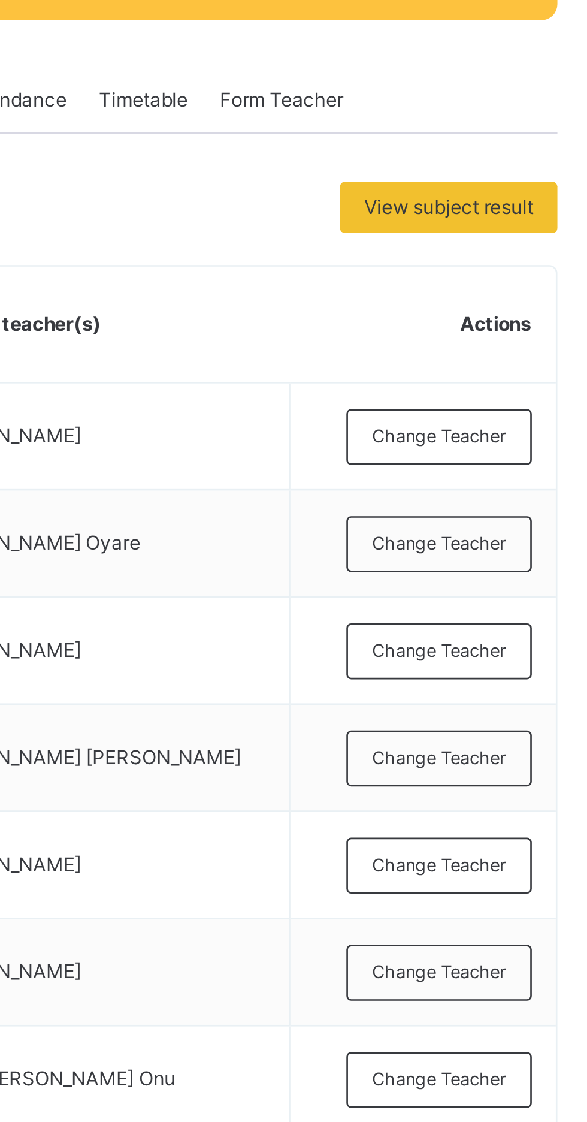
click at [511, 365] on span "Change Teacher" at bounding box center [521, 363] width 50 height 10
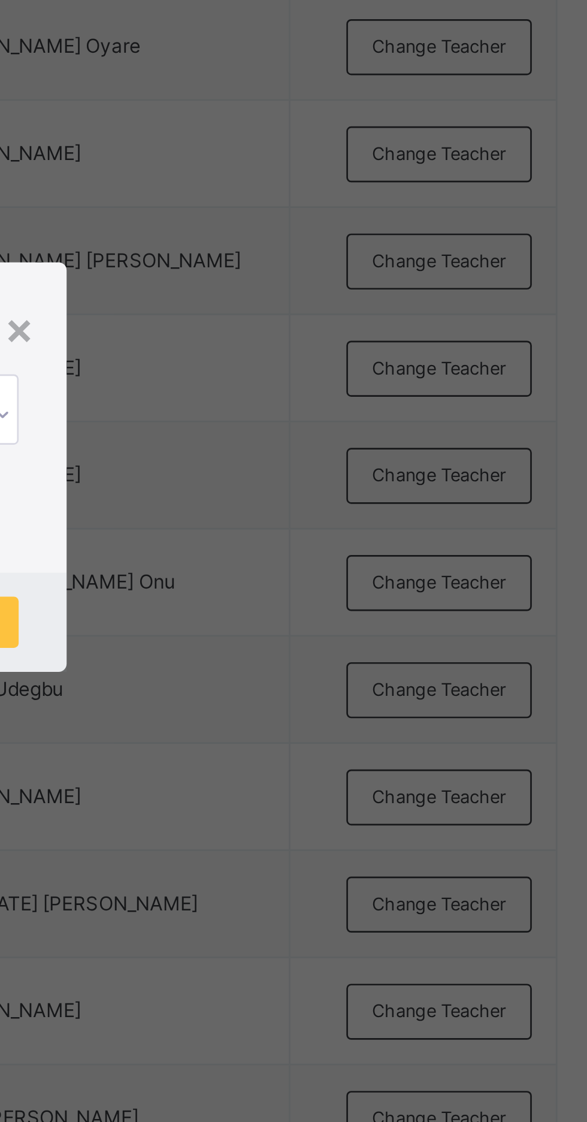
click at [380, 507] on div "Add Subject Teacher" at bounding box center [294, 495] width 176 height 23
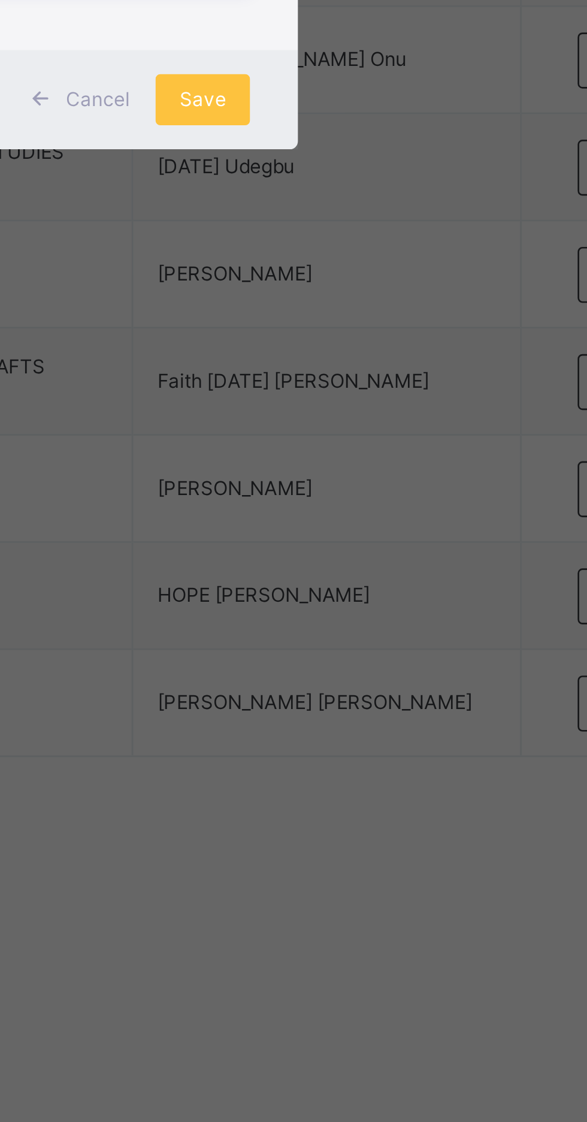
click at [363, 578] on div "Sussana Chigozie Onyema" at bounding box center [293, 568] width 139 height 20
type input "****"
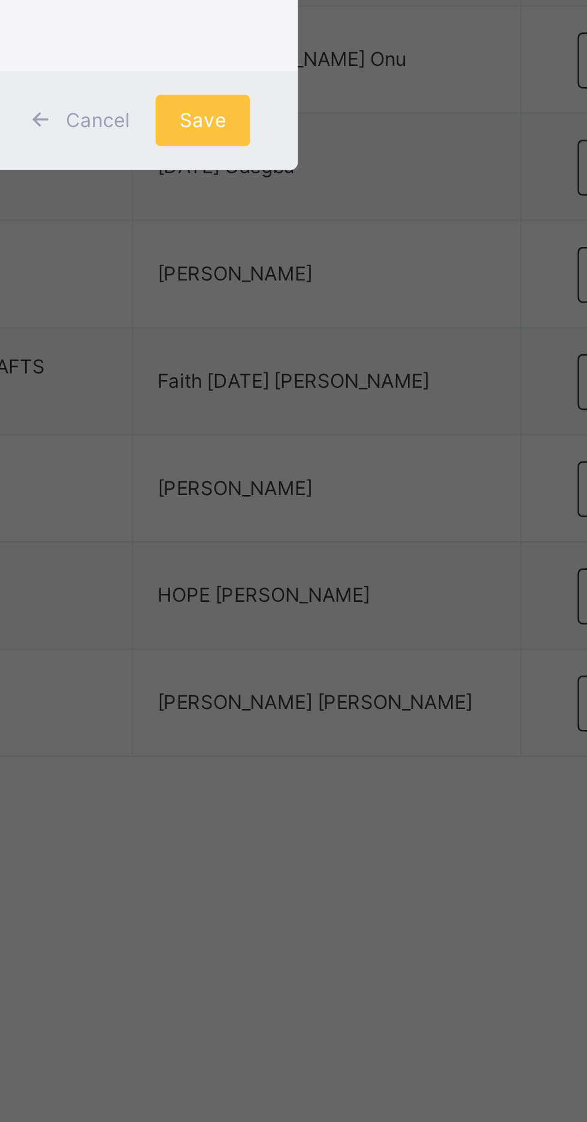
click at [364, 636] on div "Save" at bounding box center [345, 626] width 35 height 19
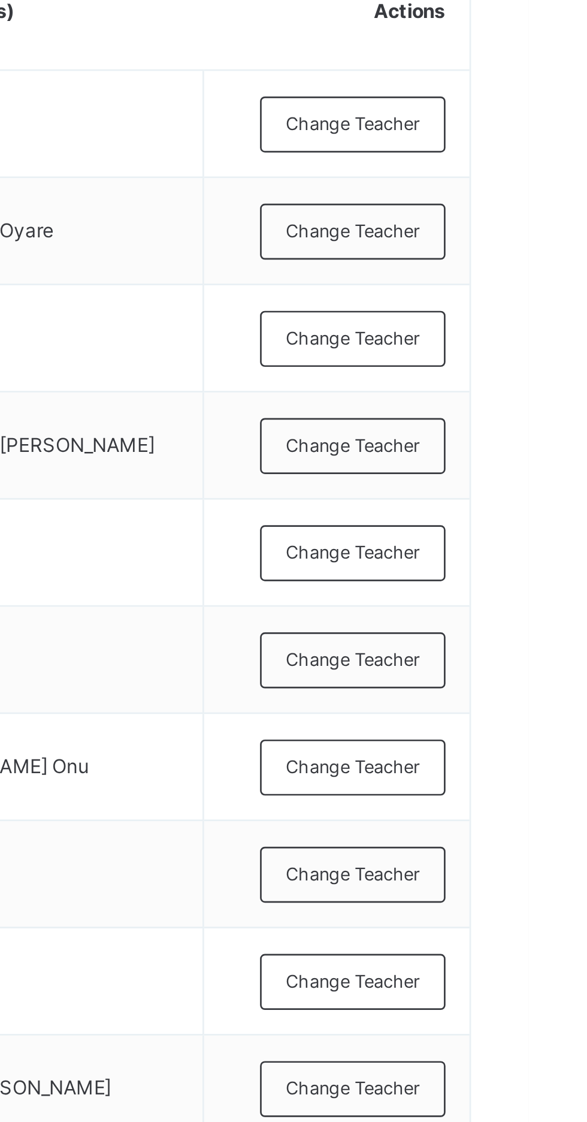
click at [518, 525] on span "Change Teacher" at bounding box center [521, 524] width 50 height 10
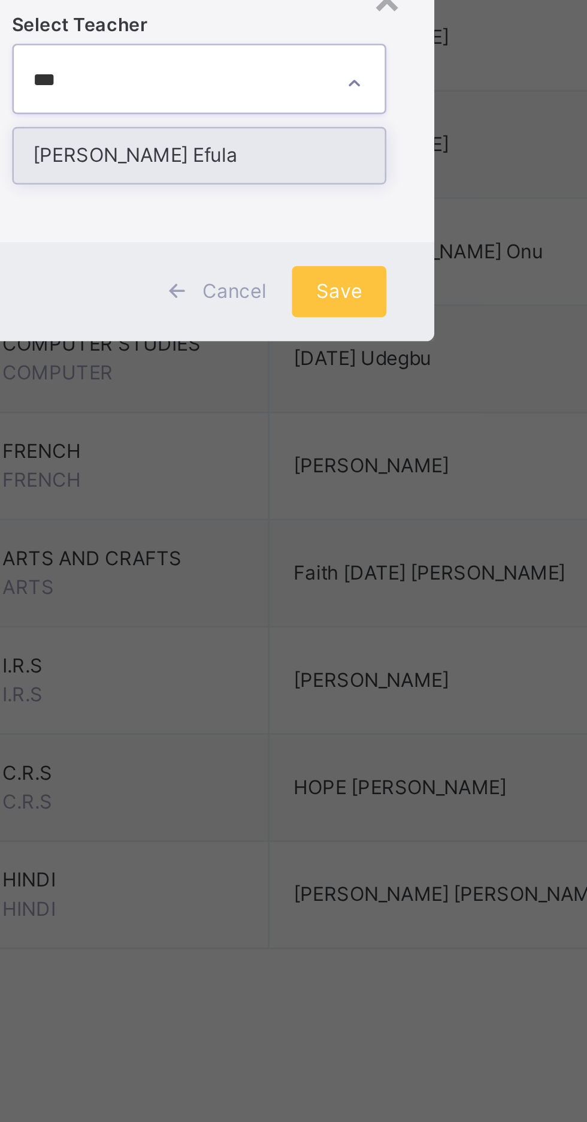
click at [297, 578] on div "Joy Ndudi Efula" at bounding box center [293, 568] width 139 height 20
type input "***"
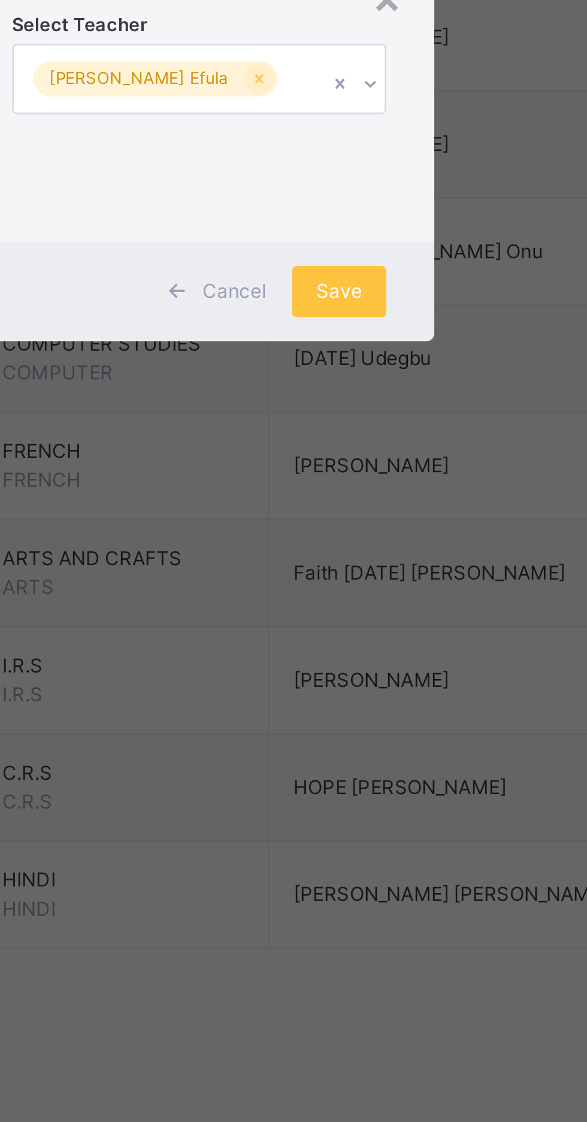
click at [355, 624] on span "Save" at bounding box center [345, 619] width 17 height 11
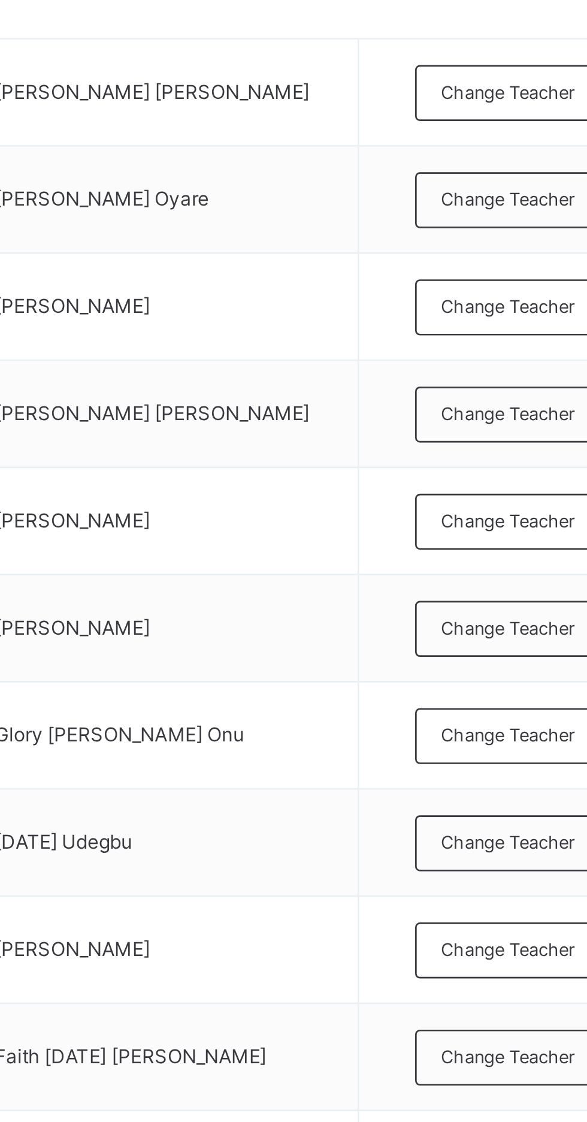
click at [519, 482] on span "Change Teacher" at bounding box center [521, 484] width 50 height 10
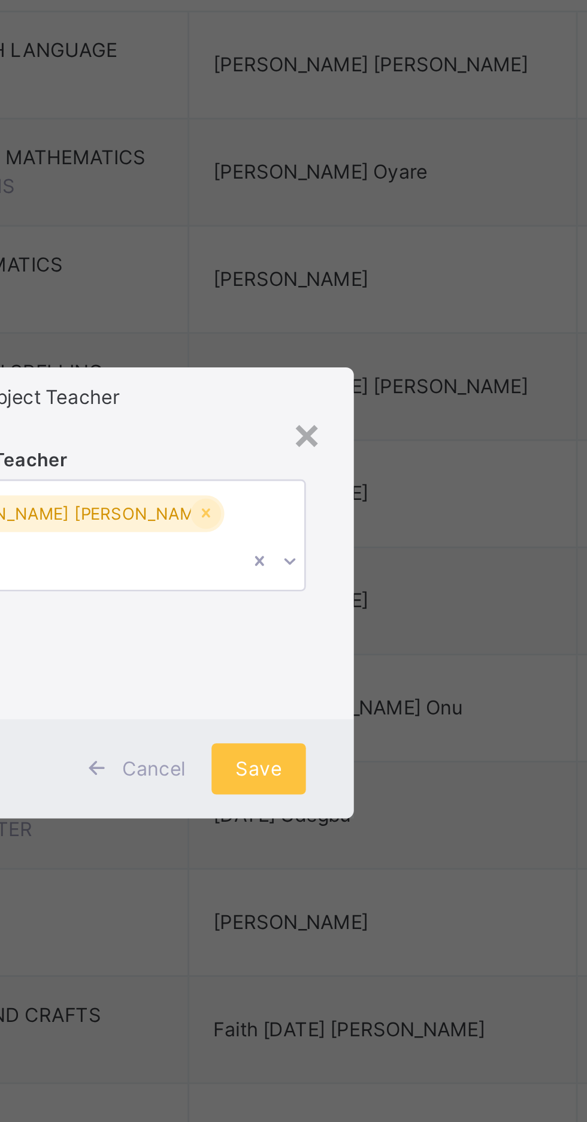
click at [376, 499] on div "Add Subject Teacher" at bounding box center [294, 487] width 176 height 23
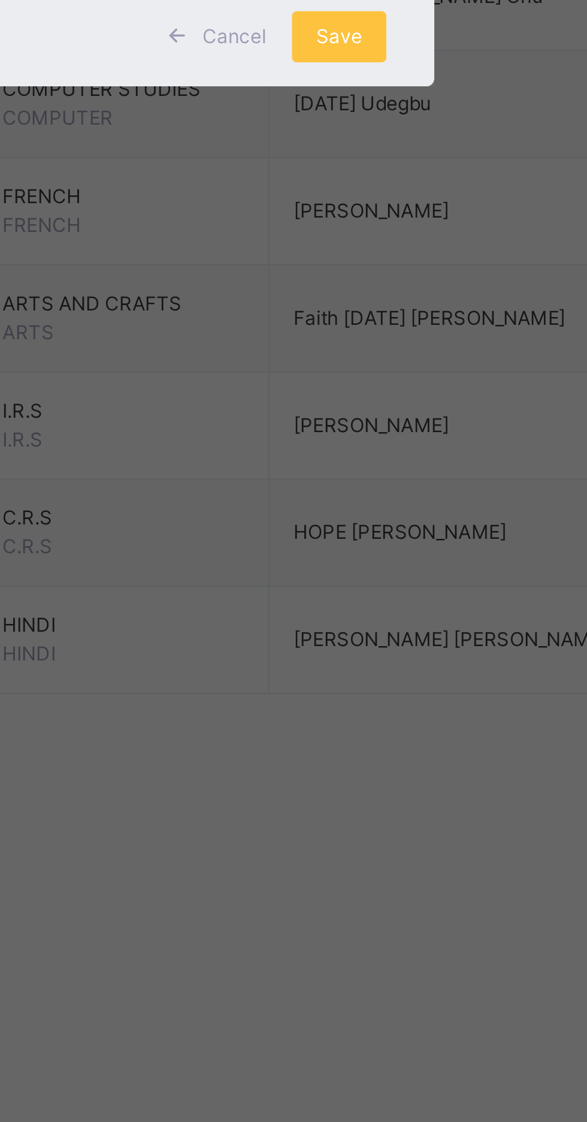
click at [303, 578] on div "Geraldine Chidera Nnadika" at bounding box center [293, 568] width 139 height 20
type input "***"
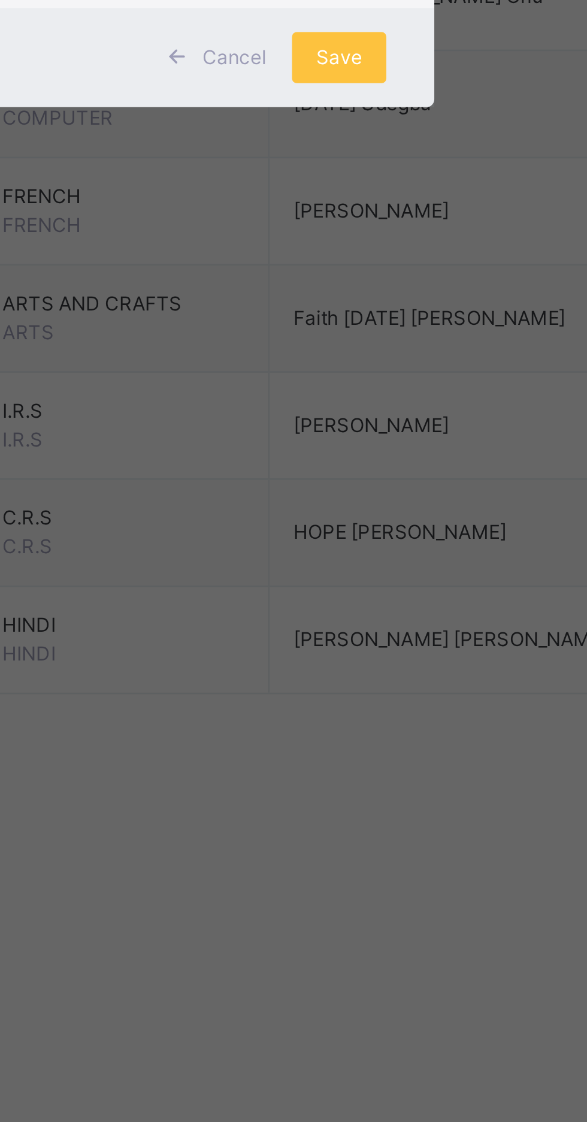
click at [355, 632] on span "Save" at bounding box center [345, 626] width 17 height 11
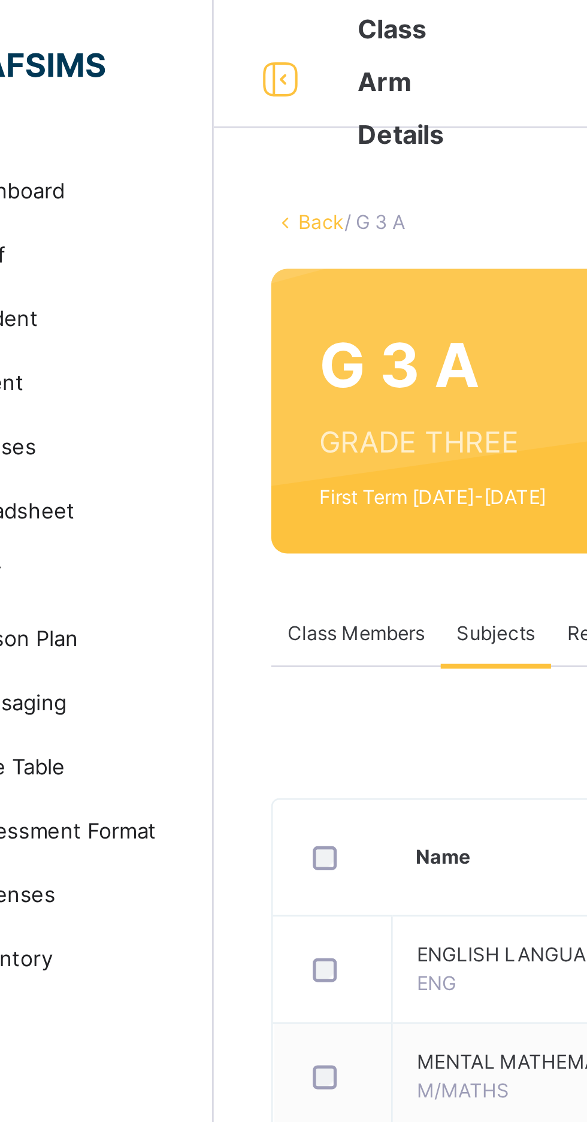
click at [180, 86] on link "Back" at bounding box center [184, 82] width 17 height 9
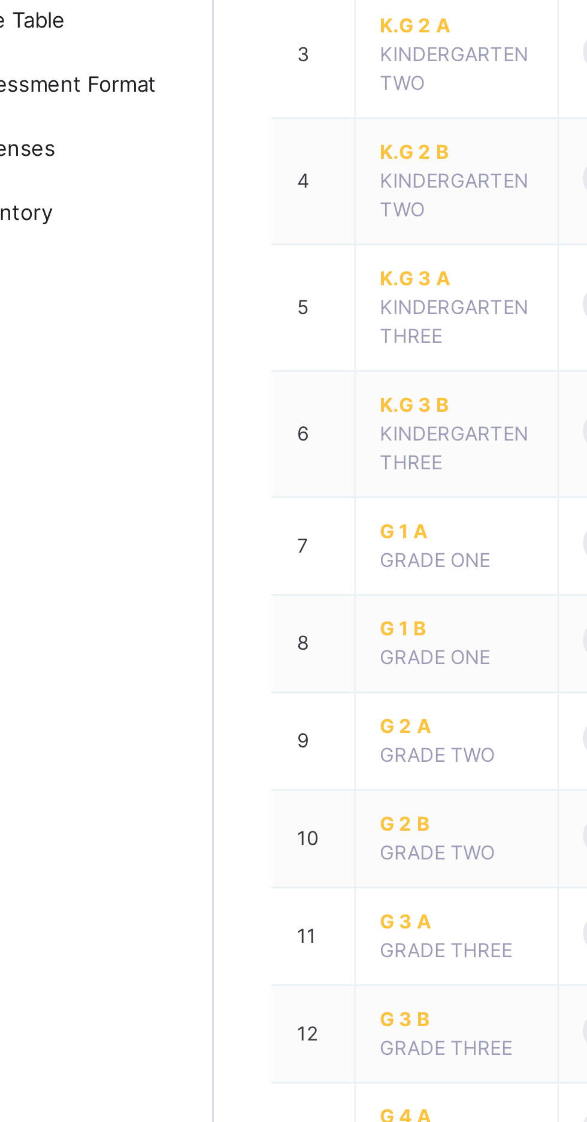
click at [211, 661] on span "G 3 B" at bounding box center [235, 661] width 58 height 11
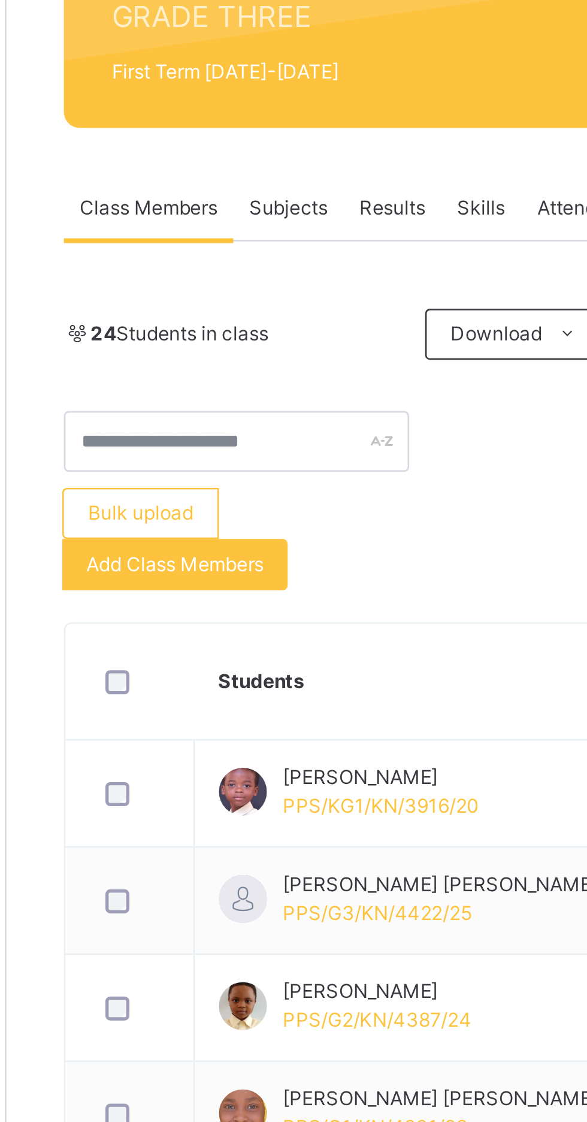
click at [244, 232] on span "Subjects" at bounding box center [249, 237] width 29 height 11
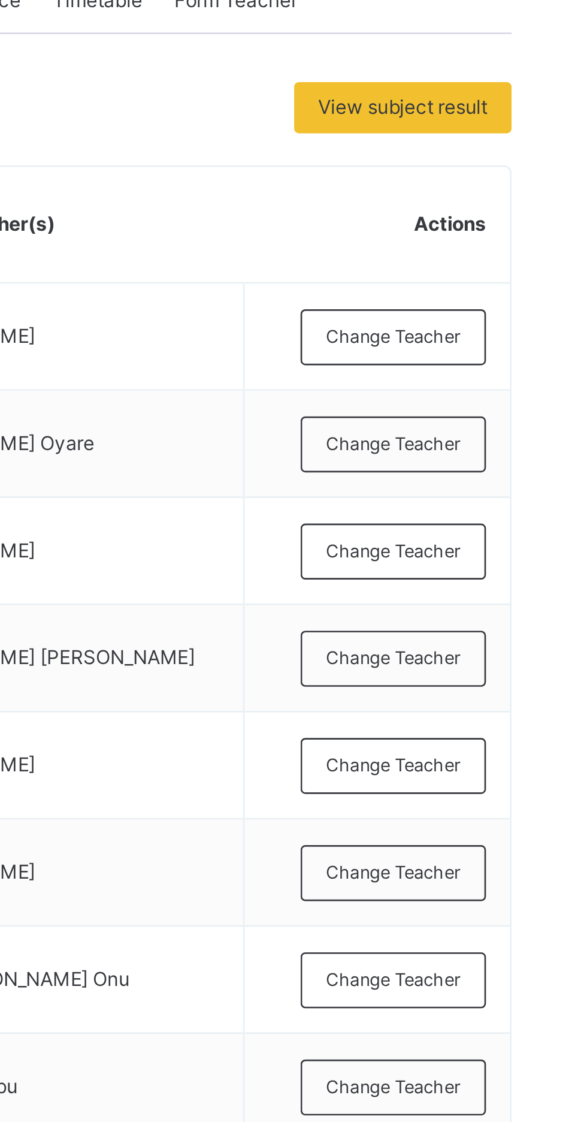
click at [513, 361] on span "Change Teacher" at bounding box center [521, 363] width 50 height 10
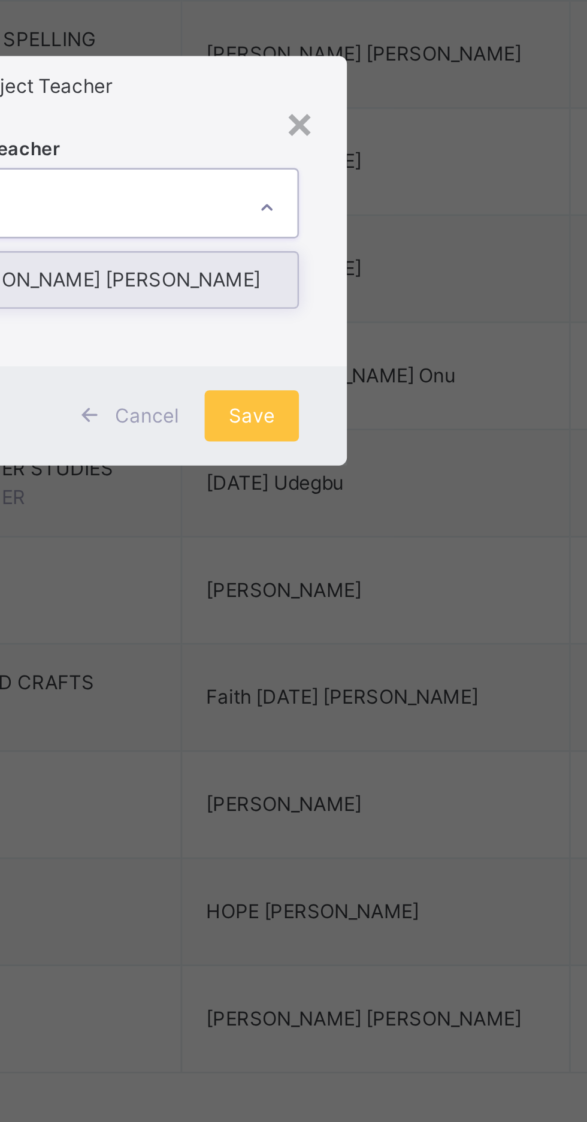
click at [308, 578] on div "Sussana Chigozie Onyema" at bounding box center [293, 568] width 139 height 20
type input "***"
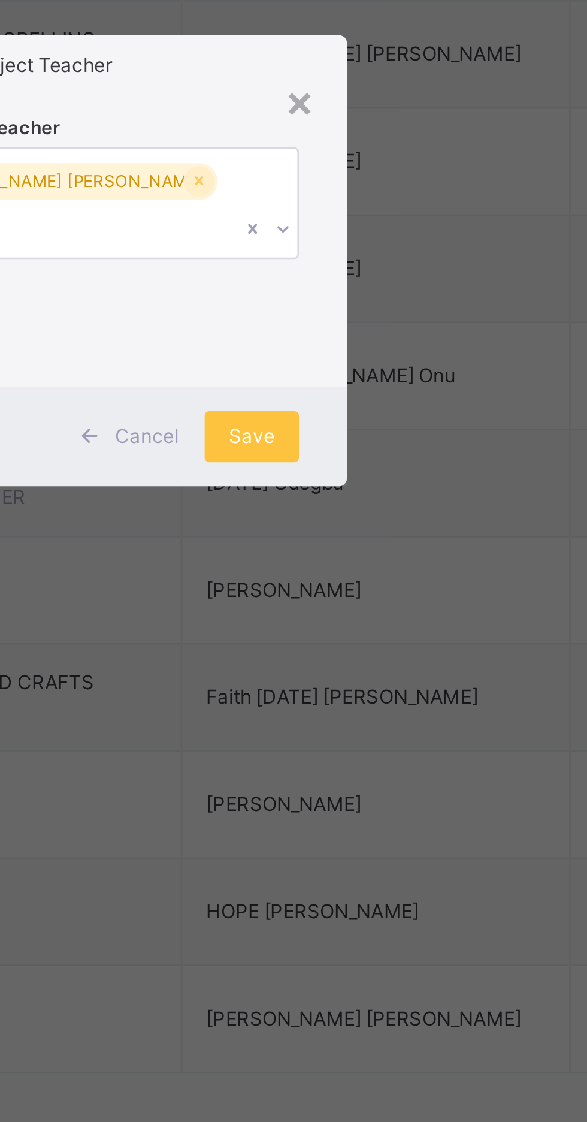
click at [355, 632] on span "Save" at bounding box center [345, 626] width 17 height 11
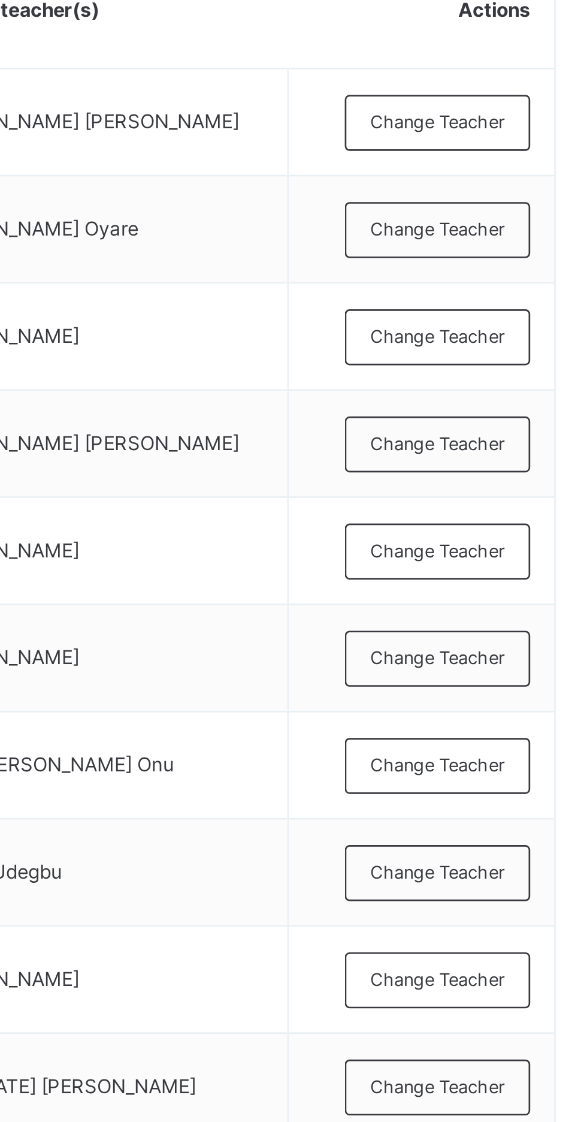
click at [513, 482] on span "Change Teacher" at bounding box center [521, 484] width 50 height 10
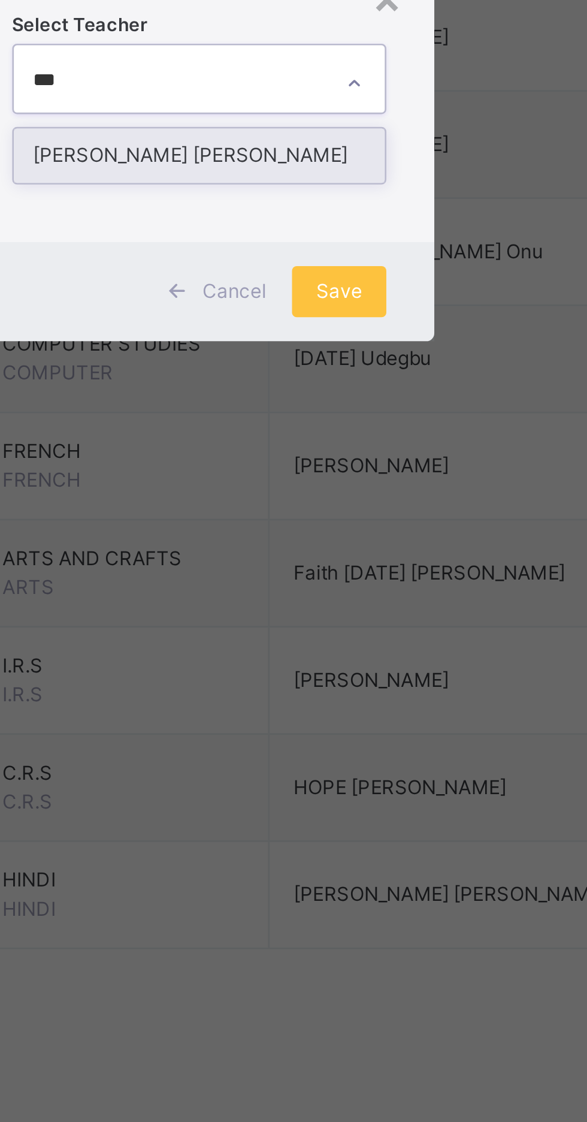
click at [300, 578] on div "Geraldine Chidera Nnadika" at bounding box center [293, 568] width 139 height 20
type input "***"
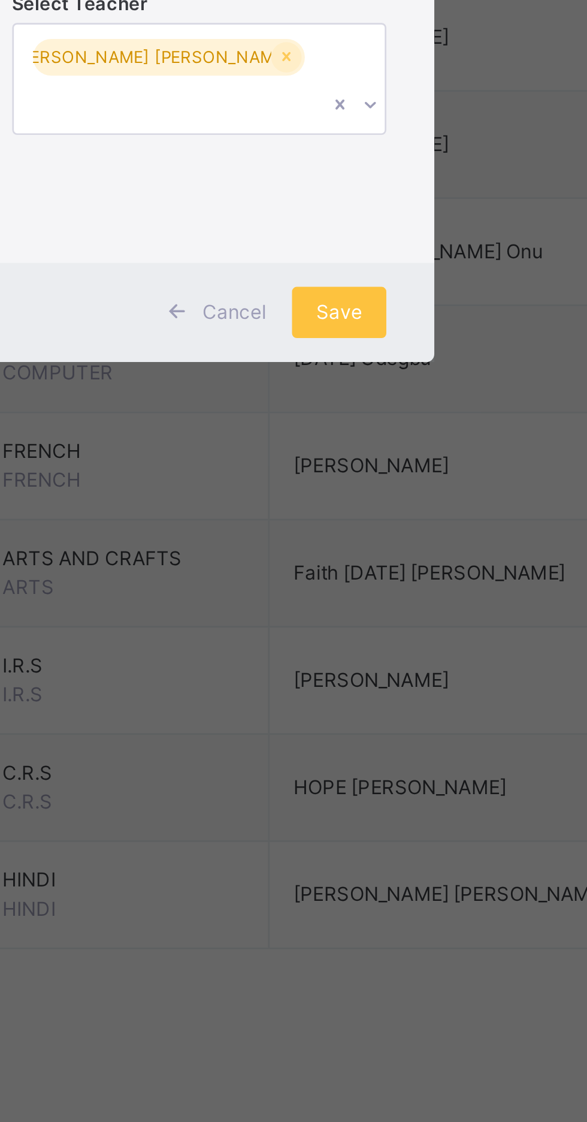
click at [355, 632] on span "Save" at bounding box center [345, 626] width 17 height 11
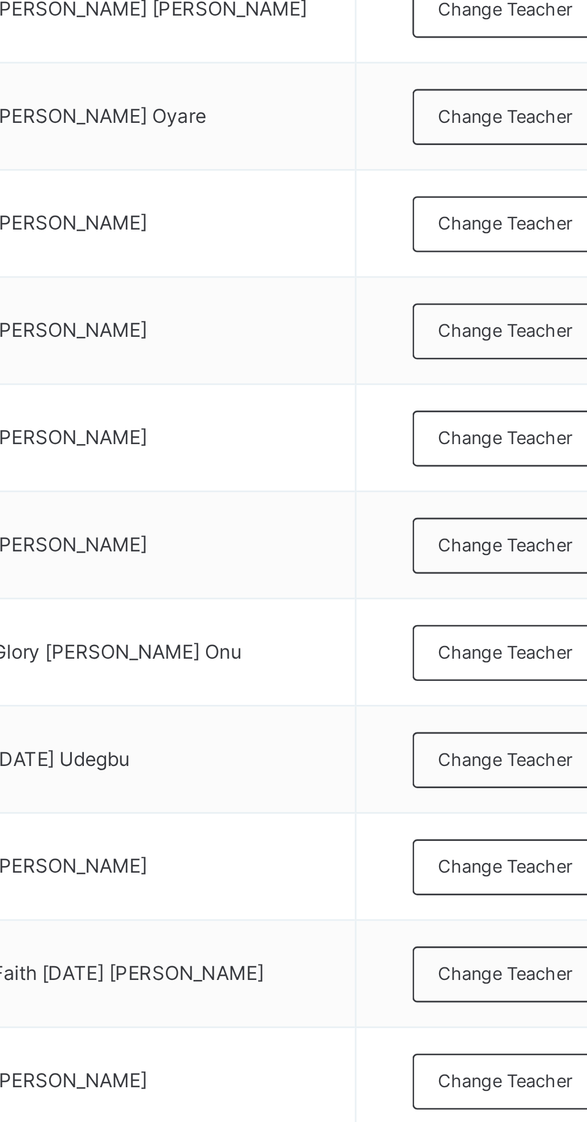
click at [521, 526] on span "Change Teacher" at bounding box center [521, 524] width 50 height 10
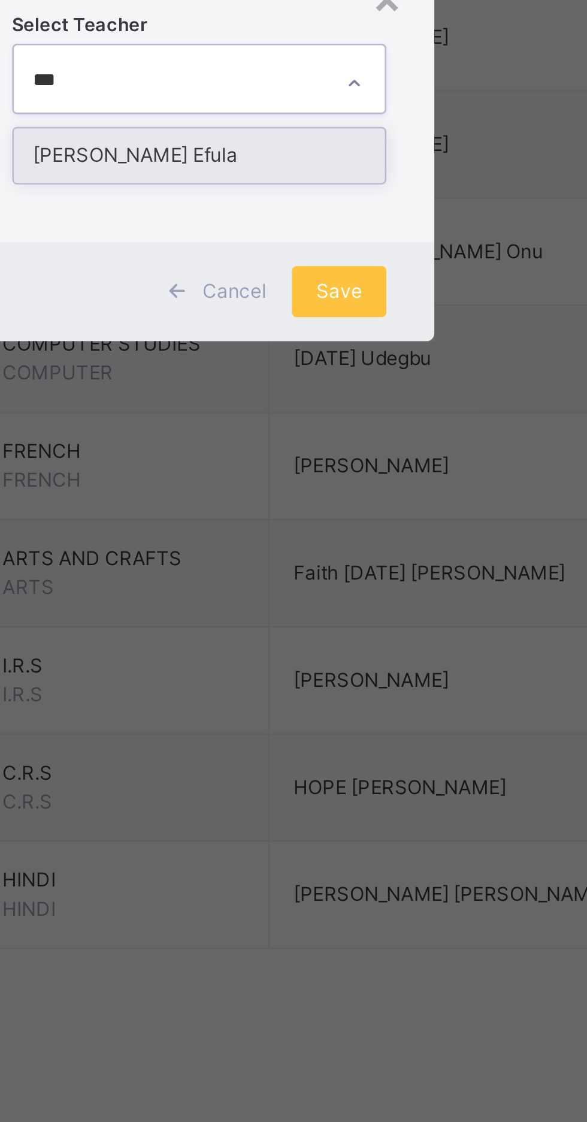
click at [292, 578] on div "Joy Ndudi Efula" at bounding box center [293, 568] width 139 height 20
type input "***"
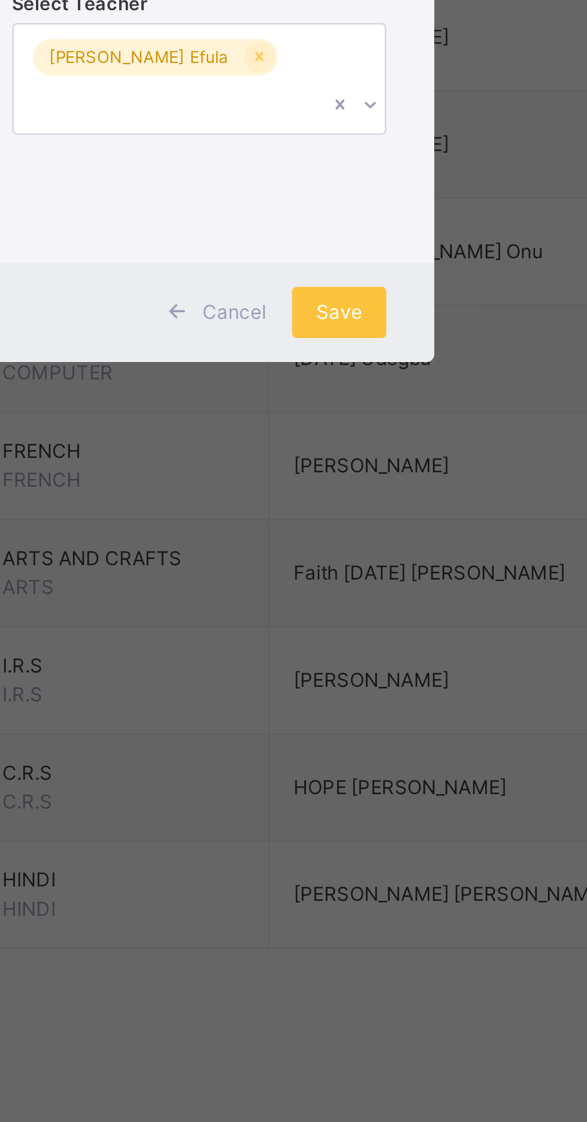
click at [355, 632] on span "Save" at bounding box center [345, 626] width 17 height 11
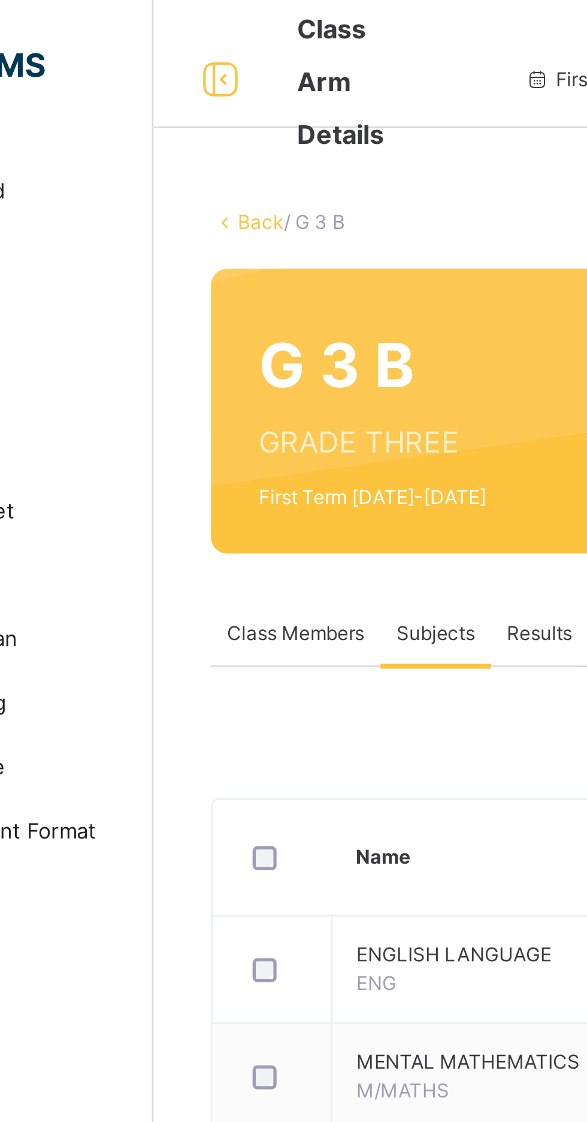
click at [180, 84] on link "Back" at bounding box center [184, 82] width 17 height 9
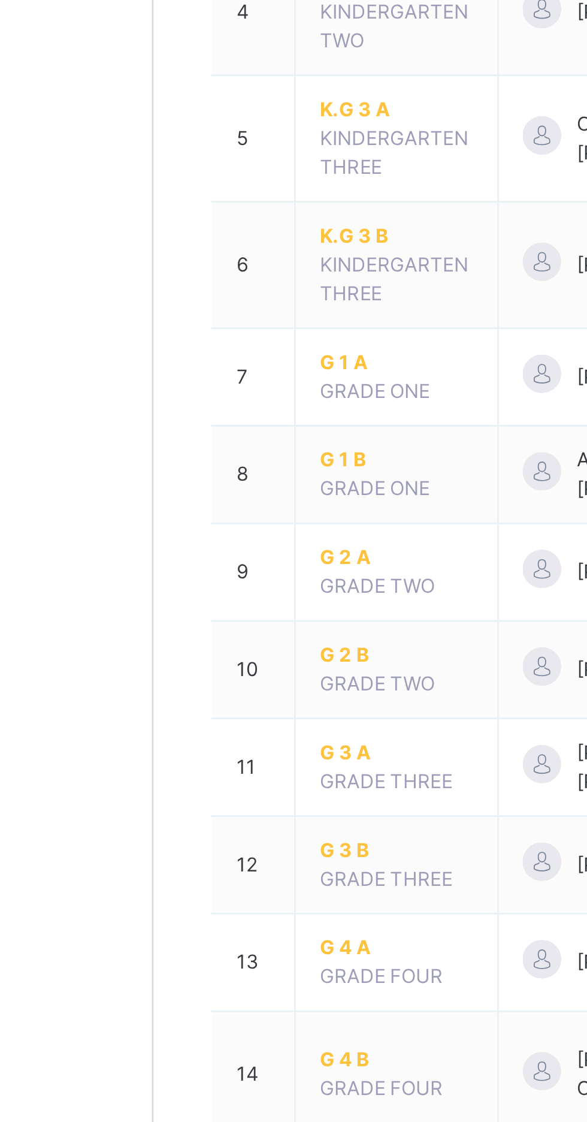
click at [210, 696] on span "G 4 A" at bounding box center [235, 698] width 58 height 11
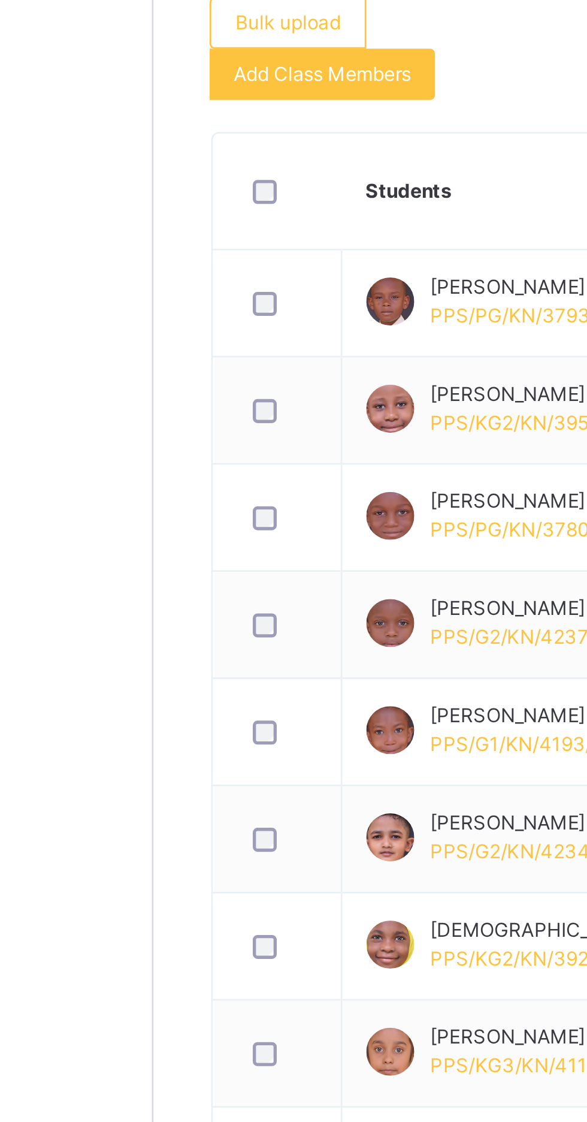
click at [246, 242] on span "Subjects" at bounding box center [249, 237] width 29 height 11
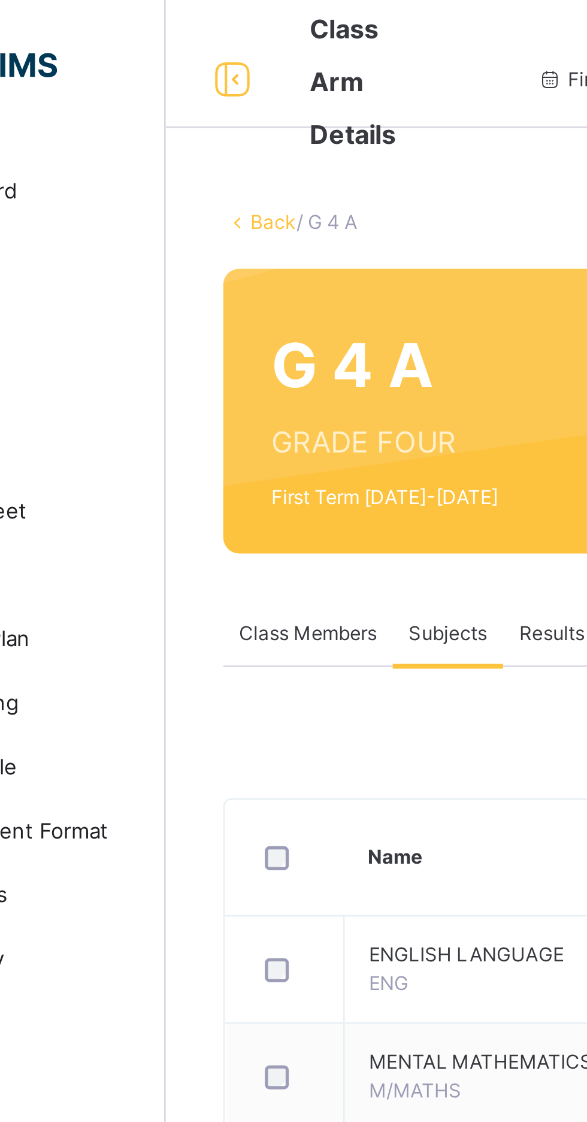
click at [178, 79] on link "Back" at bounding box center [184, 82] width 17 height 9
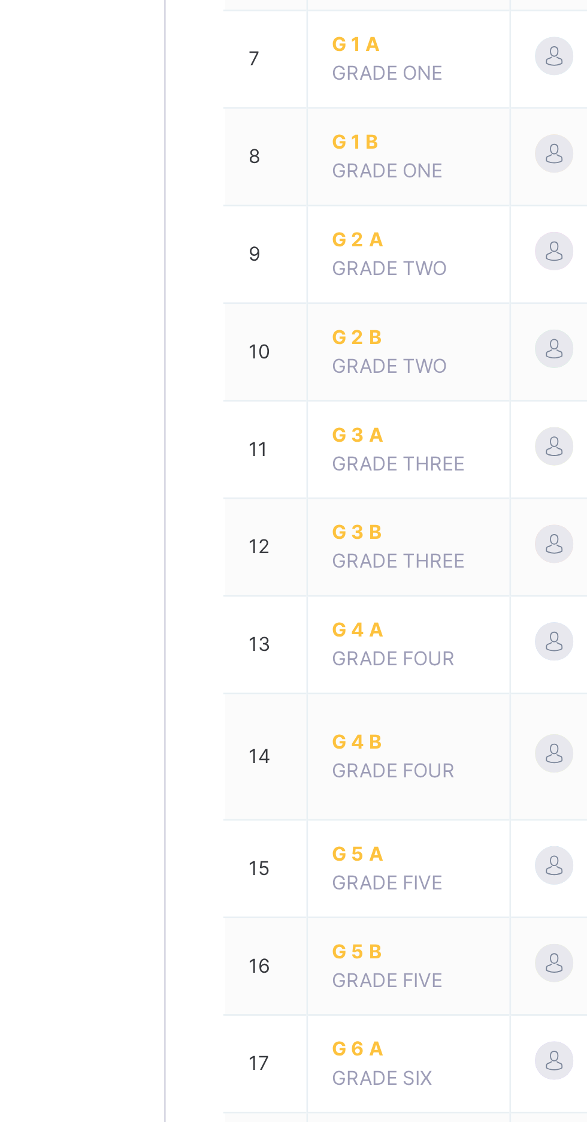
click at [211, 777] on span "G 5 A" at bounding box center [235, 782] width 58 height 11
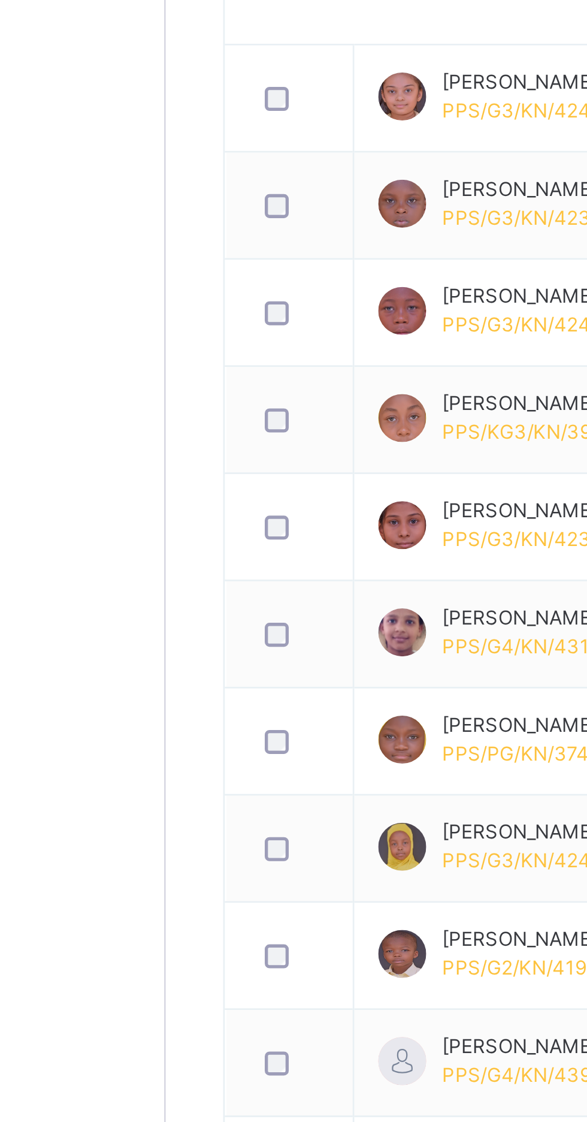
click at [247, 240] on span "Subjects" at bounding box center [249, 237] width 29 height 11
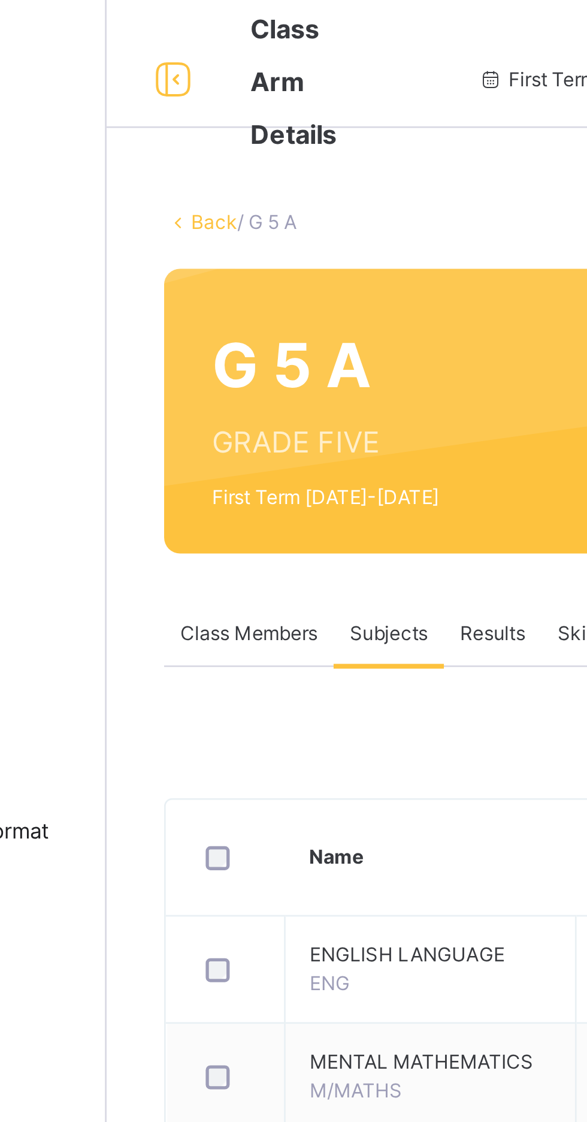
click at [179, 84] on link "Back" at bounding box center [184, 82] width 17 height 9
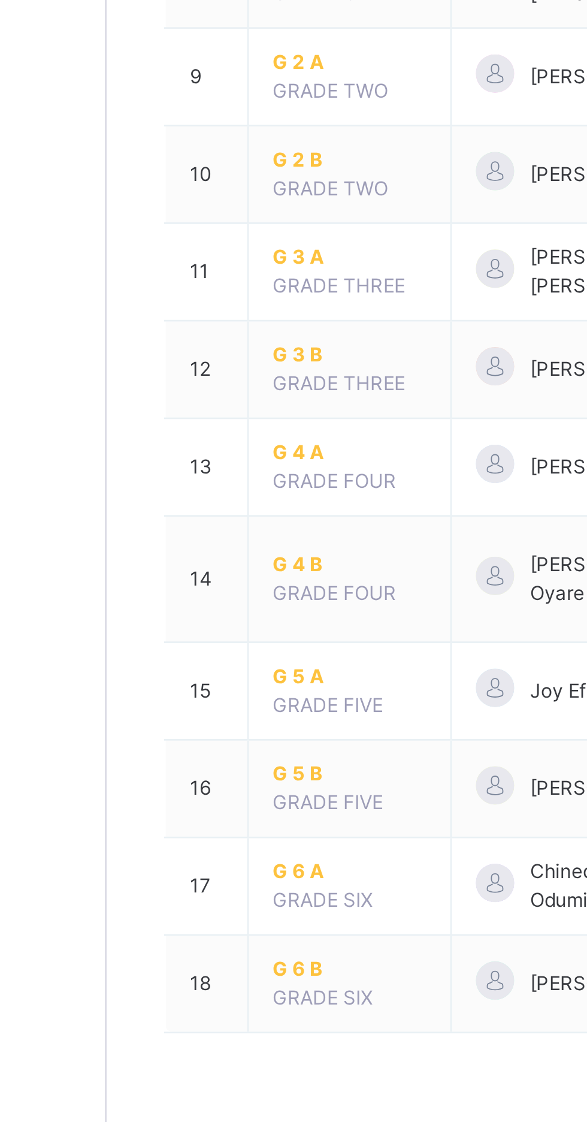
click at [212, 852] on span "G 6 A" at bounding box center [235, 855] width 58 height 11
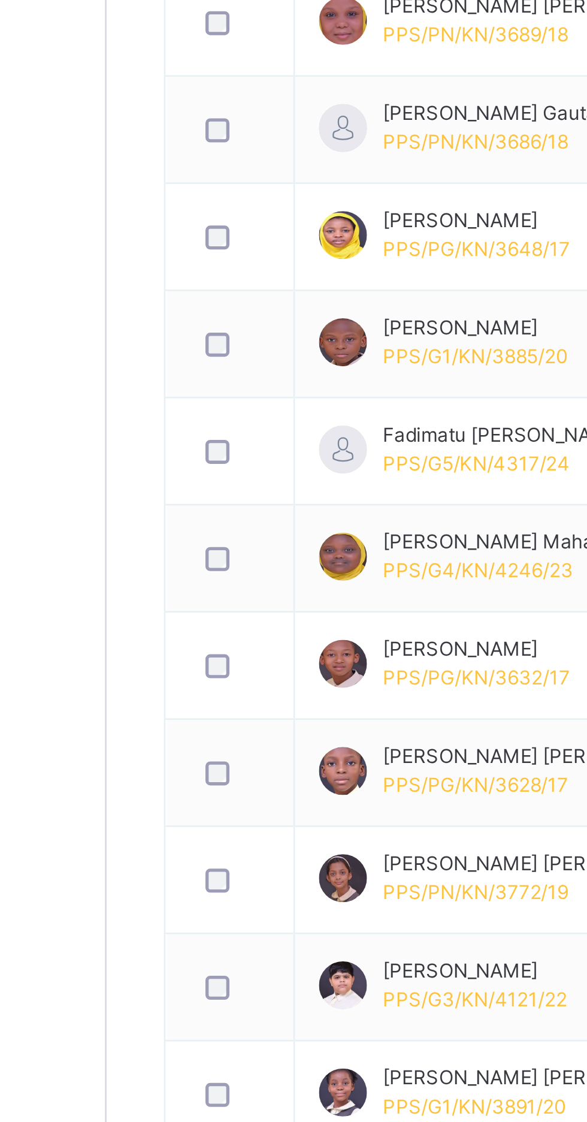
click at [246, 237] on span "Subjects" at bounding box center [249, 237] width 29 height 11
